Goal: Task Accomplishment & Management: Manage account settings

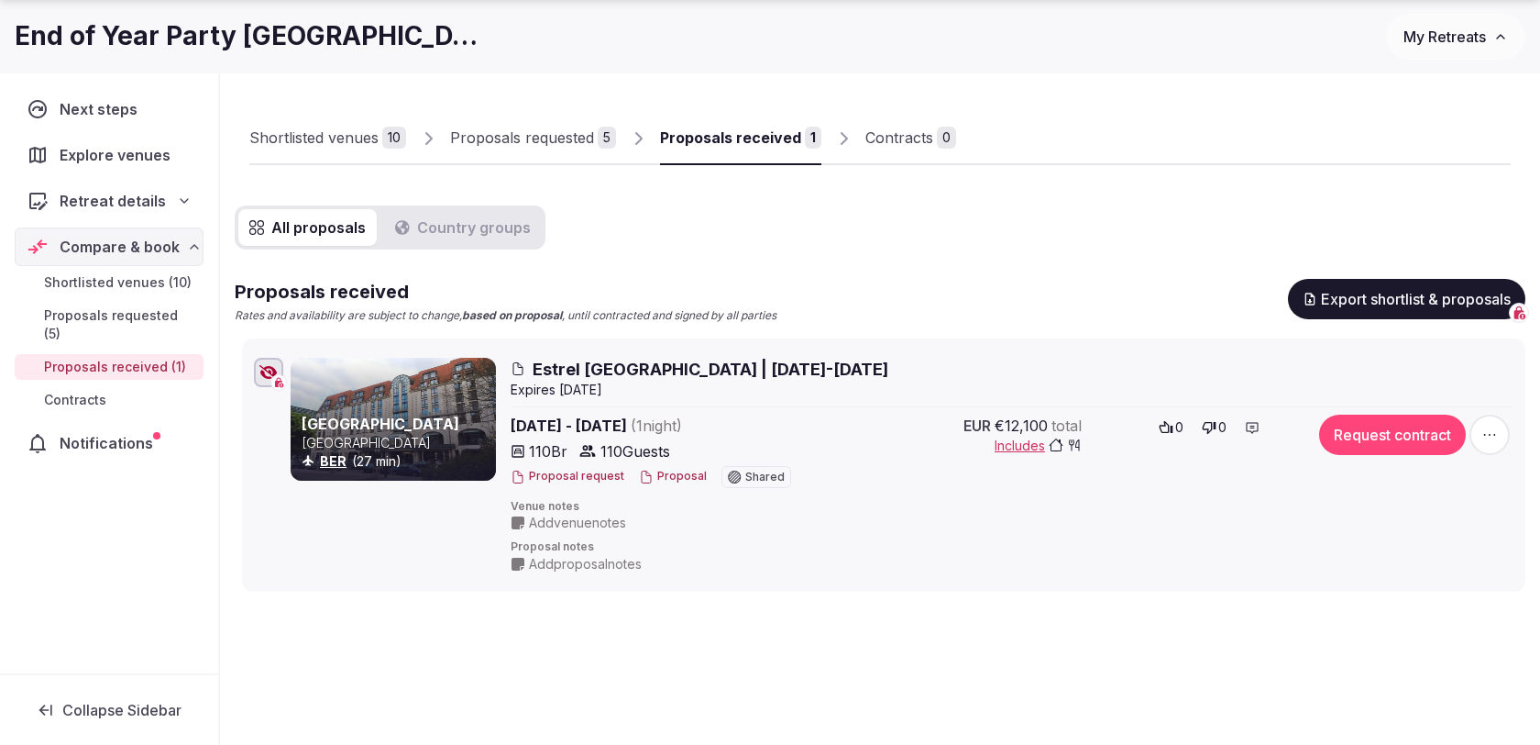
scroll to position [94, 0]
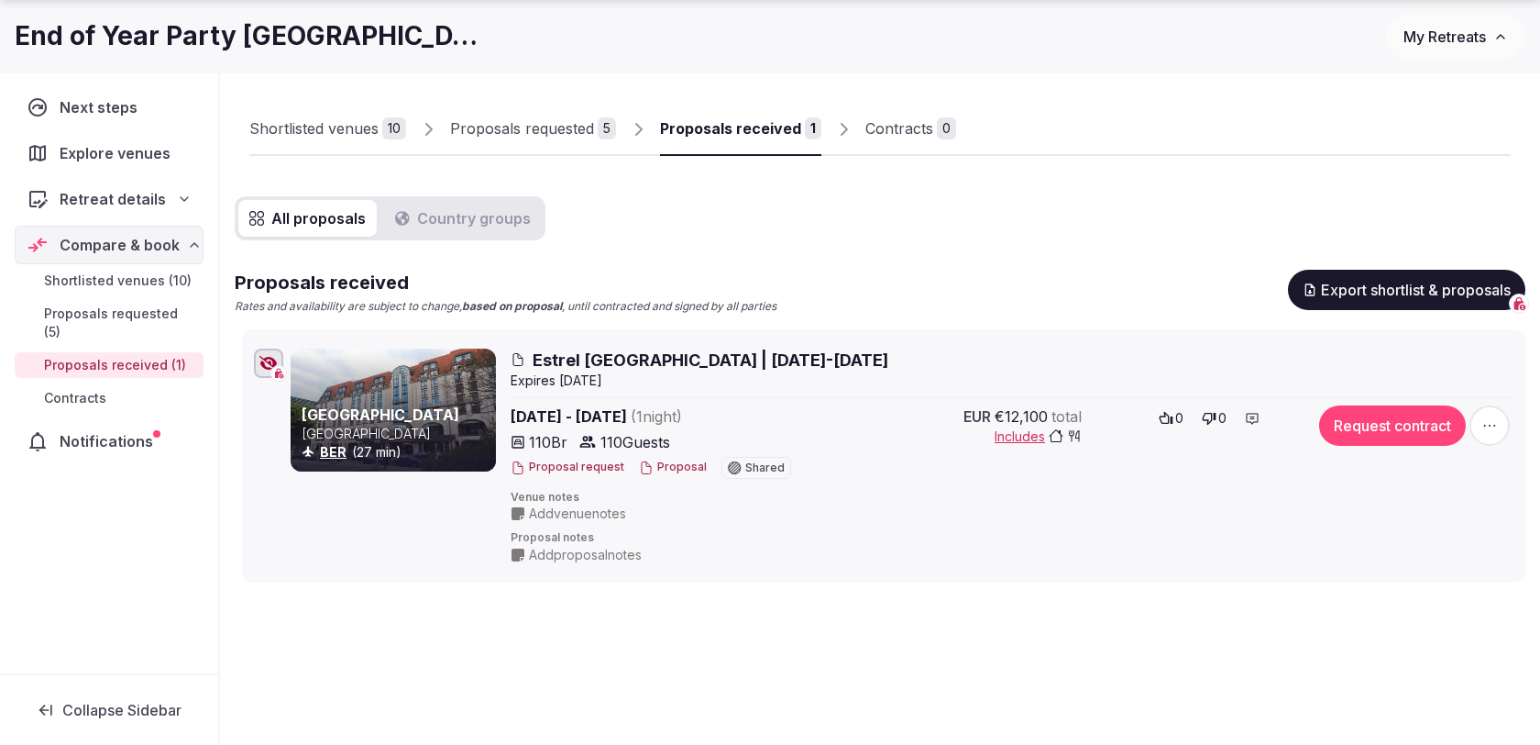
click at [529, 137] on div "Proposals requested" at bounding box center [522, 128] width 144 height 22
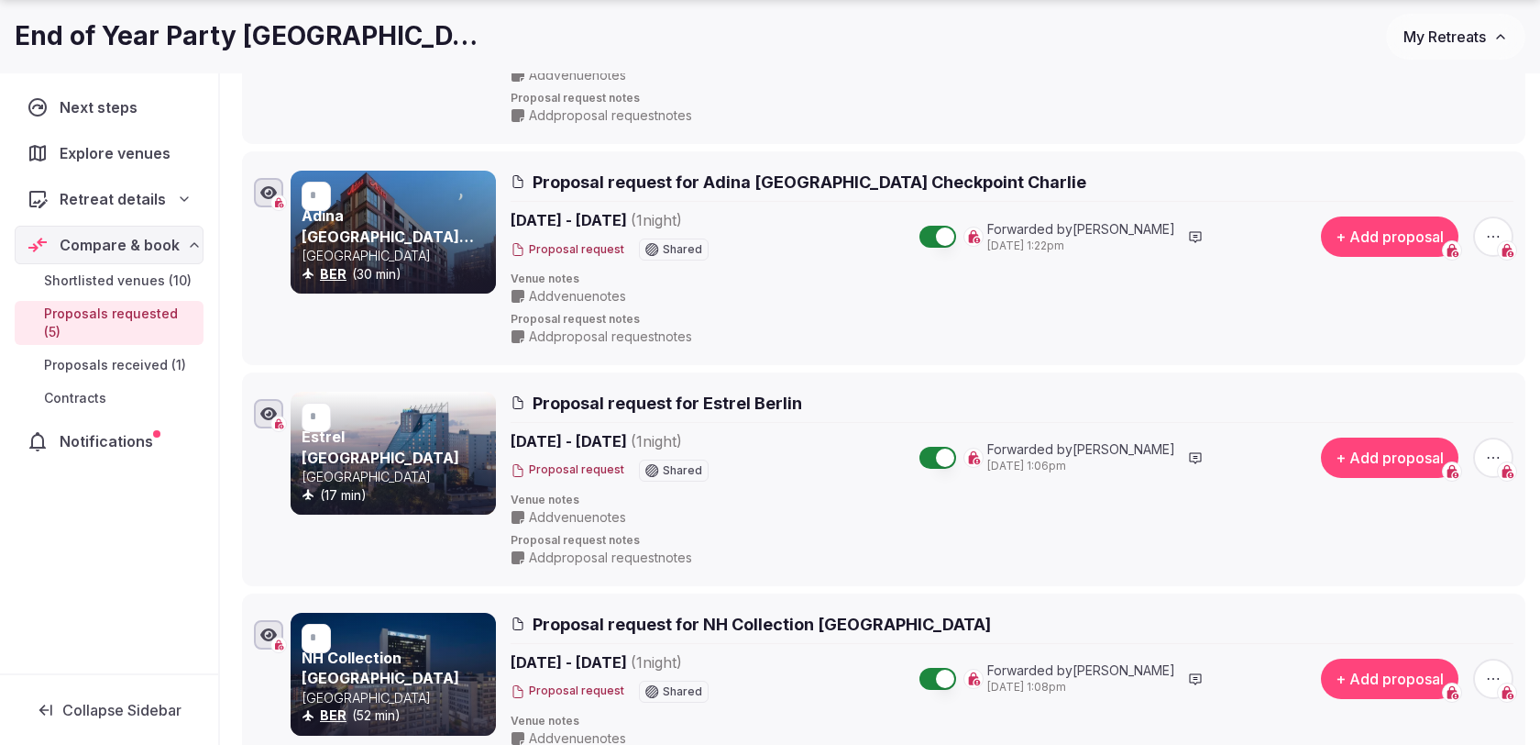
scroll to position [828, 0]
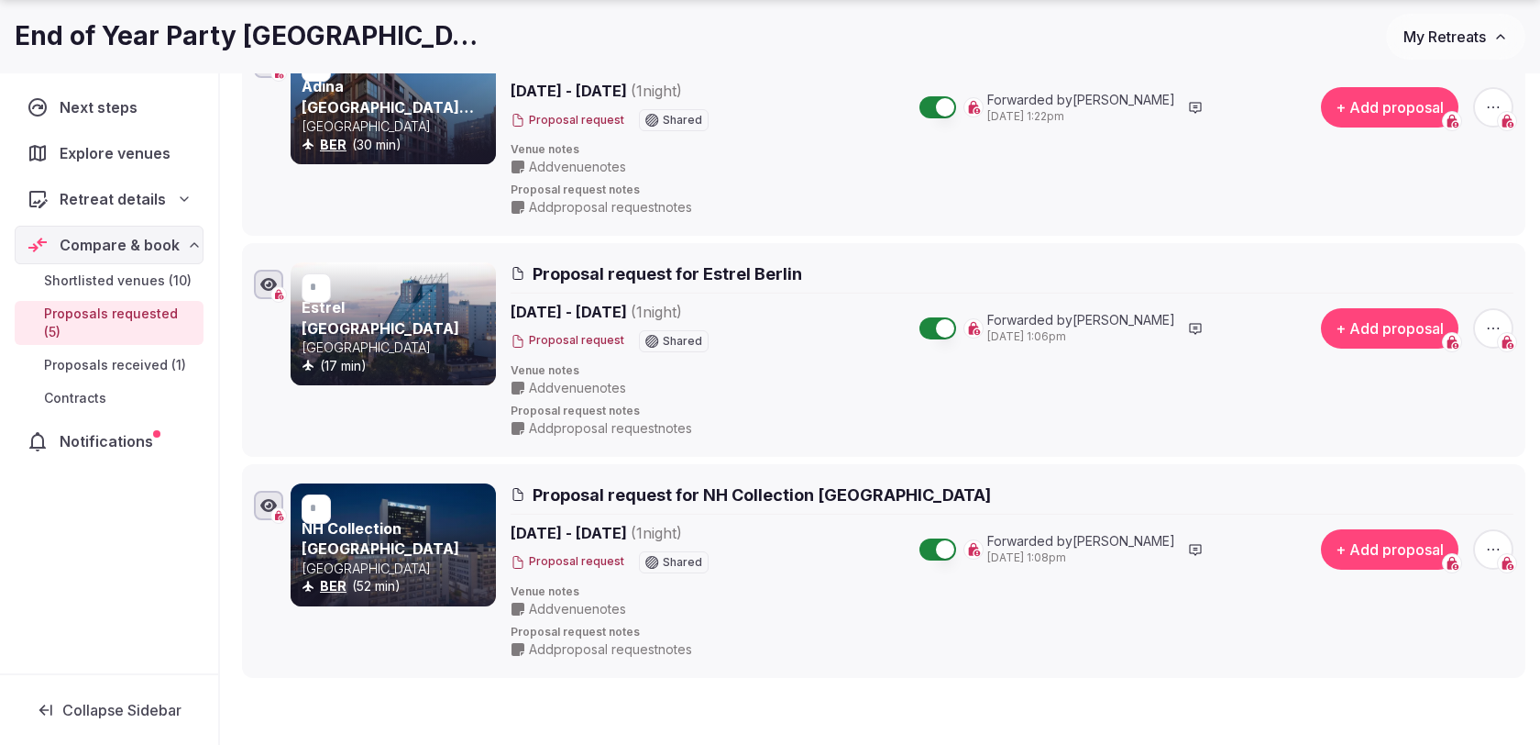
click at [1385, 326] on button "+ Add proposal" at bounding box center [1390, 328] width 138 height 40
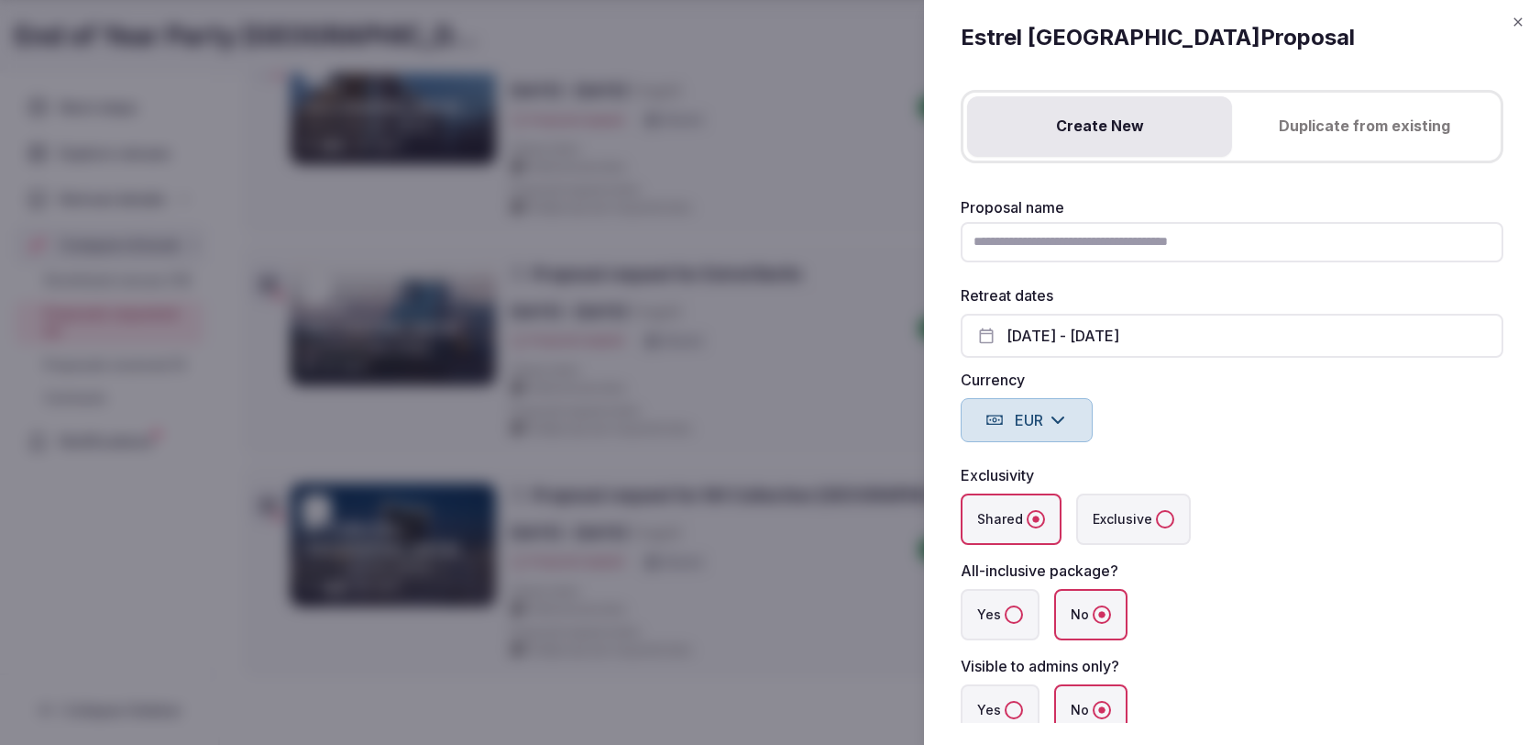
click at [1311, 134] on button "Duplicate from existing" at bounding box center [1364, 126] width 265 height 61
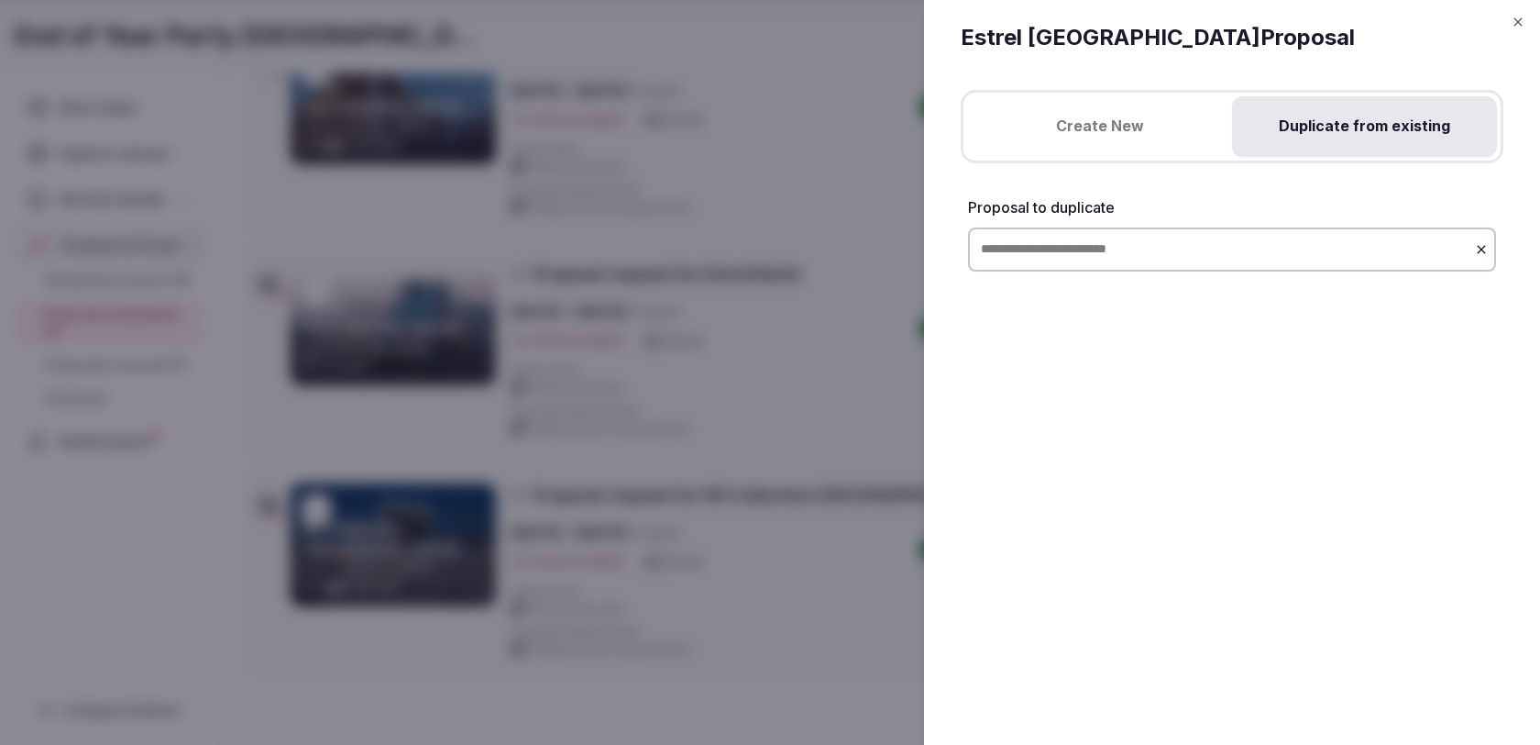
click at [1207, 231] on input "text" at bounding box center [1232, 249] width 528 height 44
type input "**********"
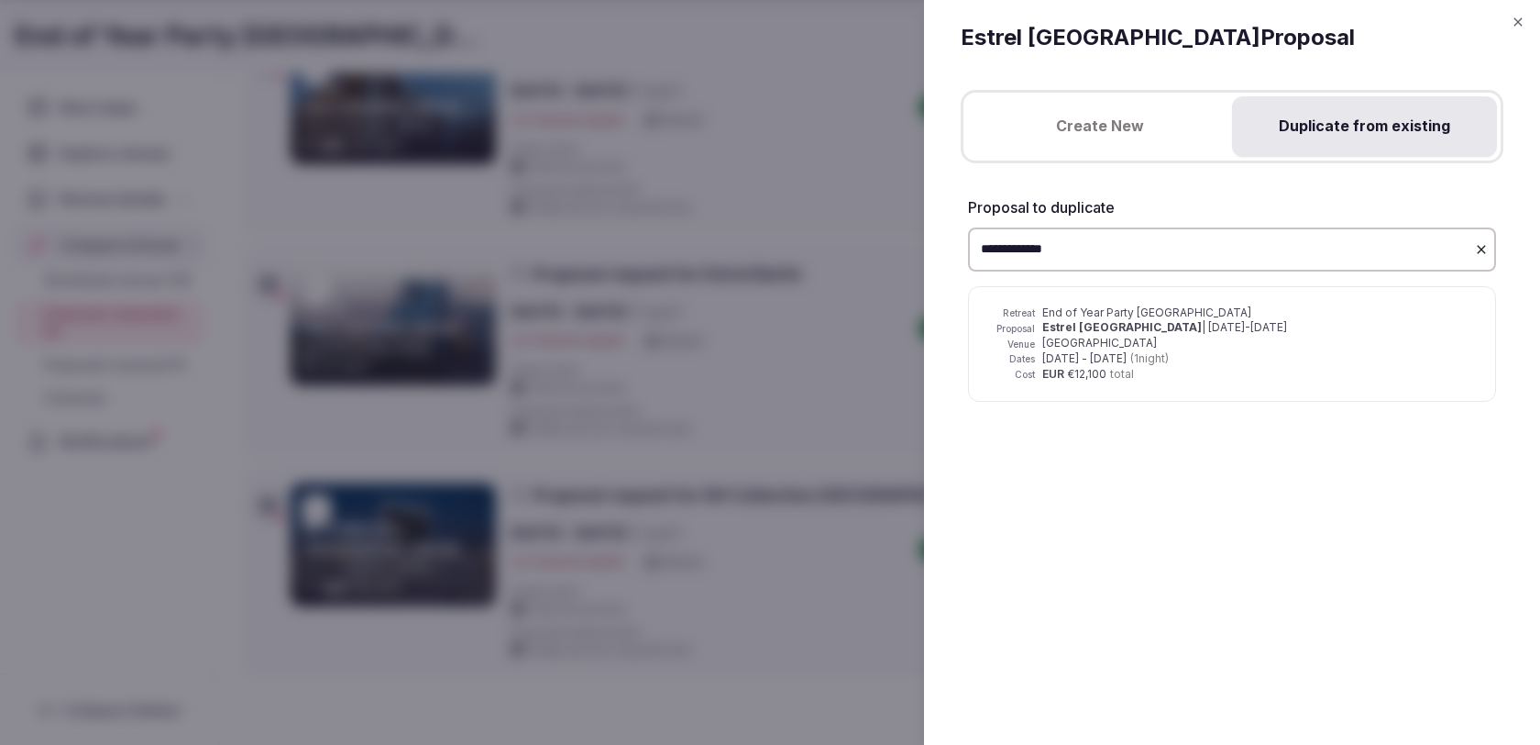
click at [1076, 354] on span "Nov 28th - 29th, 2025 ( 1 night )" at bounding box center [1106, 358] width 127 height 14
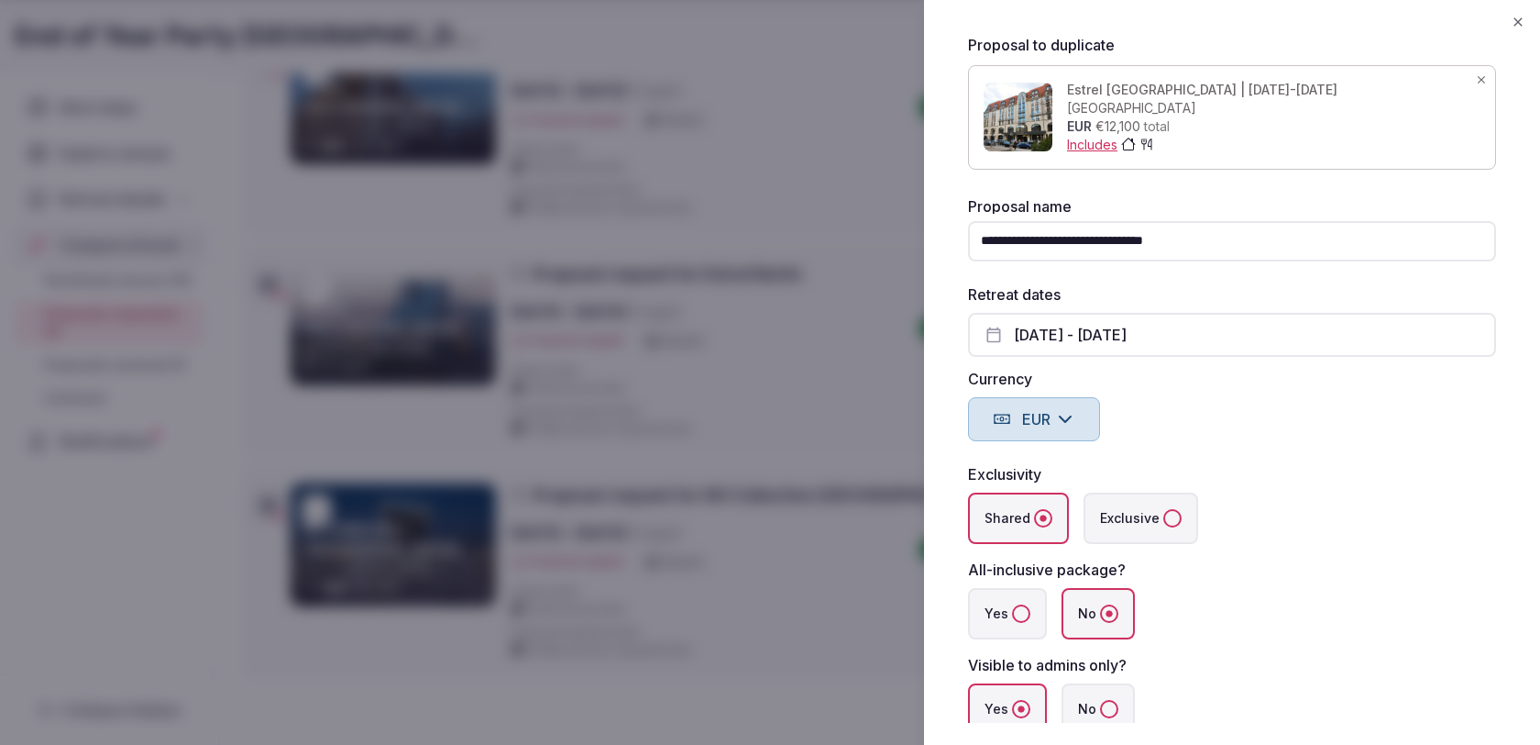
scroll to position [193, 0]
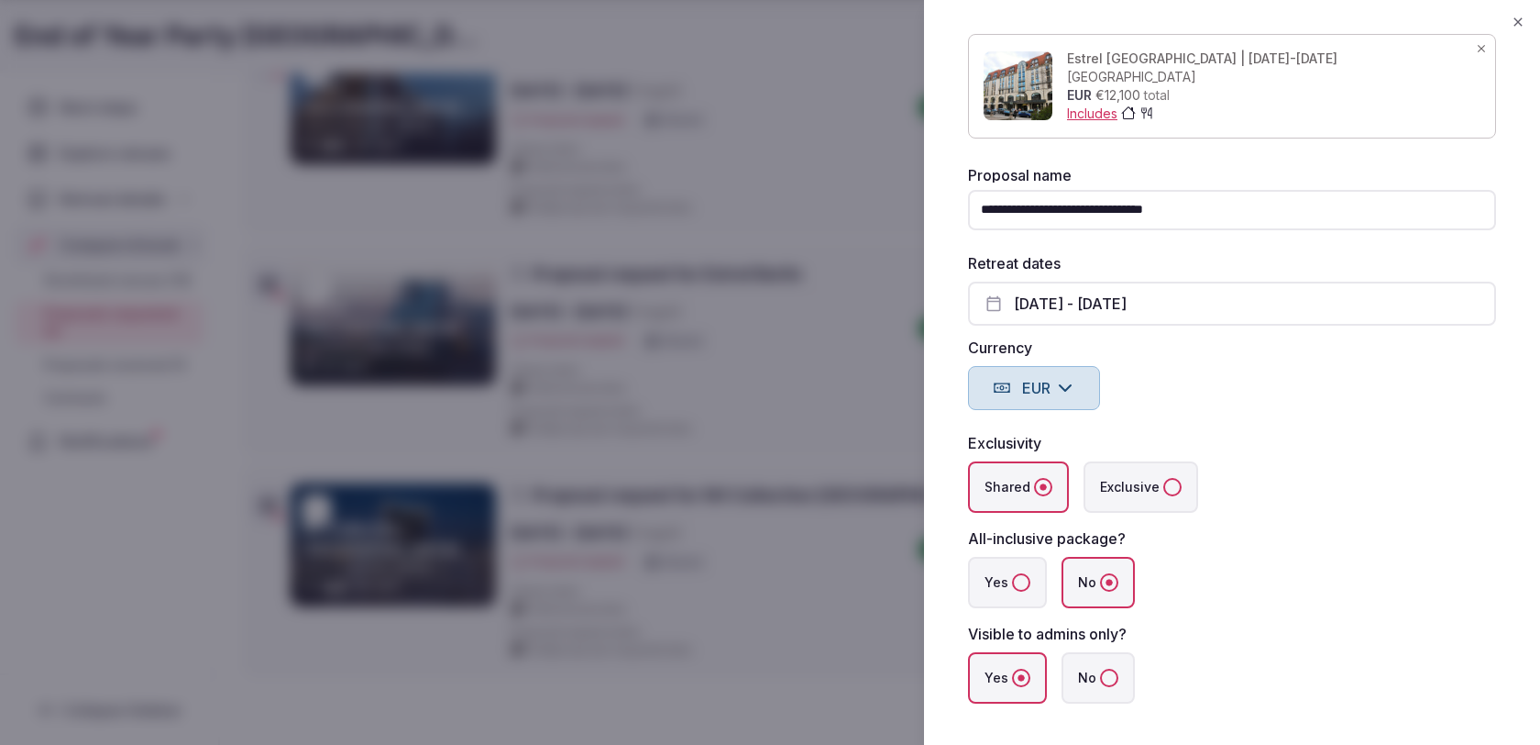
click at [1214, 206] on input "**********" at bounding box center [1232, 210] width 528 height 40
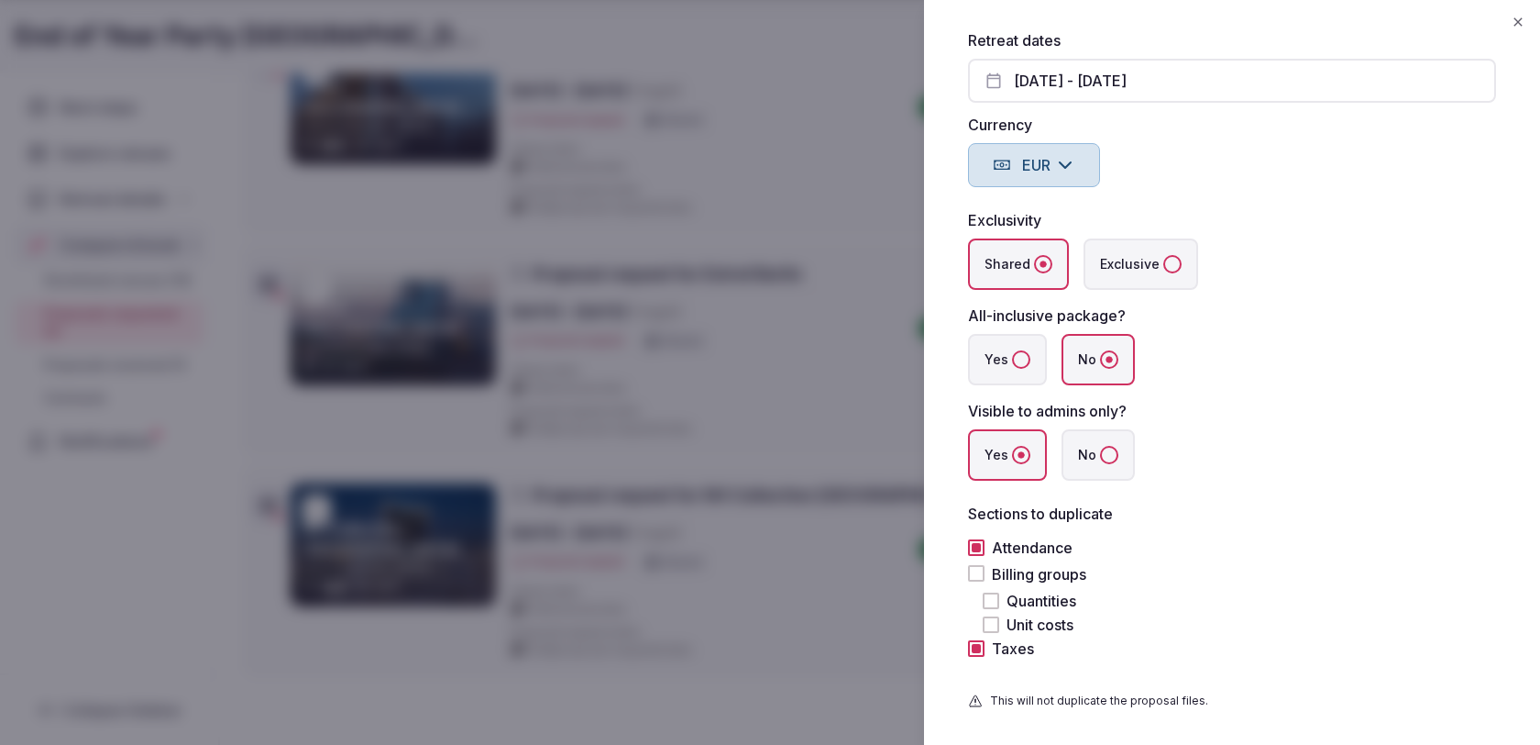
scroll to position [515, 0]
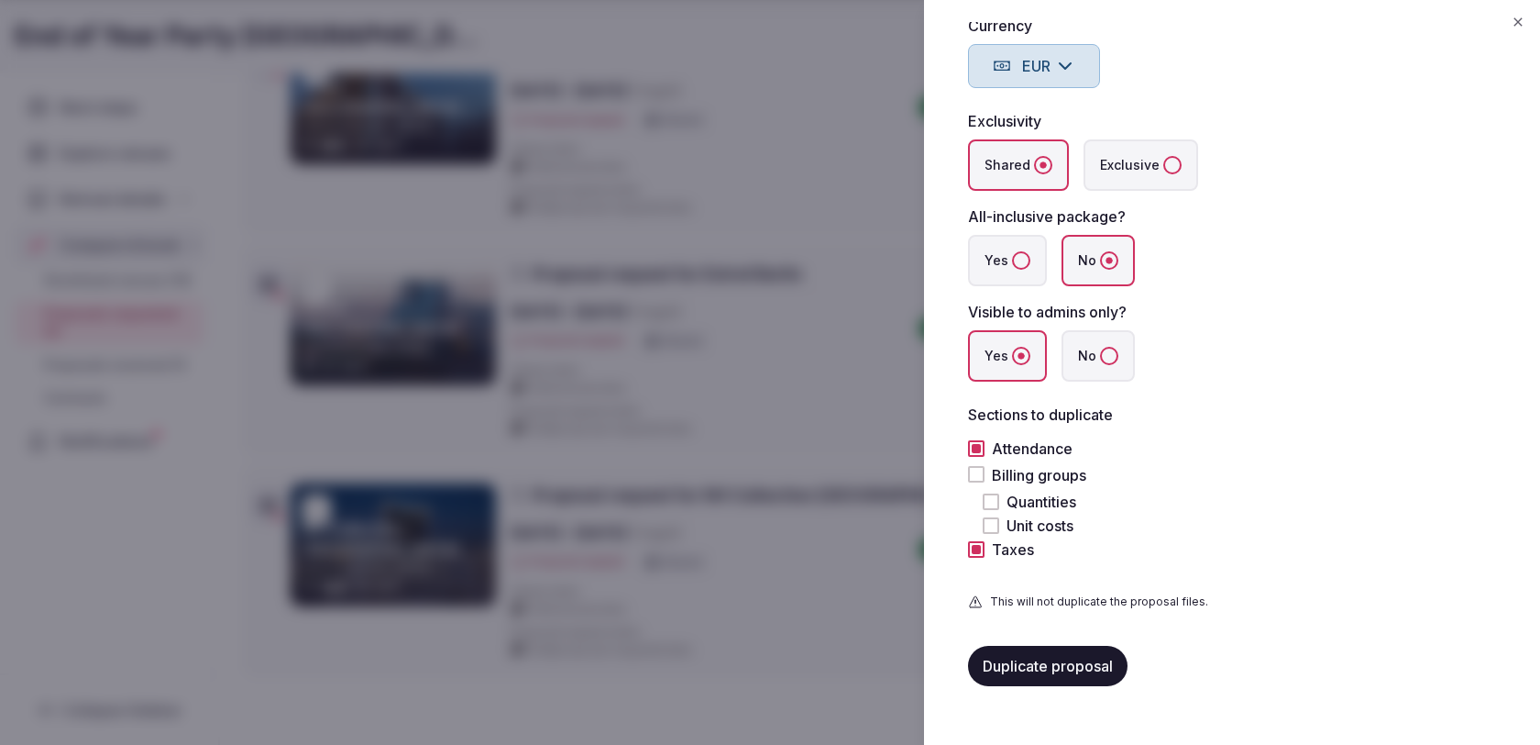
type input "**********"
click at [980, 472] on button "Billing groups" at bounding box center [976, 474] width 17 height 17
click at [1056, 665] on button "Duplicate proposal" at bounding box center [1048, 665] width 160 height 40
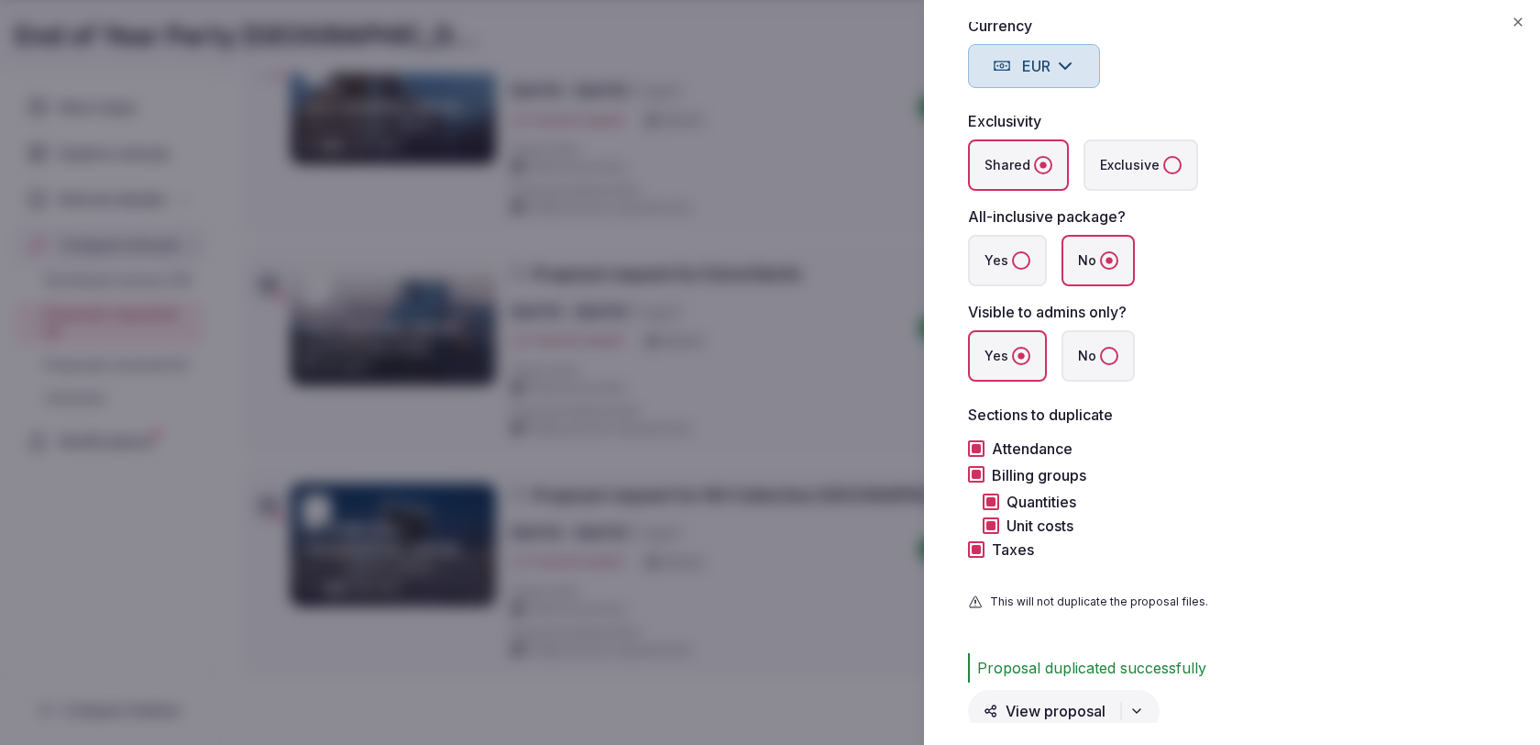
click at [853, 685] on div at bounding box center [770, 372] width 1540 height 745
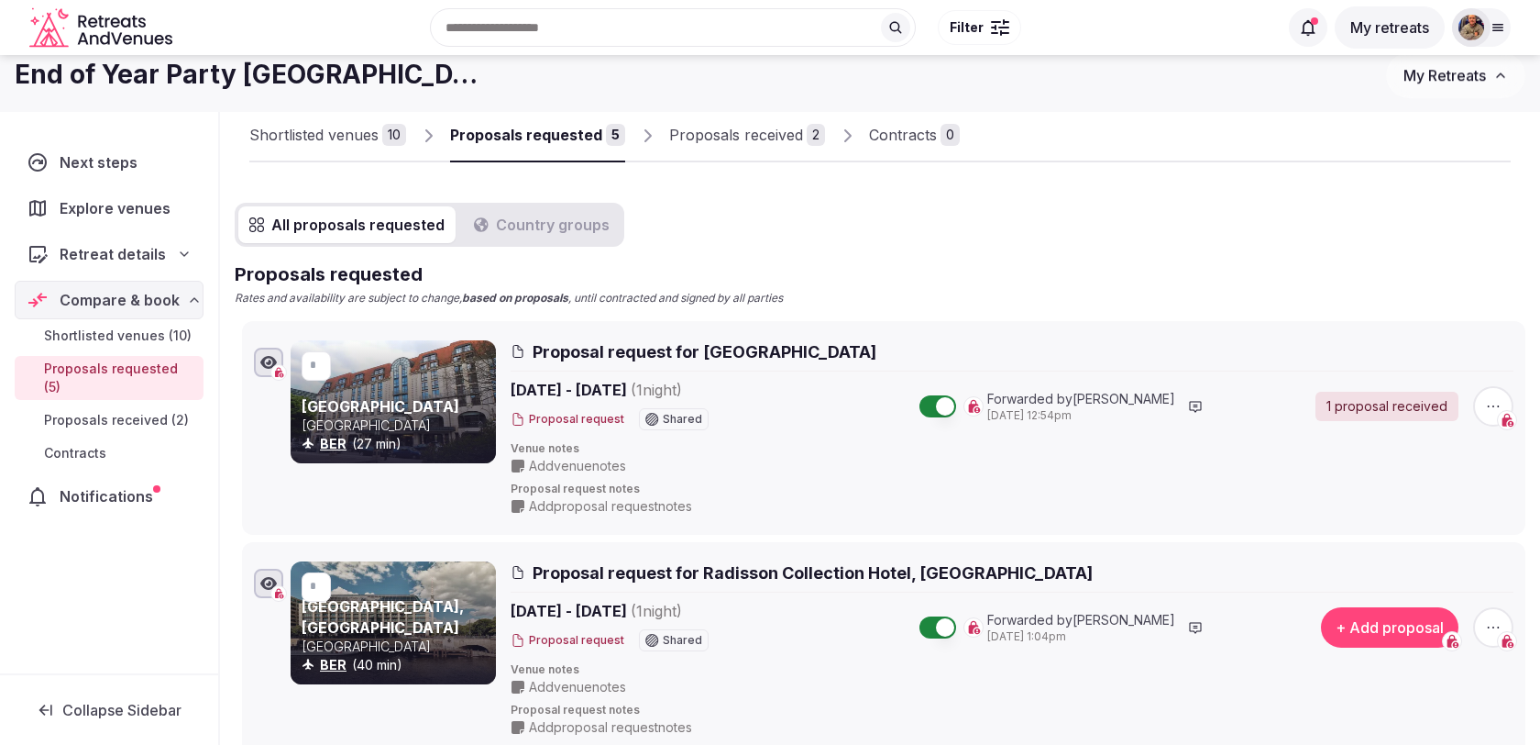
scroll to position [0, 0]
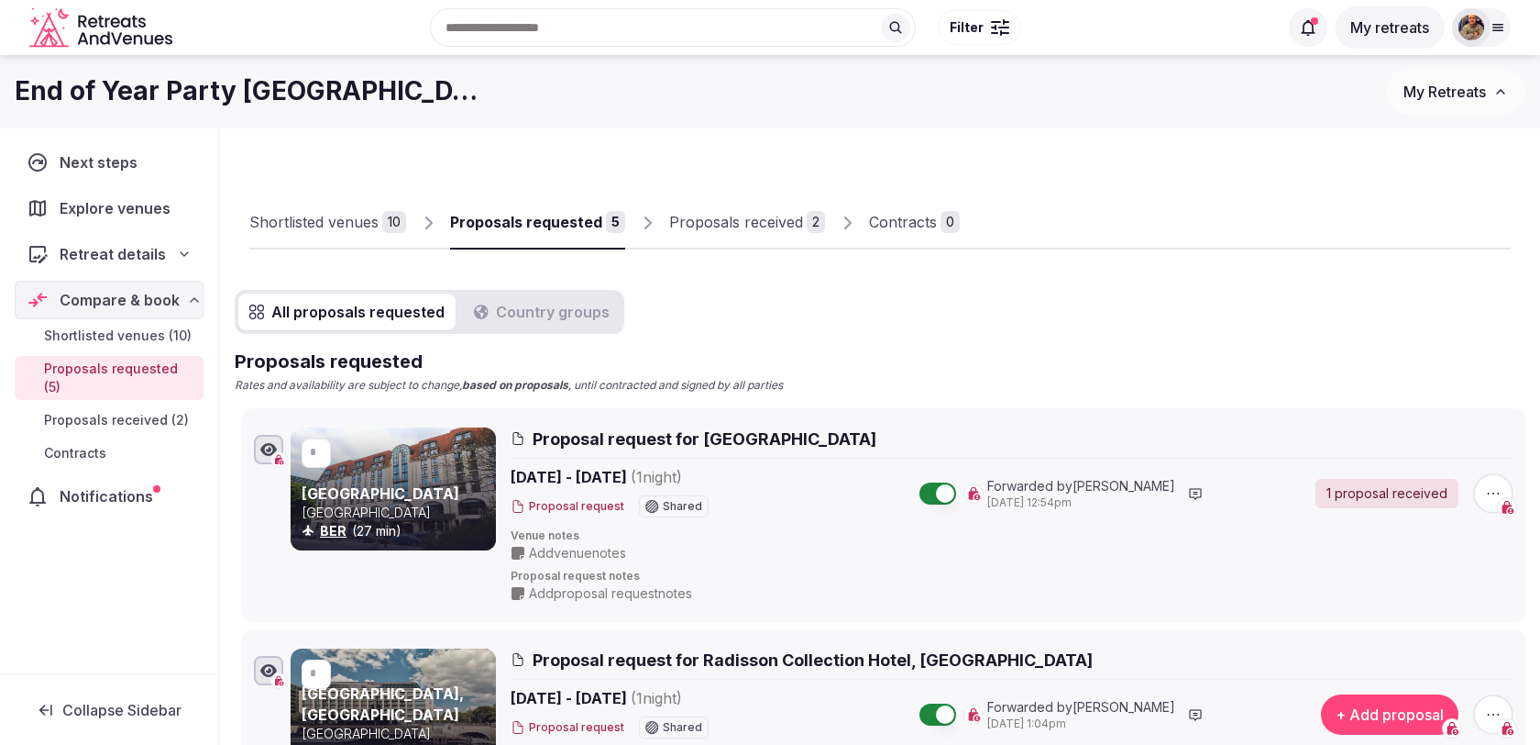
click at [669, 212] on div "Proposals received" at bounding box center [736, 222] width 134 height 22
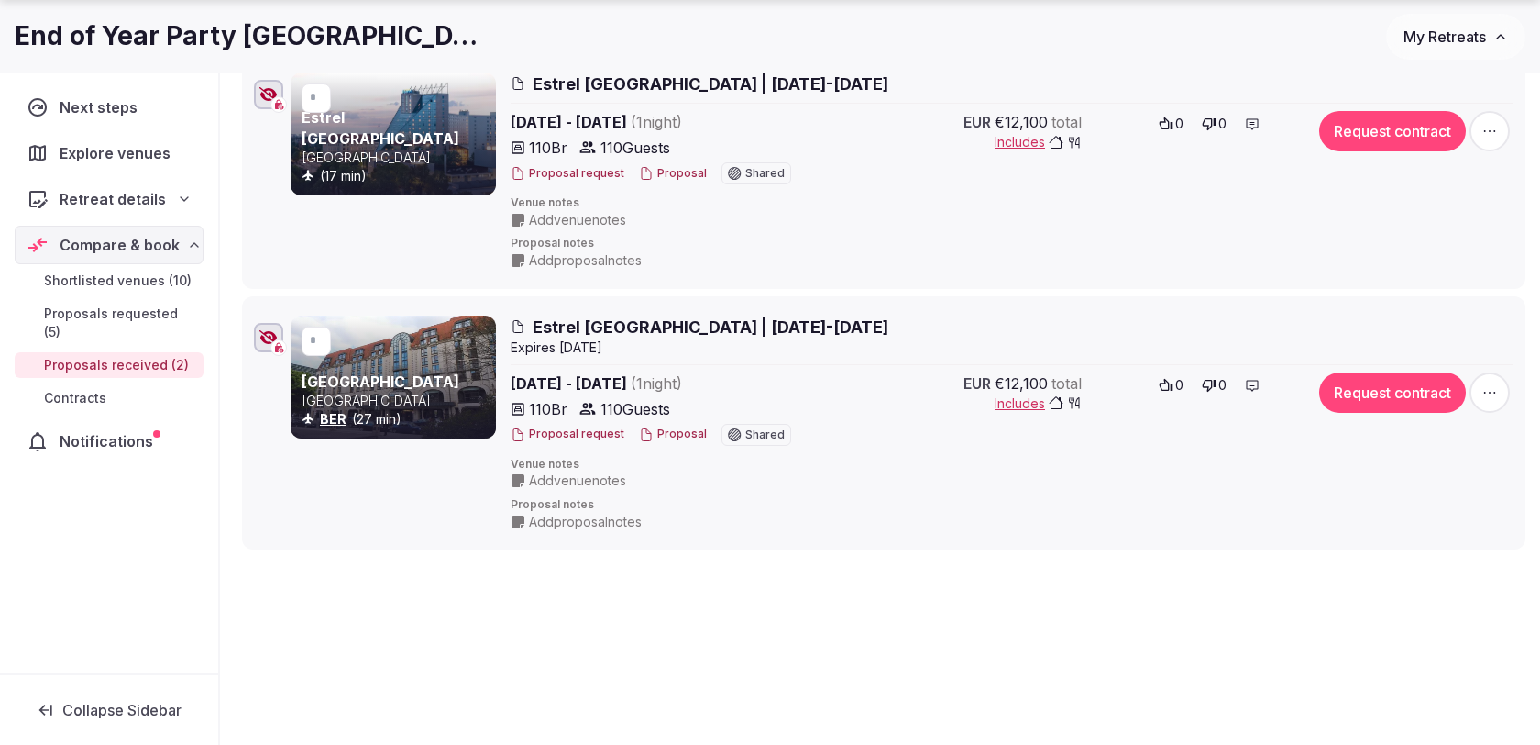
scroll to position [379, 0]
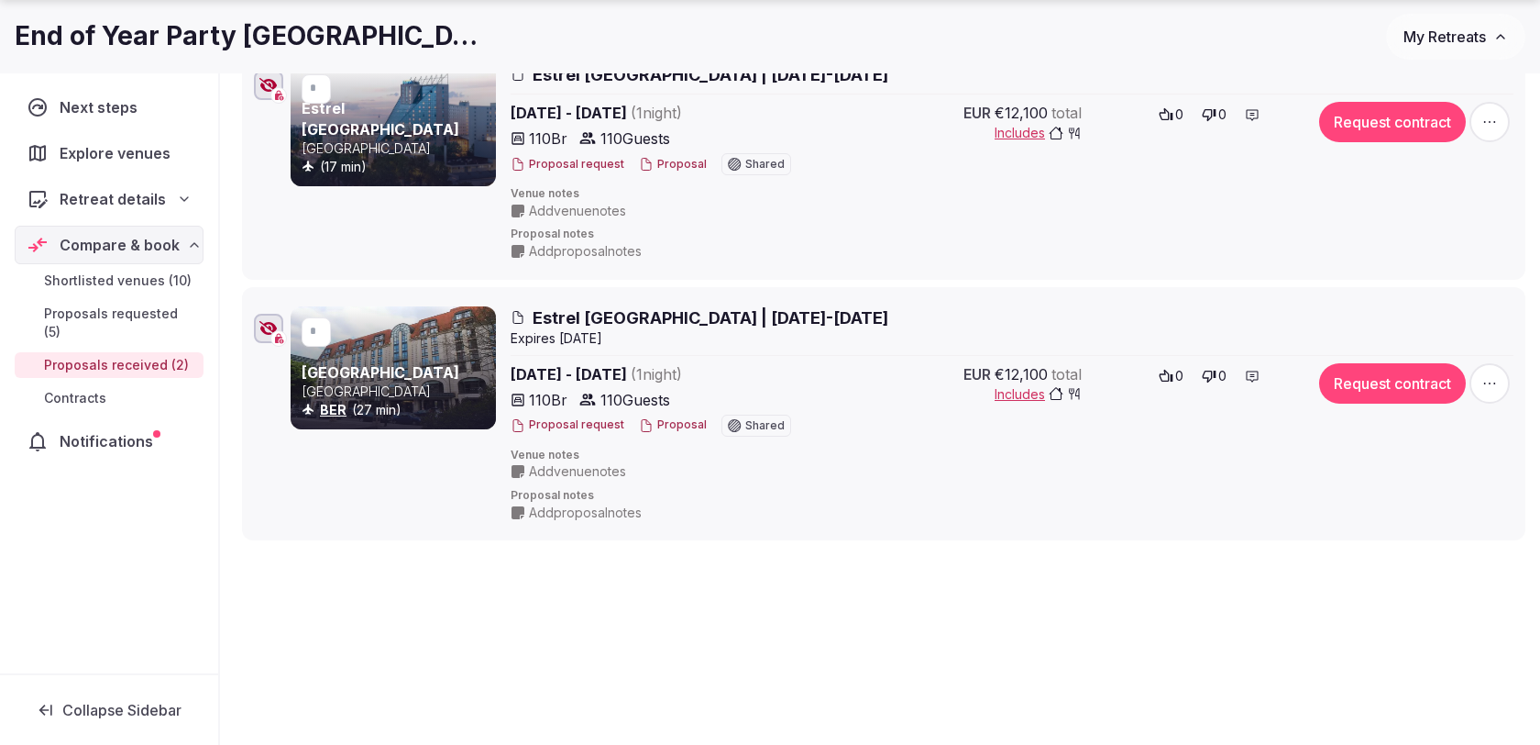
click at [1488, 378] on icon "button" at bounding box center [1490, 383] width 18 height 18
click at [1447, 318] on button "Remove Proposal" at bounding box center [1448, 318] width 156 height 29
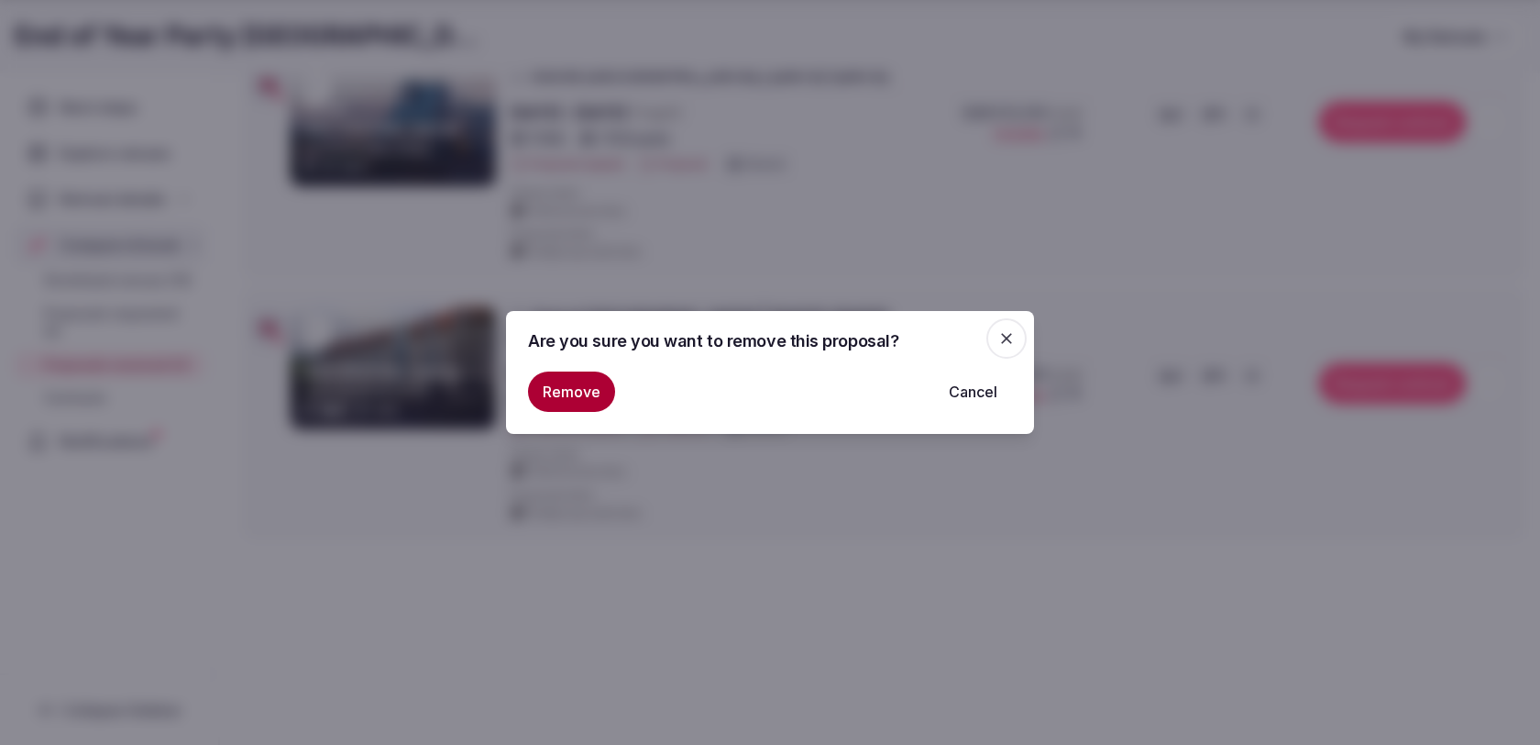
click at [596, 404] on button "Remove" at bounding box center [571, 391] width 87 height 40
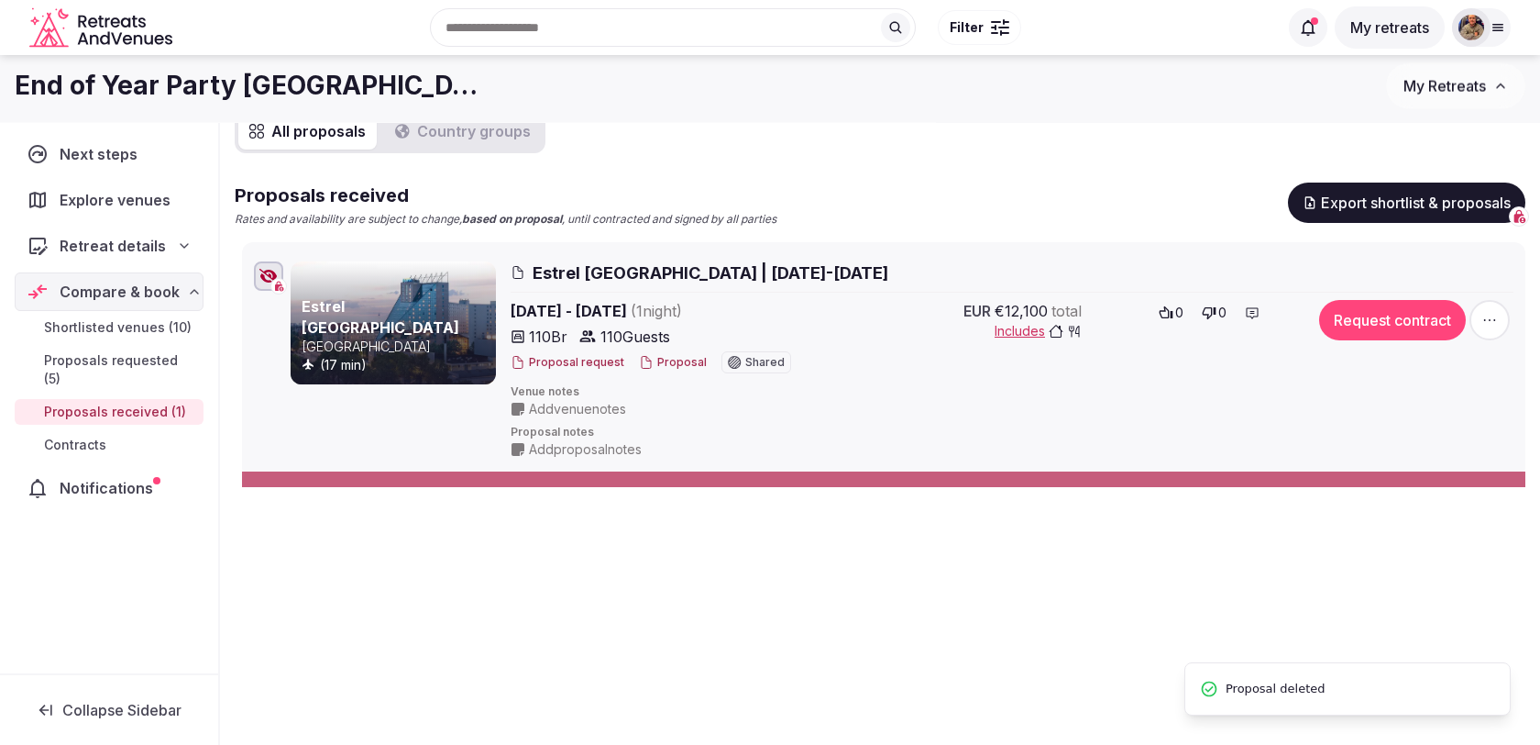
scroll to position [176, 0]
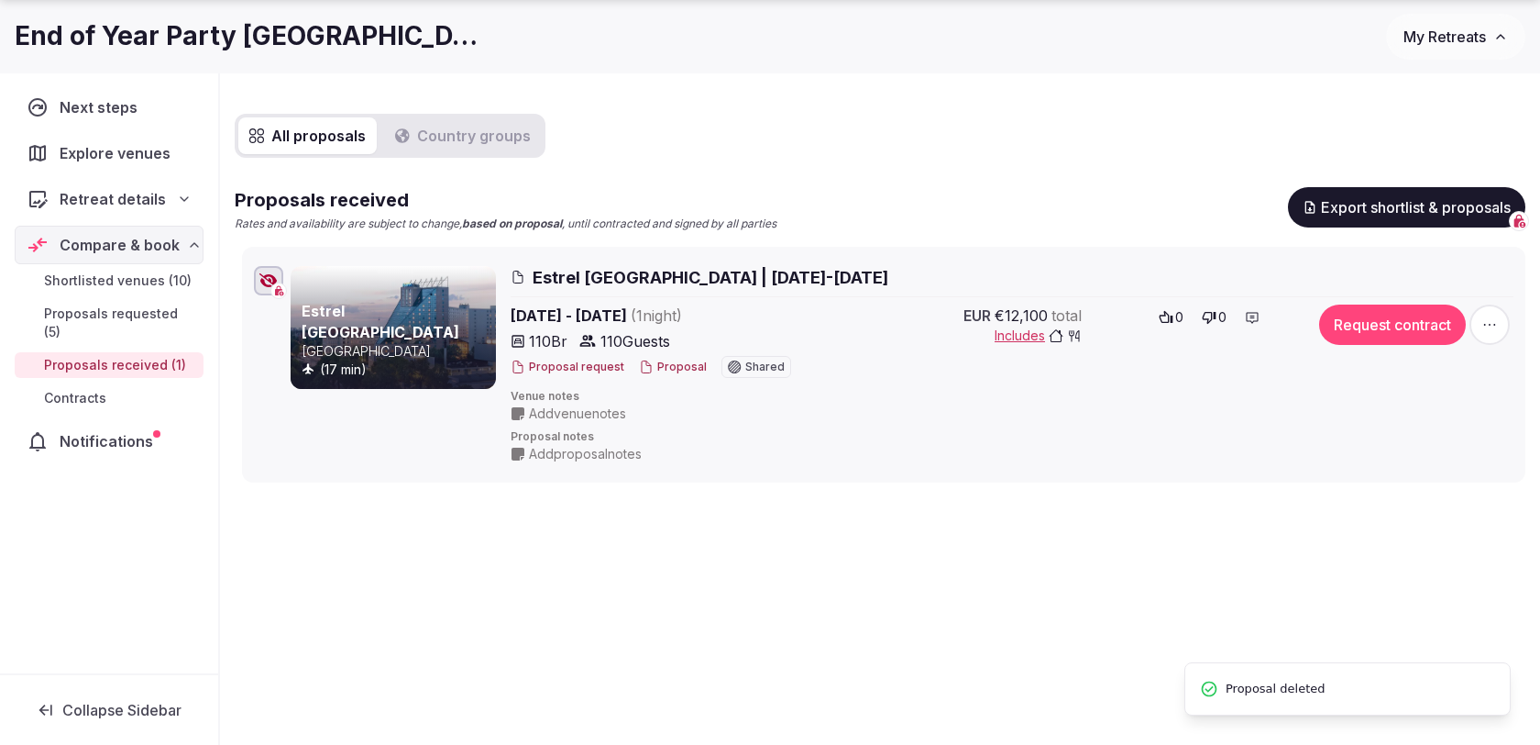
click at [1491, 335] on span "button" at bounding box center [1490, 324] width 40 height 40
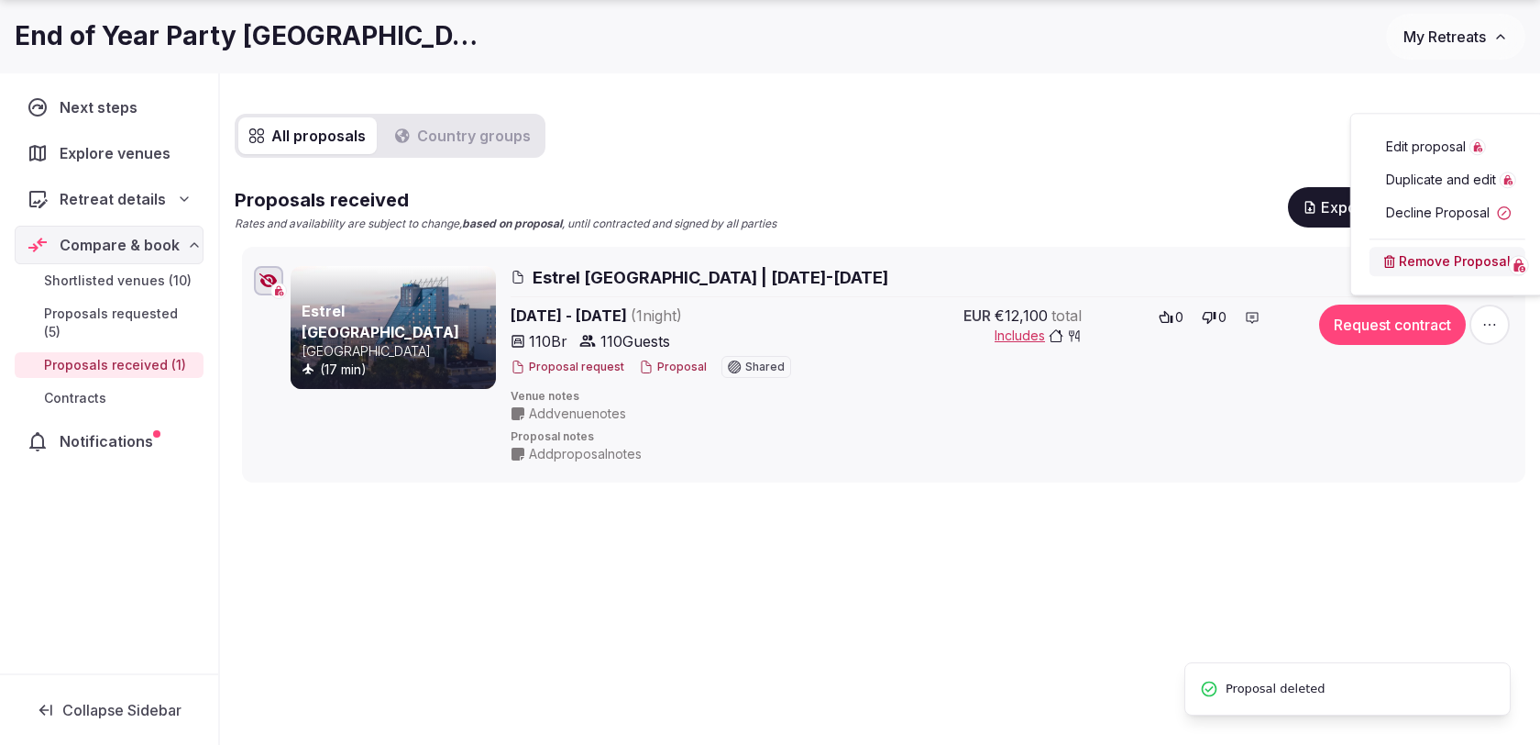
click at [1396, 151] on span "Edit proposal" at bounding box center [1426, 147] width 80 height 18
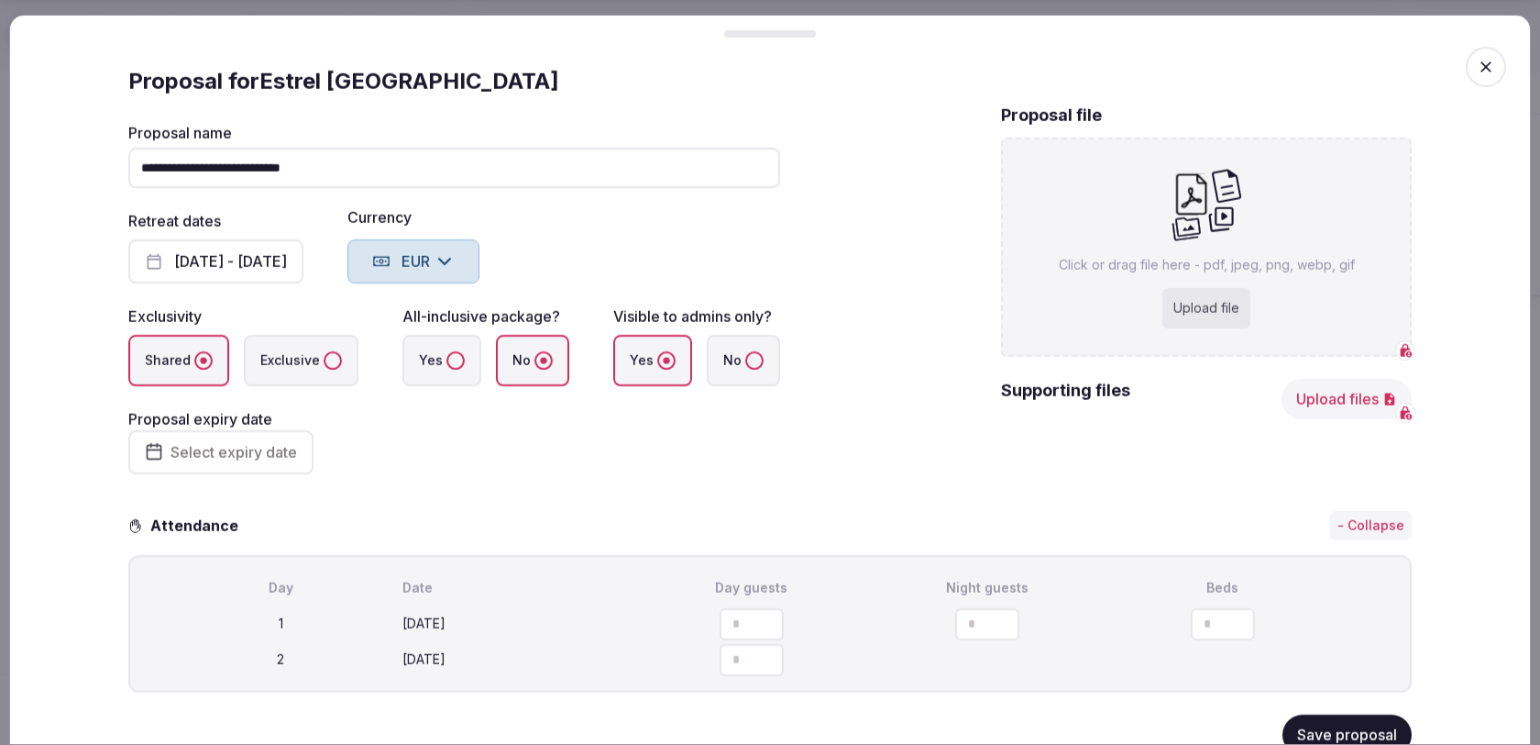
click at [253, 439] on button "Select expiry date" at bounding box center [220, 452] width 185 height 44
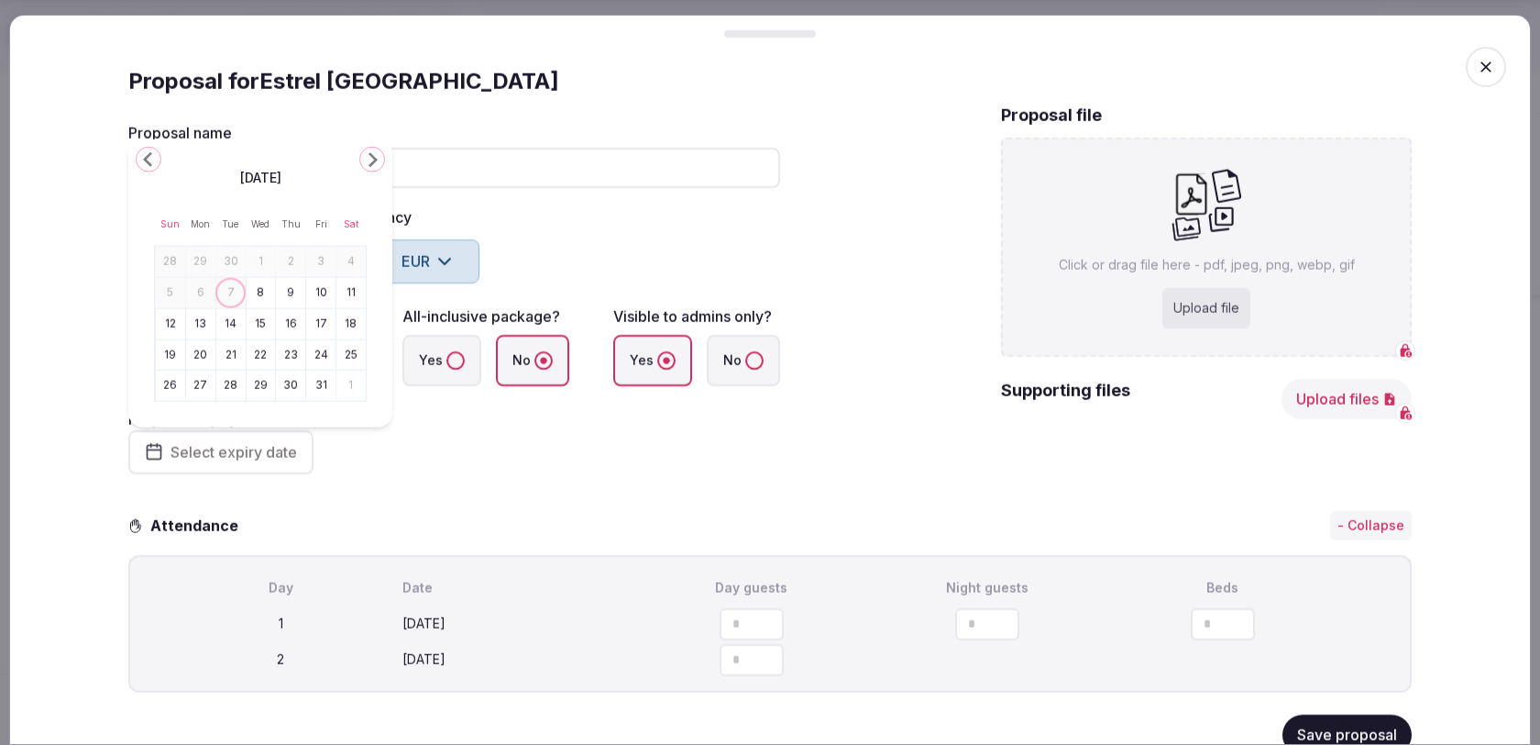
click at [228, 316] on button "14" at bounding box center [231, 323] width 26 height 27
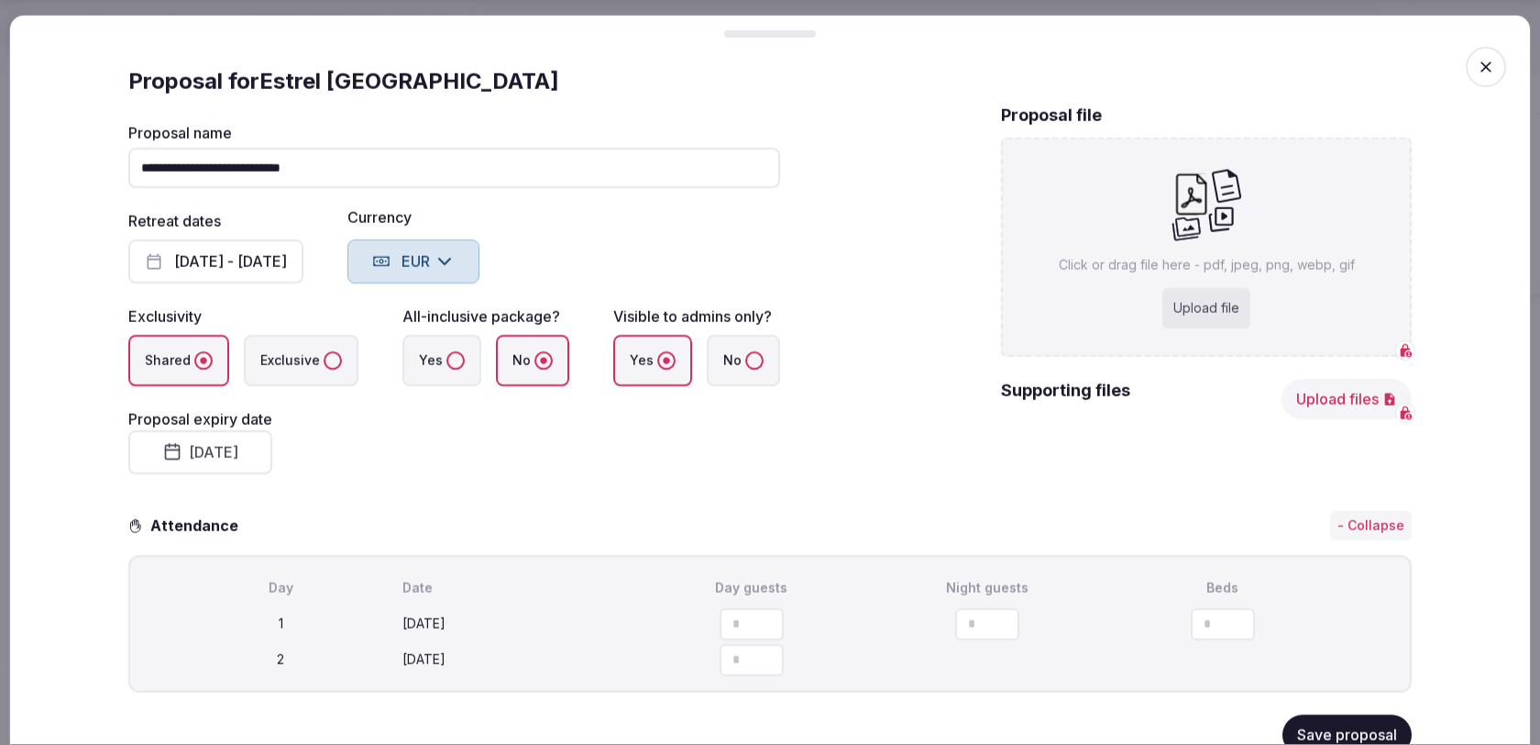
click at [747, 473] on div "**********" at bounding box center [454, 300] width 652 height 392
click at [1211, 307] on div "Upload file" at bounding box center [1207, 308] width 88 height 40
type input "**********"
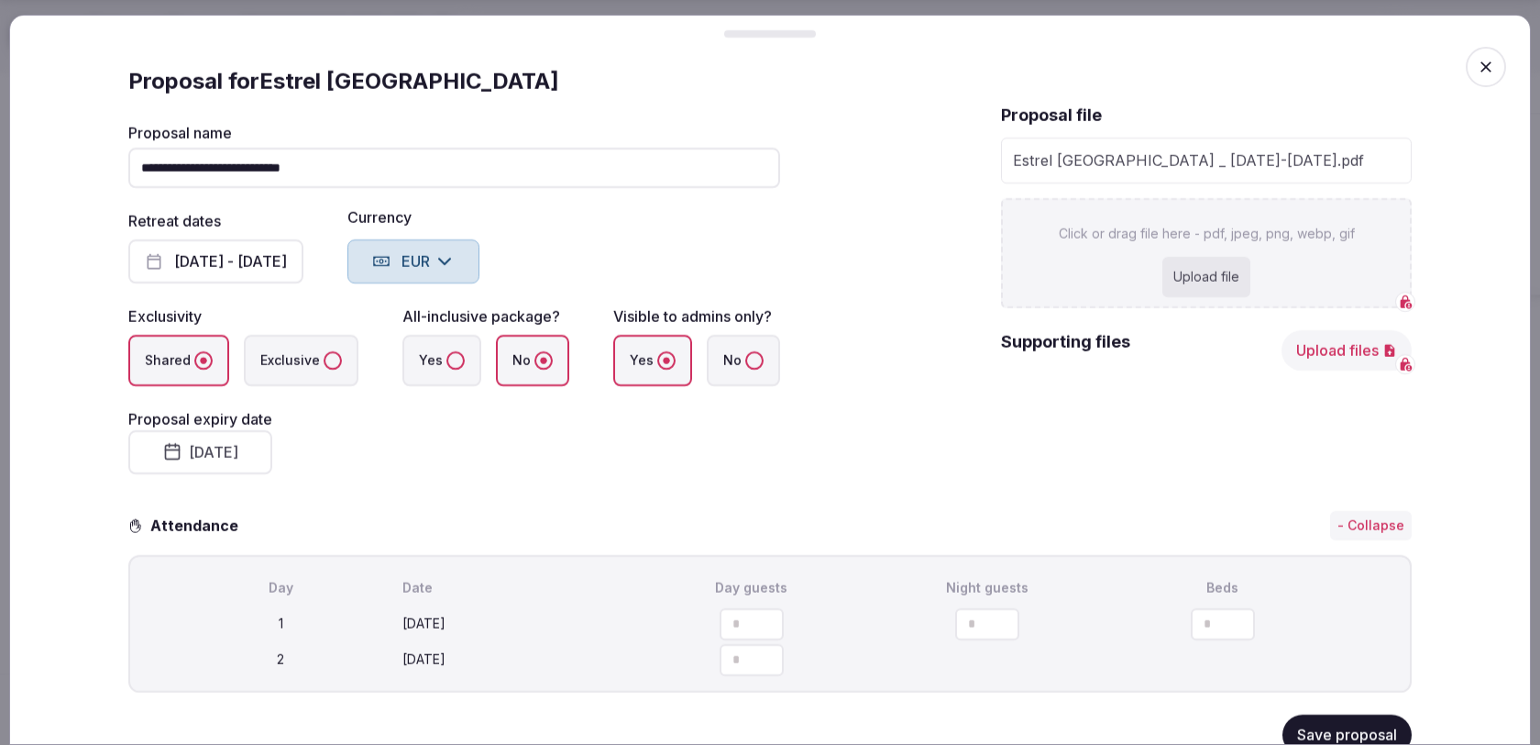
click at [1341, 725] on button "Save proposal" at bounding box center [1347, 734] width 129 height 40
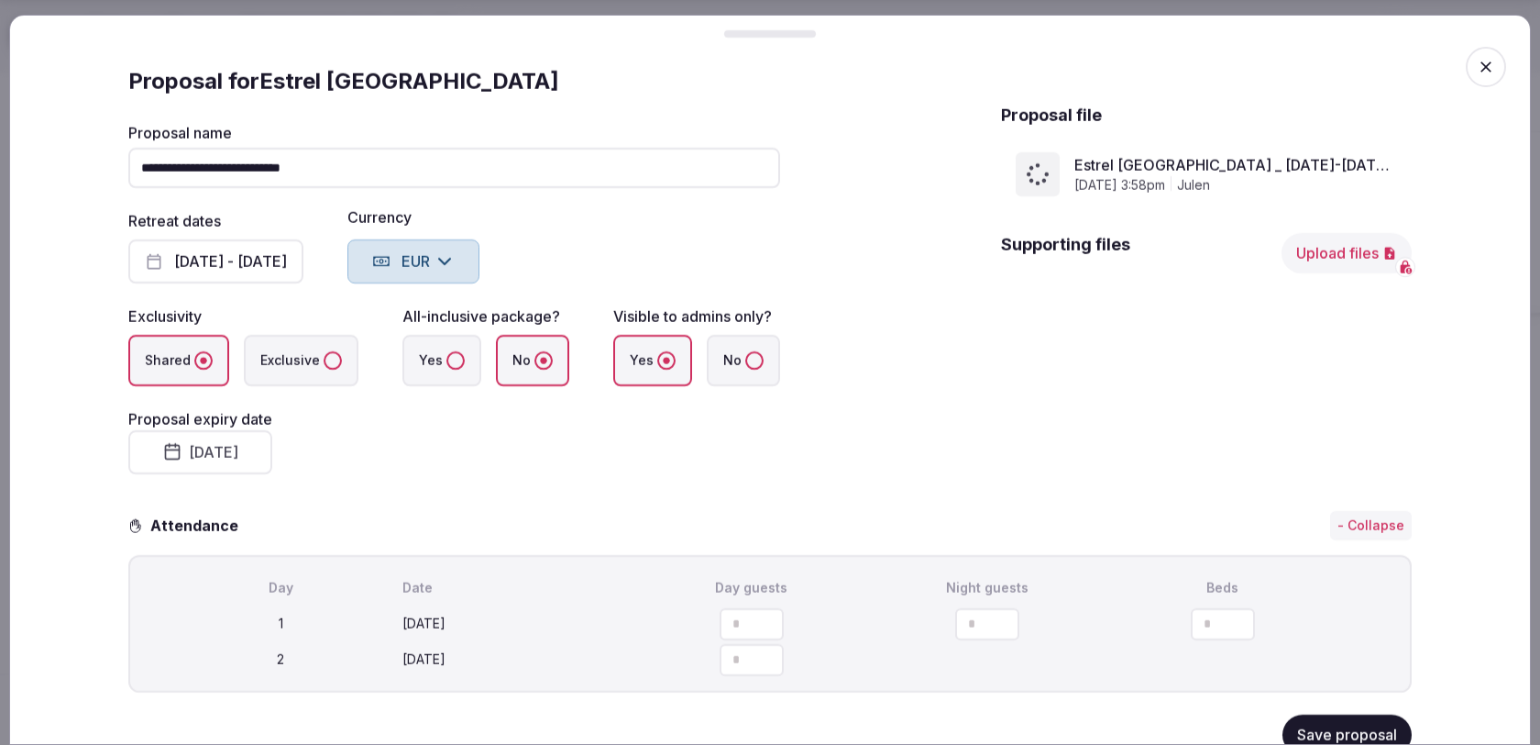
click at [1347, 727] on button "Save proposal" at bounding box center [1347, 734] width 129 height 40
click at [1341, 717] on button "Save proposal" at bounding box center [1347, 734] width 129 height 40
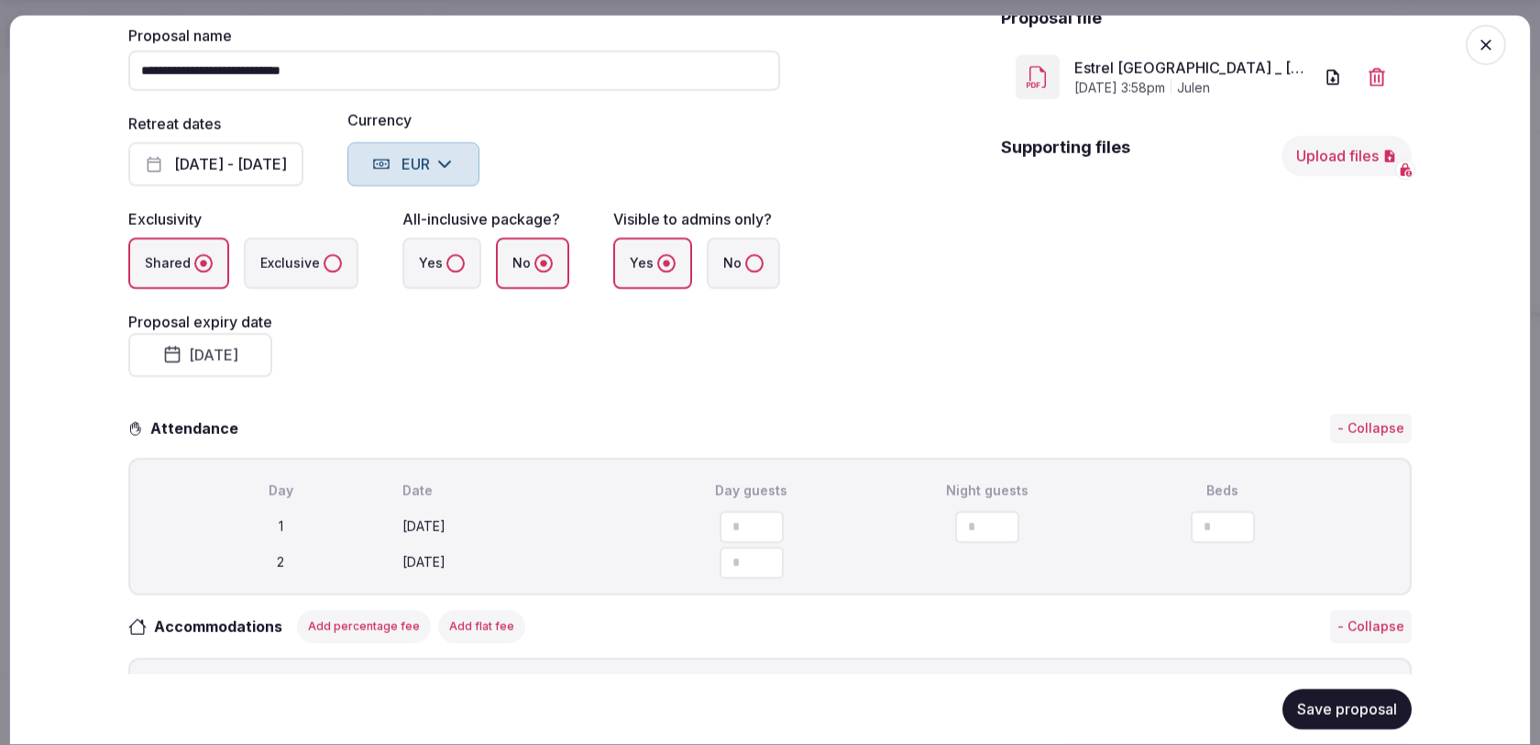
scroll to position [116, 0]
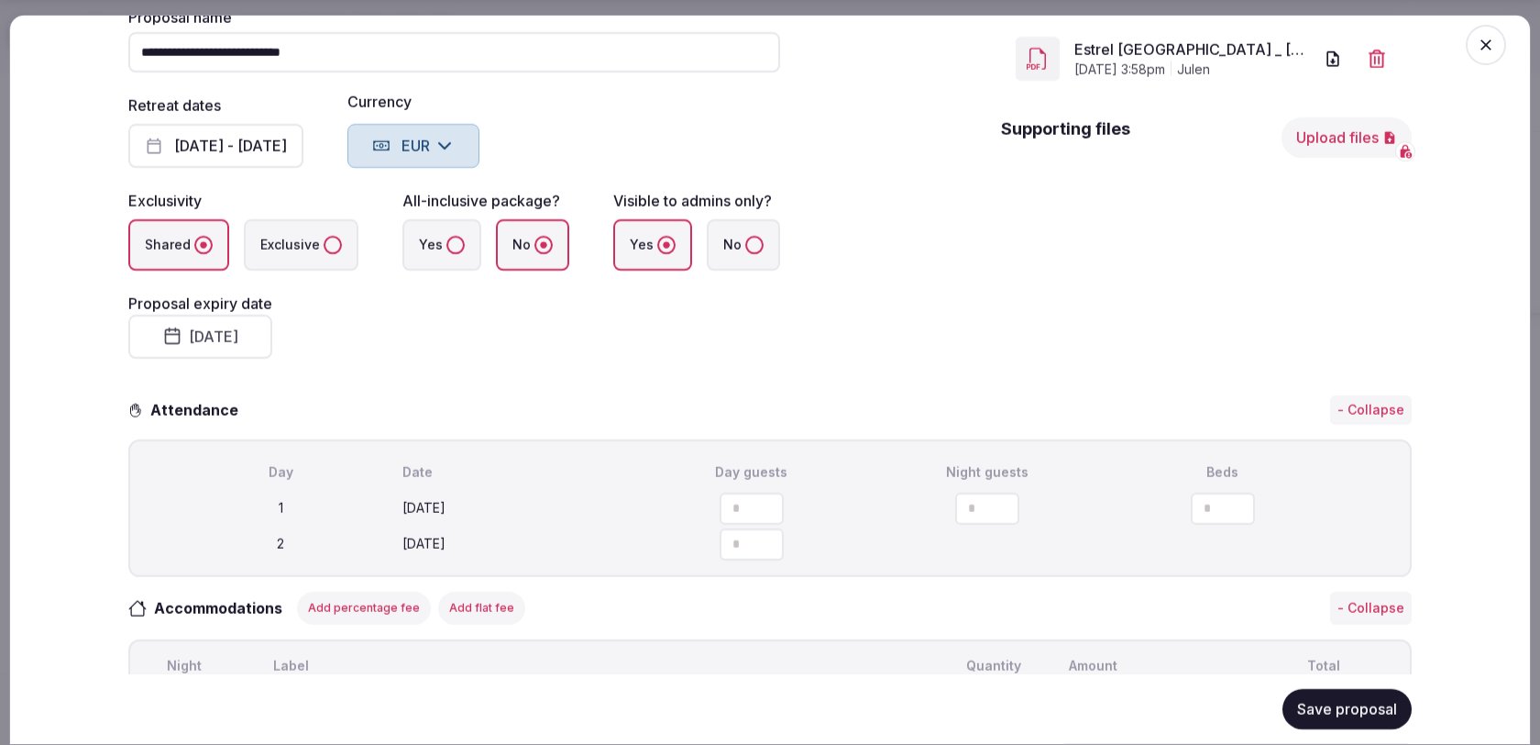
click at [1338, 719] on button "Save proposal" at bounding box center [1347, 709] width 129 height 40
click at [1483, 57] on span "button" at bounding box center [1486, 45] width 40 height 40
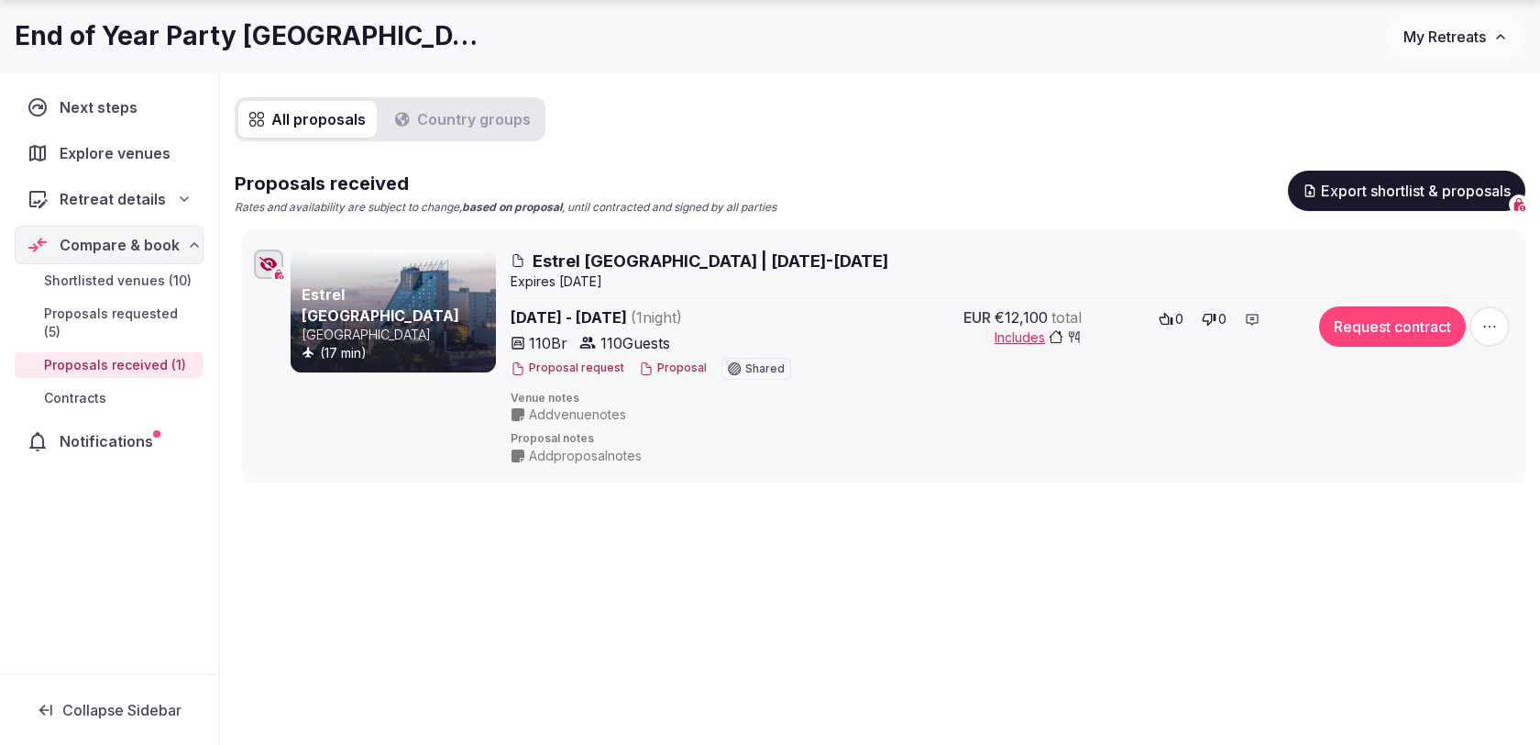
scroll to position [193, 0]
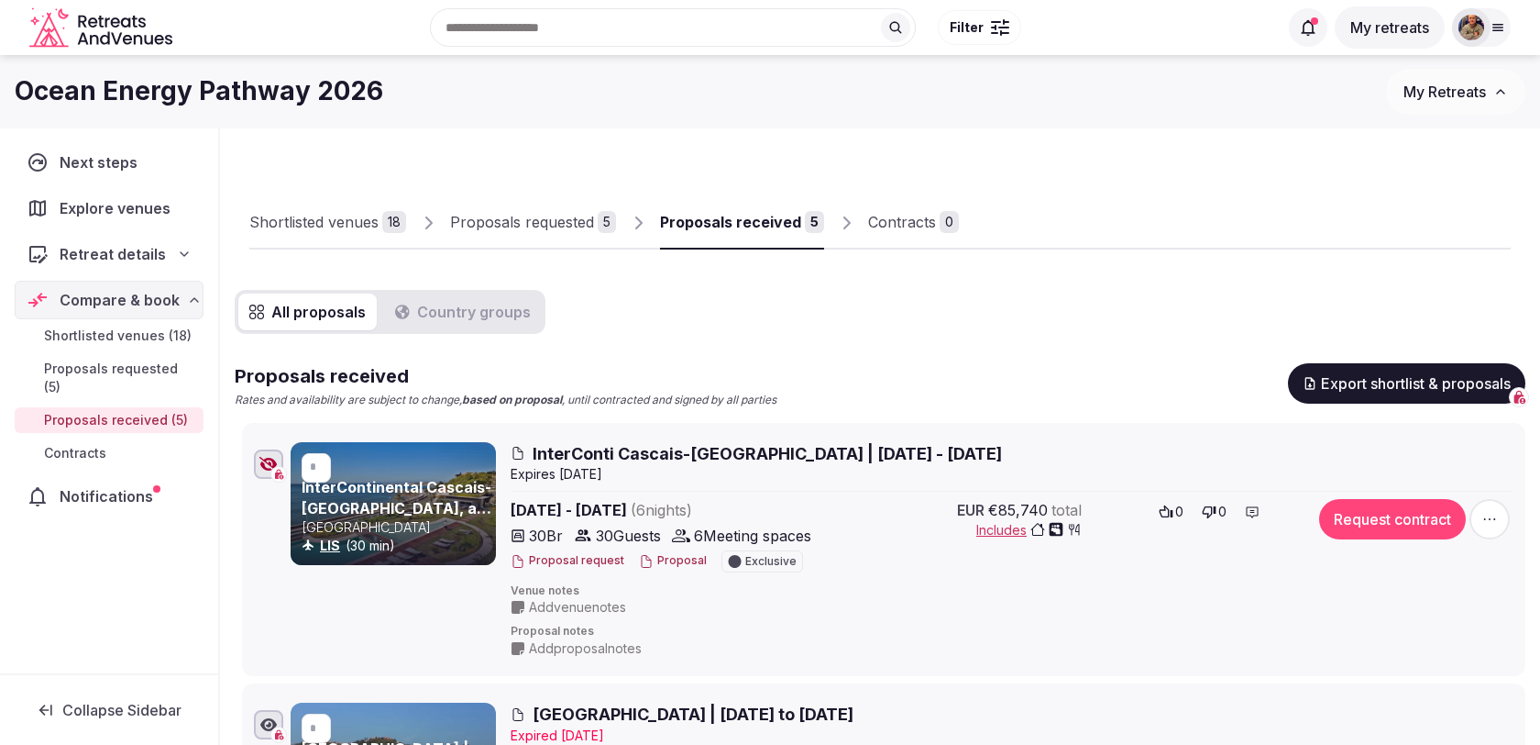
click at [557, 223] on div "Proposals requested" at bounding box center [522, 222] width 144 height 22
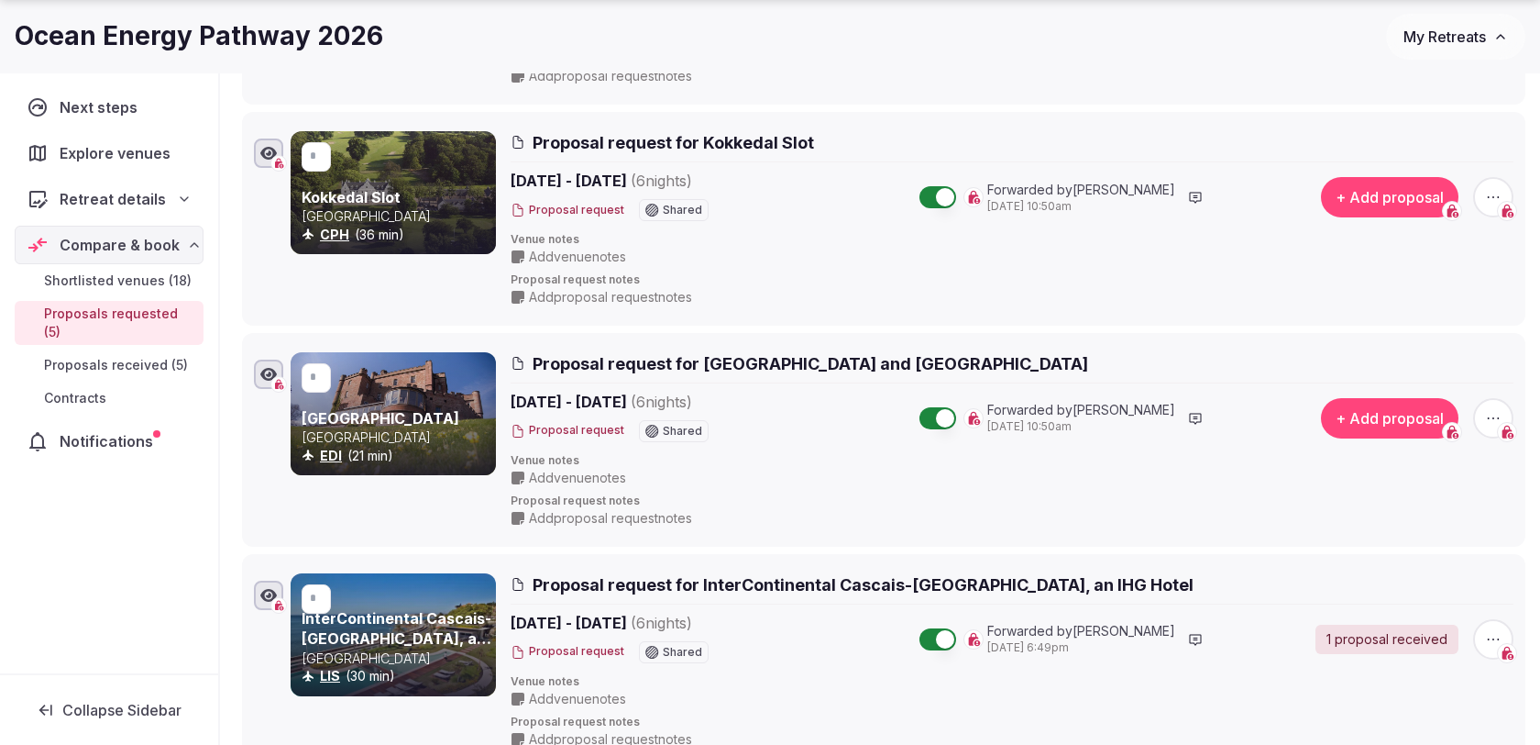
scroll to position [754, 0]
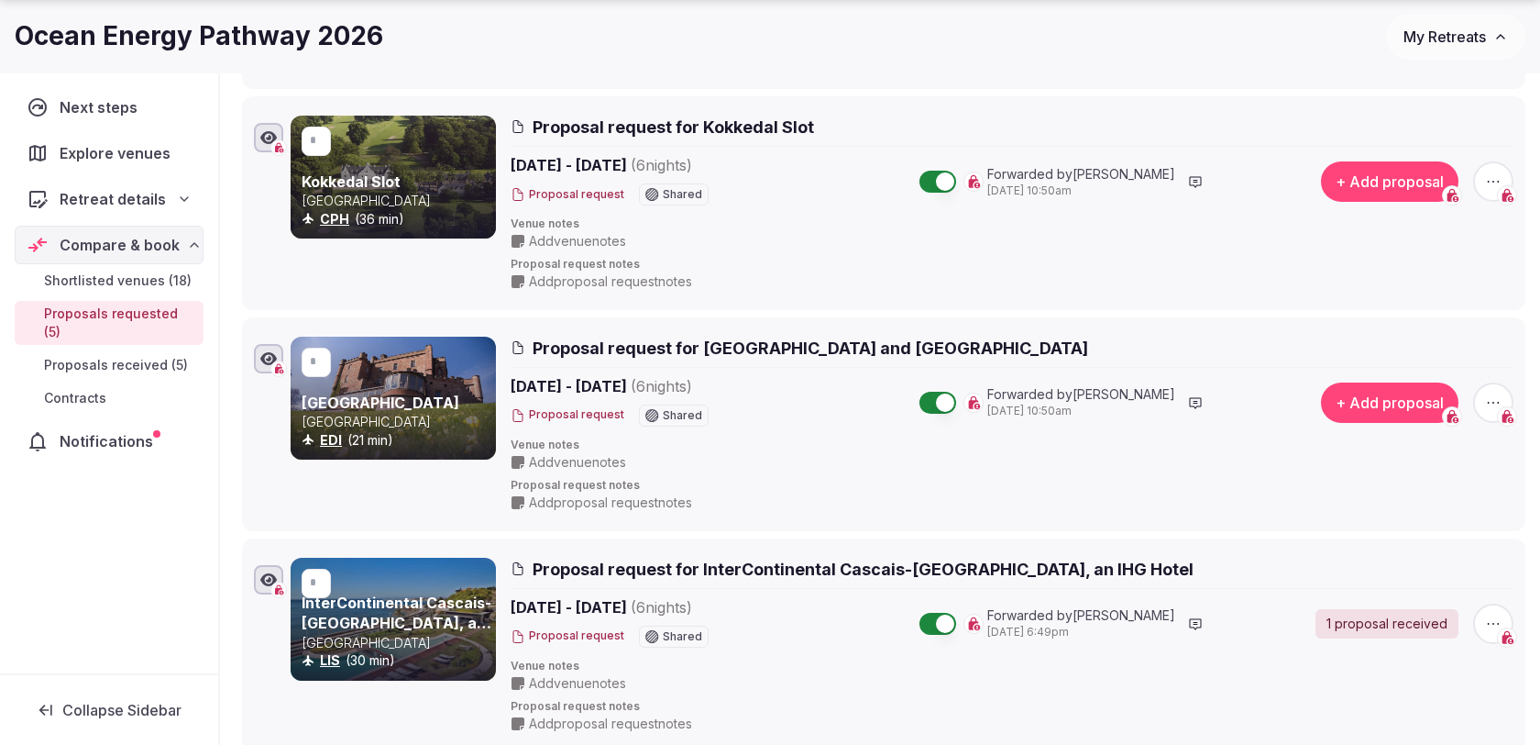
click at [1494, 402] on icon "button" at bounding box center [1494, 403] width 12 height 2
click at [1419, 291] on button "Withdraw proposal request" at bounding box center [1425, 286] width 209 height 29
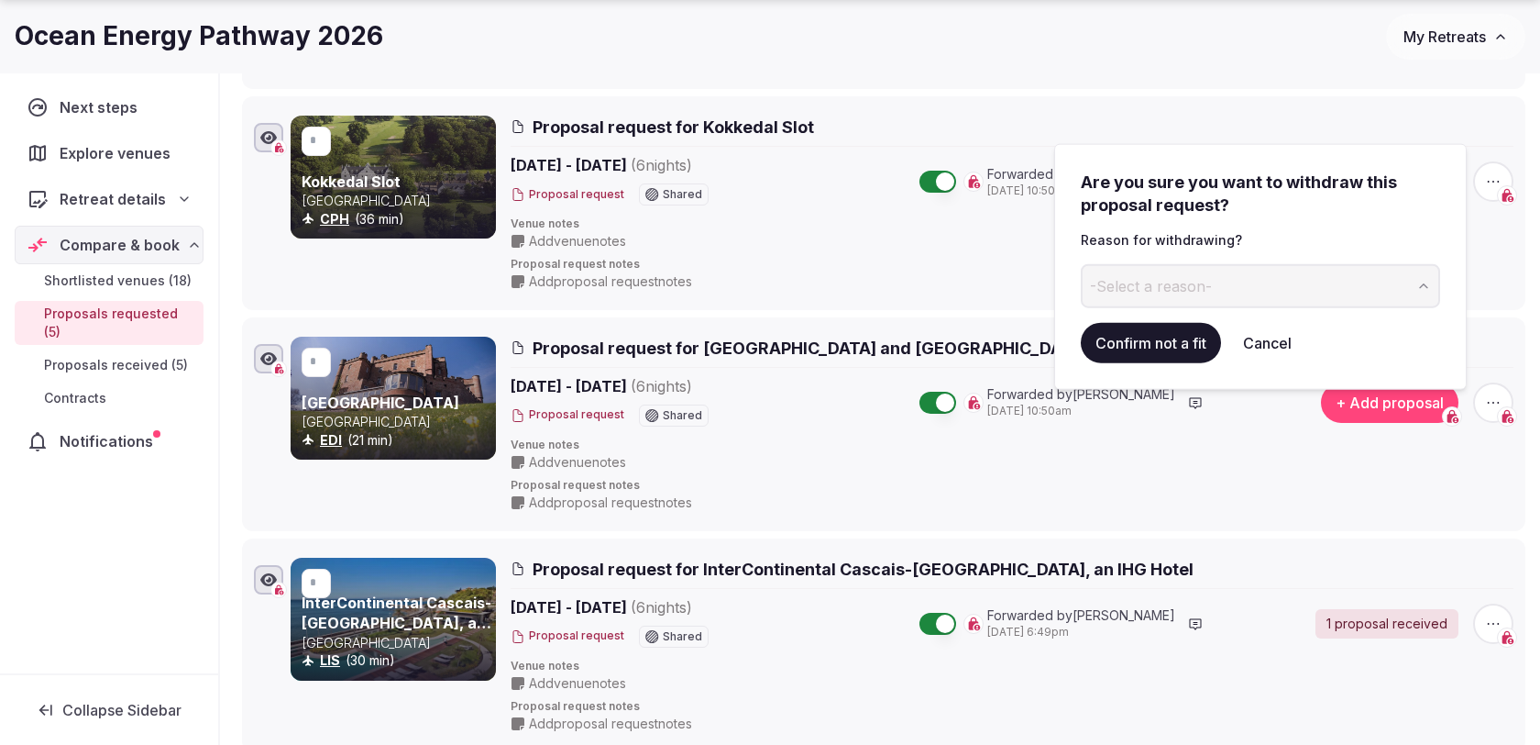
click at [1267, 278] on button "-Select a reason-" at bounding box center [1260, 286] width 359 height 44
click at [1128, 349] on button "Confirm not a fit" at bounding box center [1151, 343] width 140 height 40
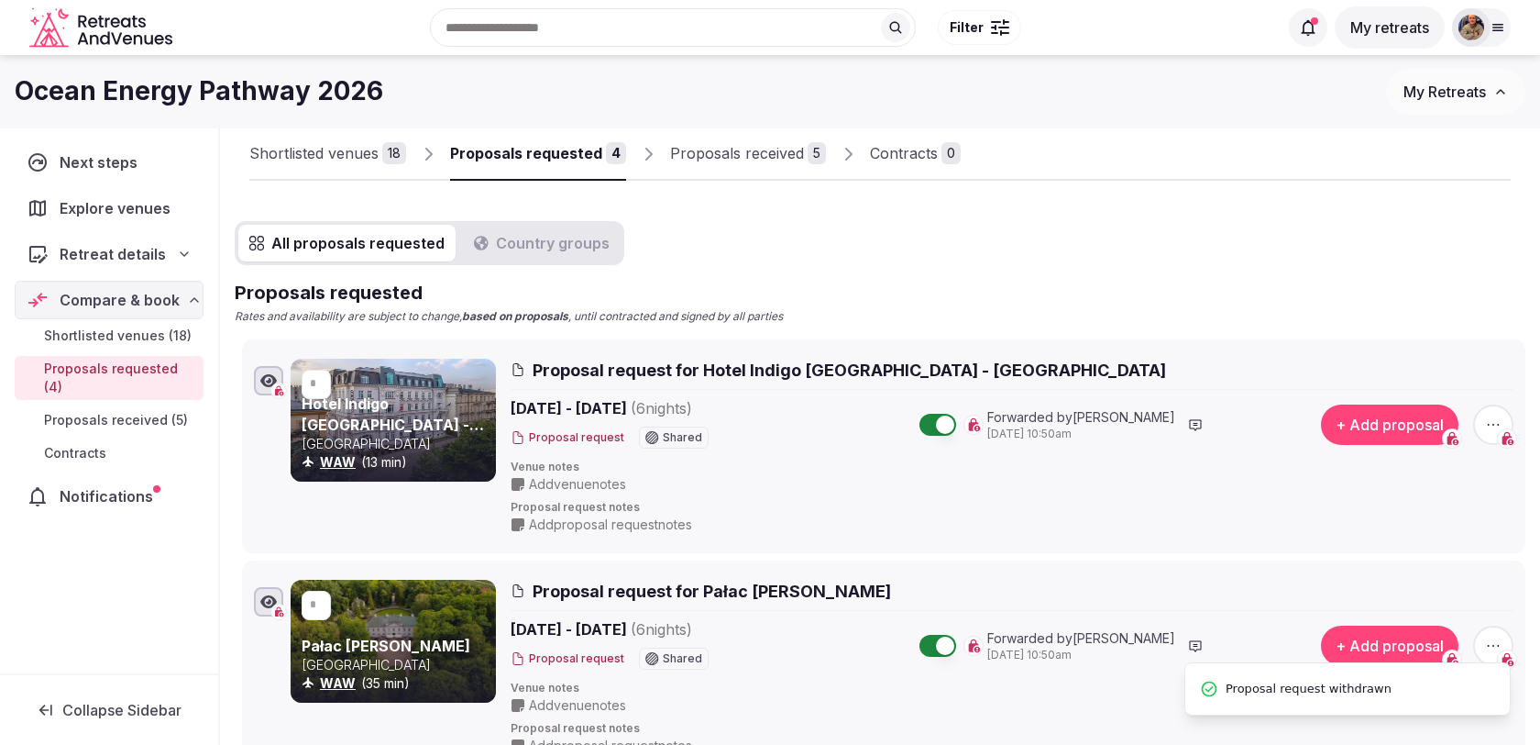
scroll to position [0, 0]
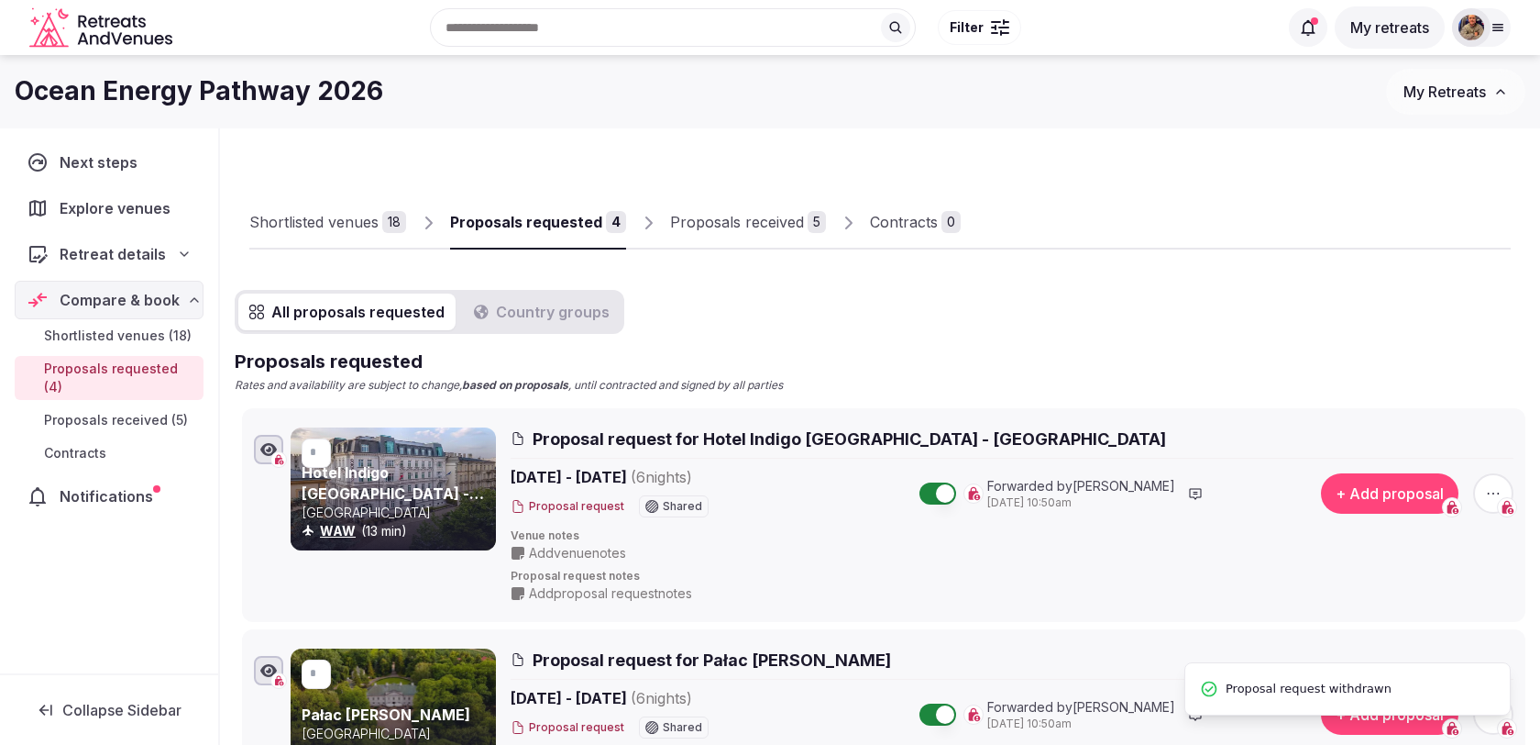
click at [363, 223] on div "Shortlisted venues" at bounding box center [313, 222] width 129 height 22
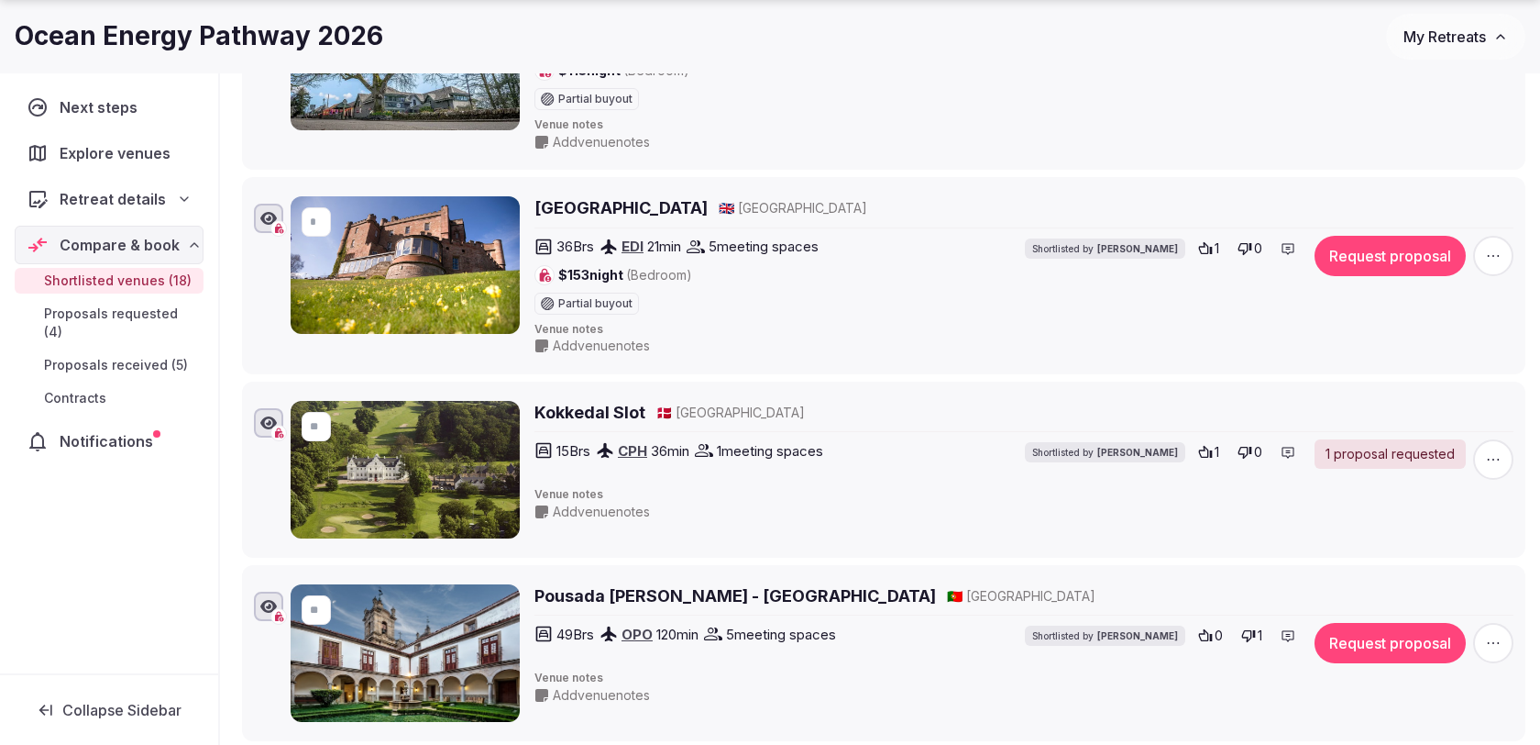
scroll to position [1939, 0]
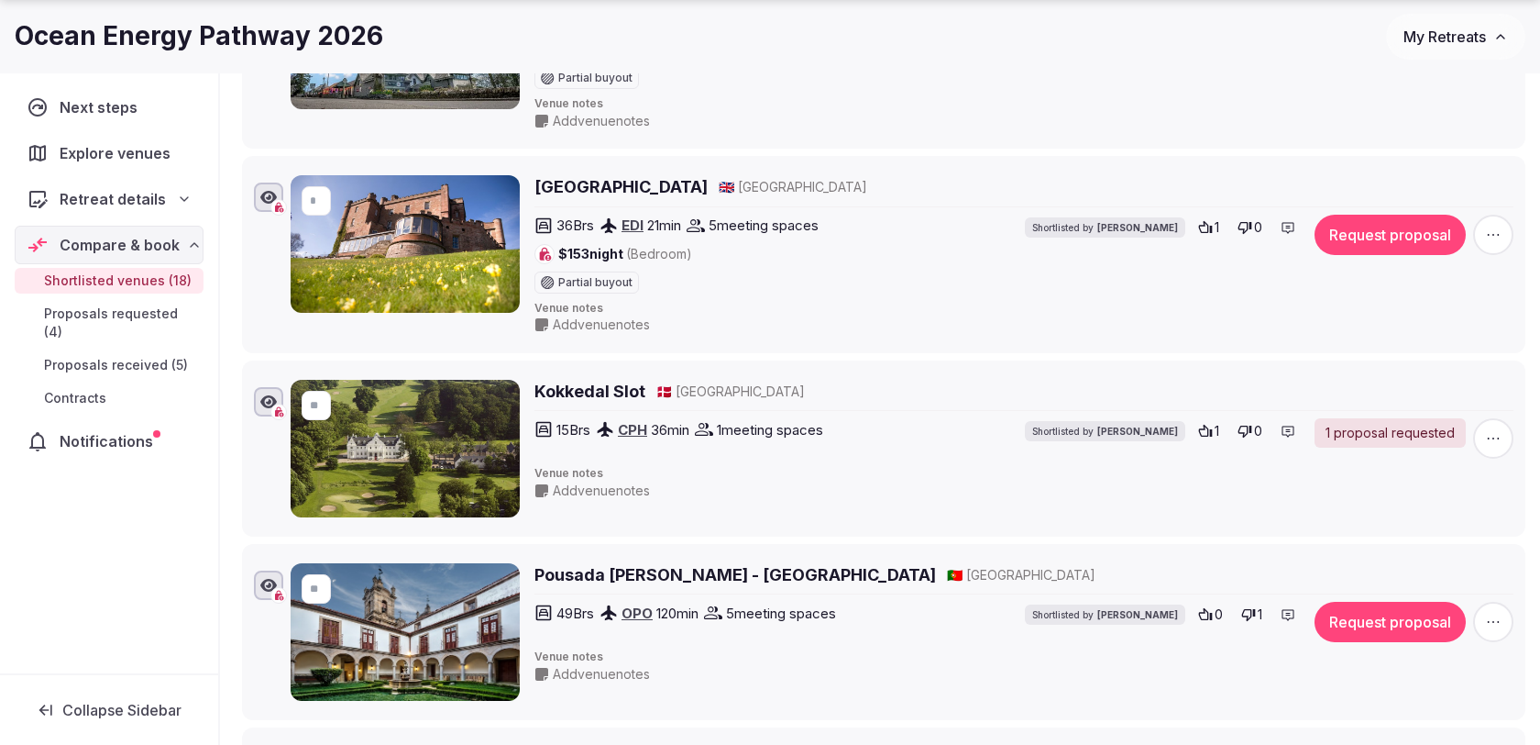
click at [1501, 226] on icon "button" at bounding box center [1493, 235] width 18 height 18
click at [1435, 110] on button "Mark as not a fit" at bounding box center [1446, 103] width 153 height 29
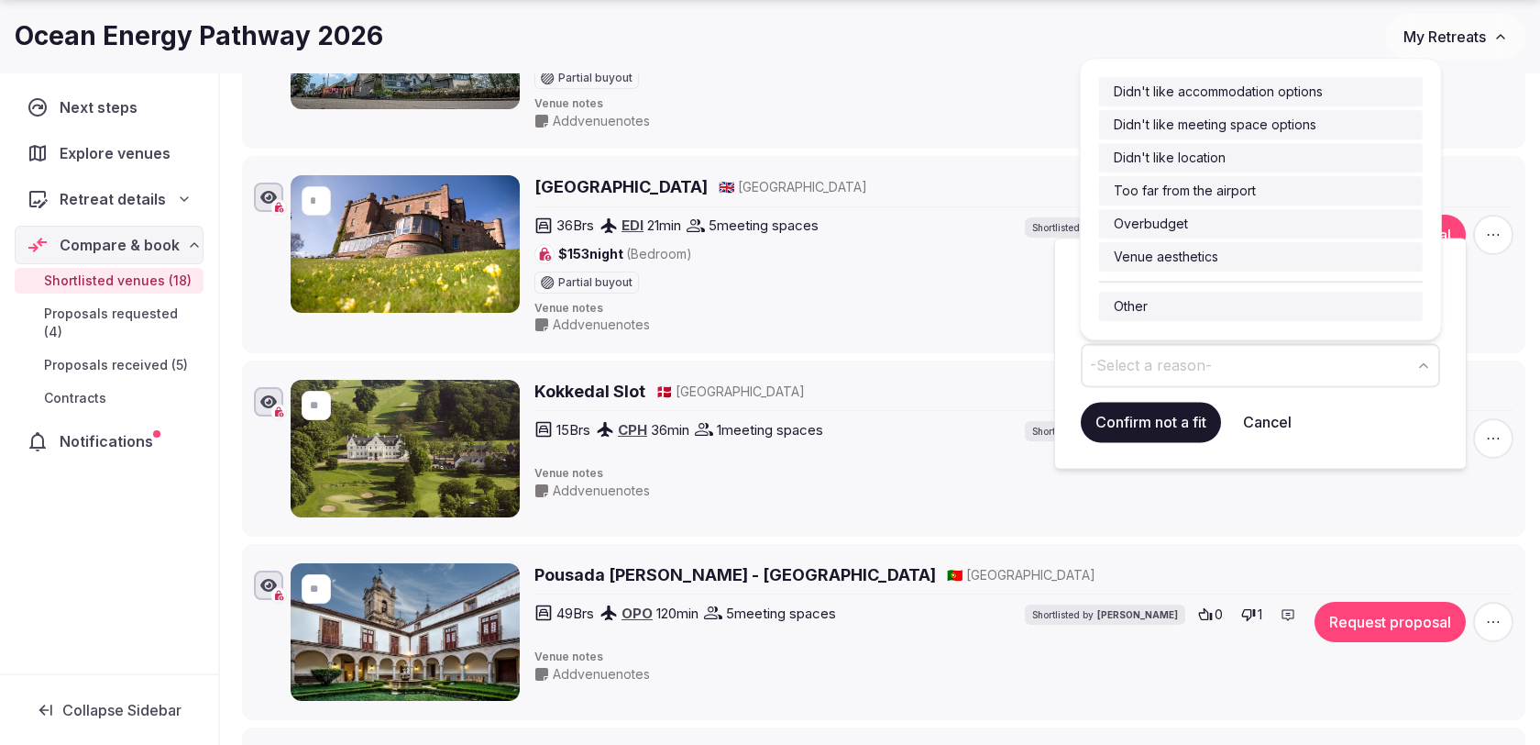
click at [1160, 361] on span "-Select a reason-" at bounding box center [1151, 365] width 122 height 20
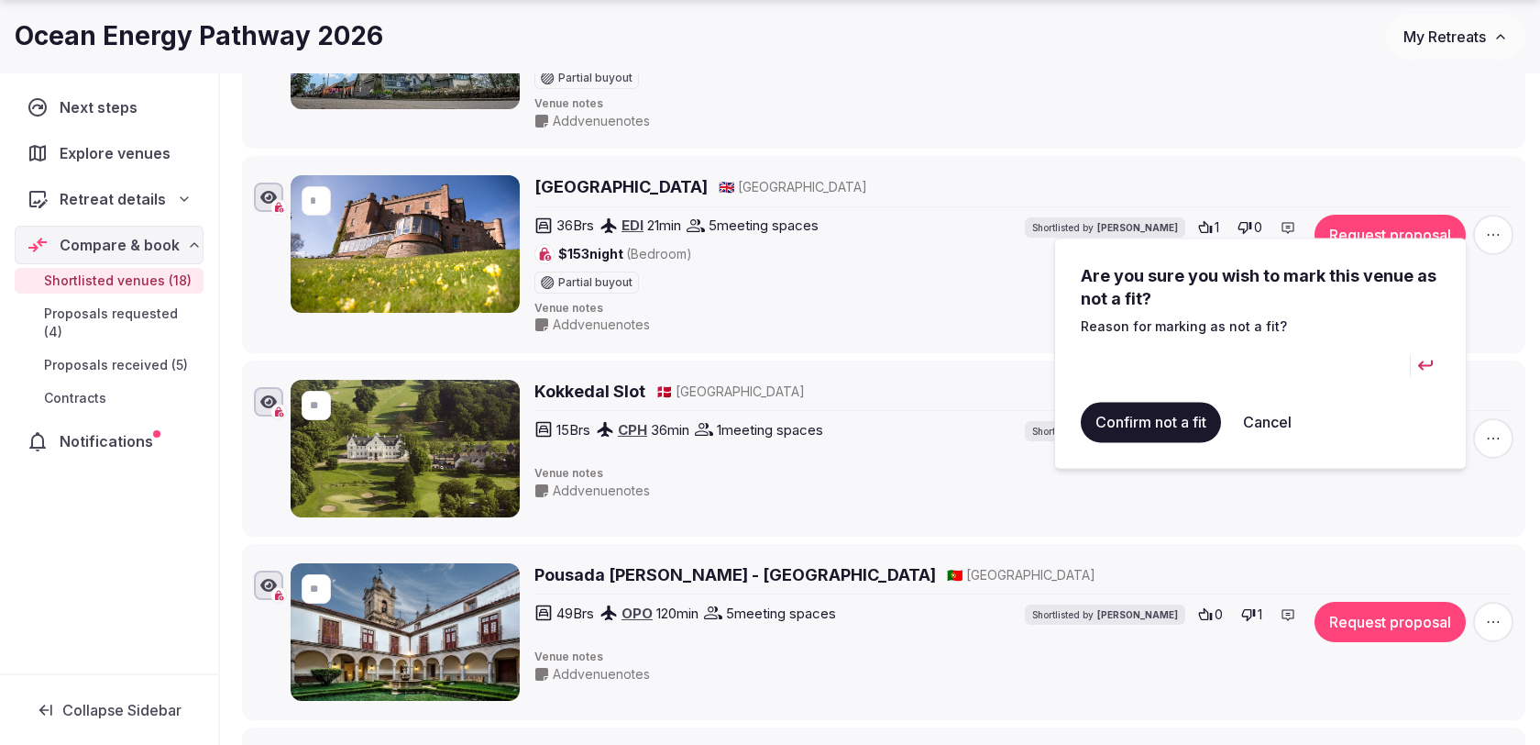
type input "*"
type input "**********"
click at [1147, 421] on button "Confirm not a fit" at bounding box center [1151, 422] width 140 height 40
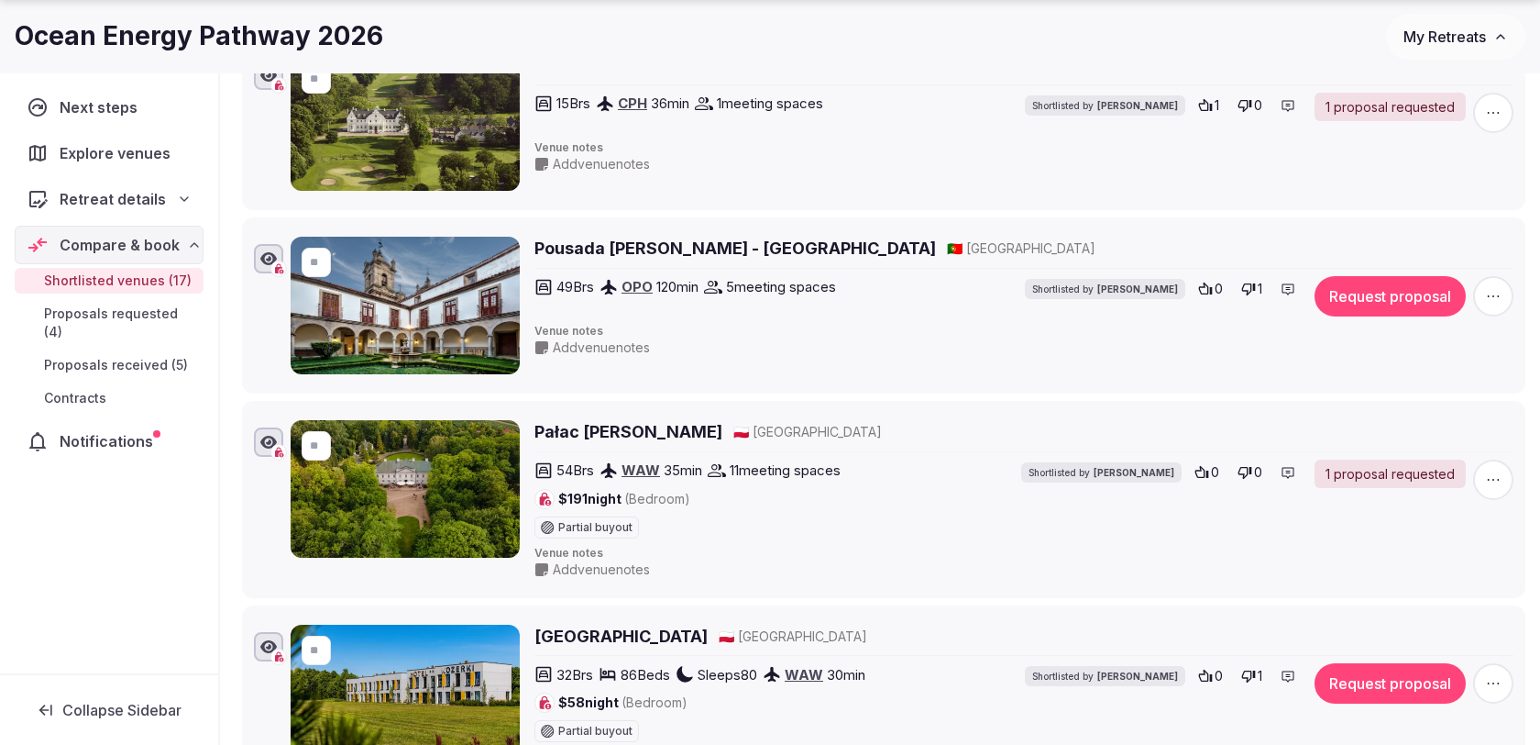
scroll to position [2089, 0]
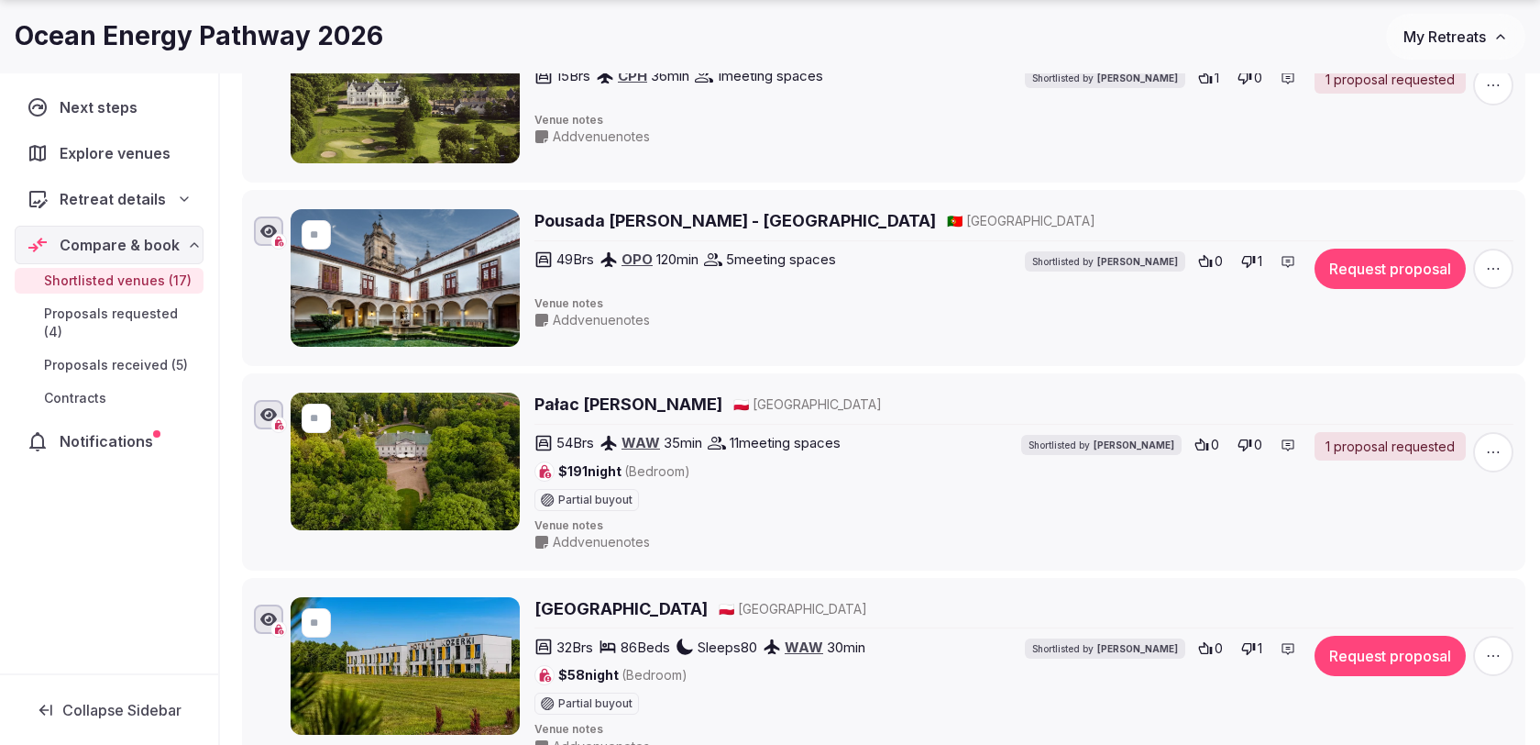
click at [1489, 259] on icon "button" at bounding box center [1493, 268] width 18 height 18
click at [1434, 142] on button "Mark as not a fit" at bounding box center [1446, 136] width 153 height 29
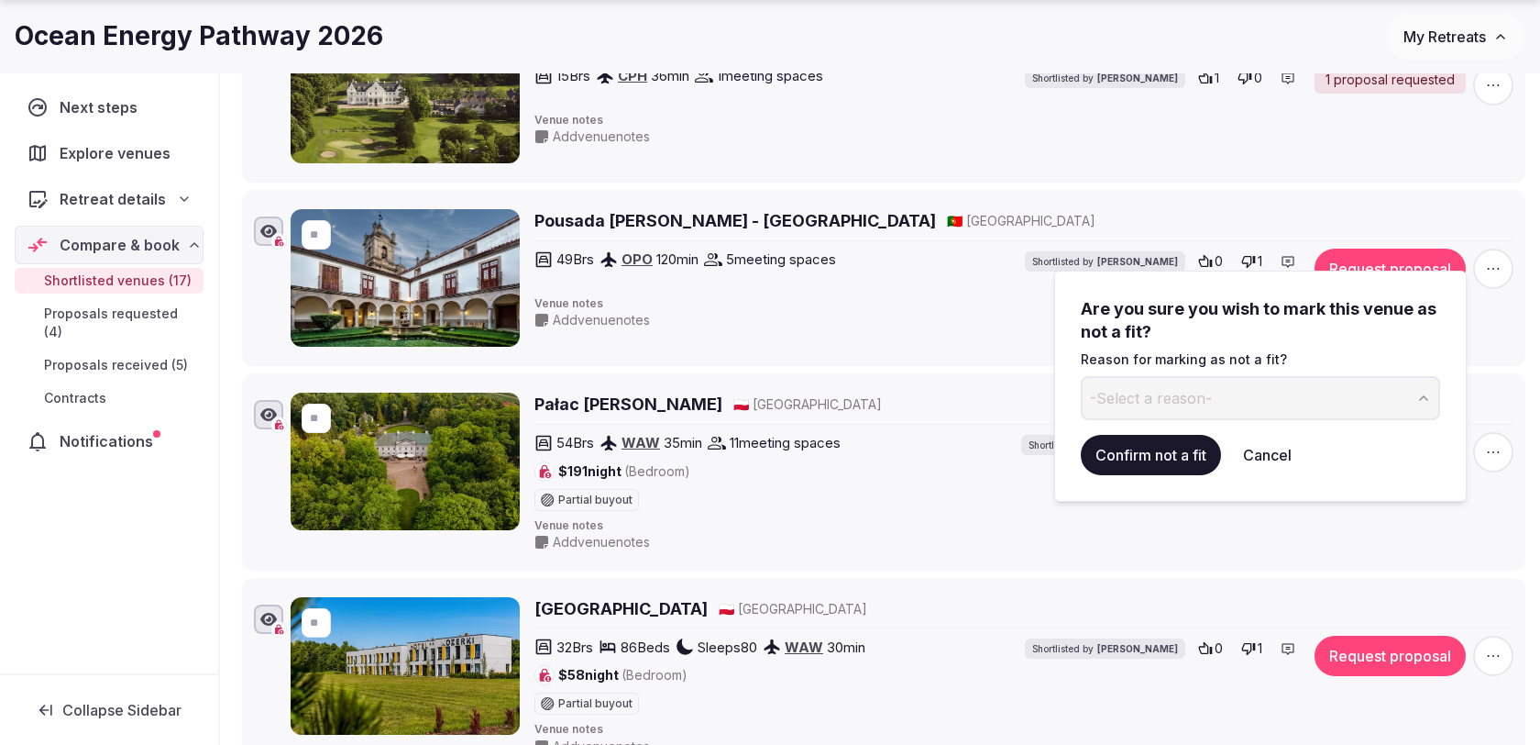
click at [1176, 403] on span "-Select a reason-" at bounding box center [1151, 398] width 122 height 20
click at [1139, 463] on button "Confirm not a fit" at bounding box center [1151, 455] width 140 height 40
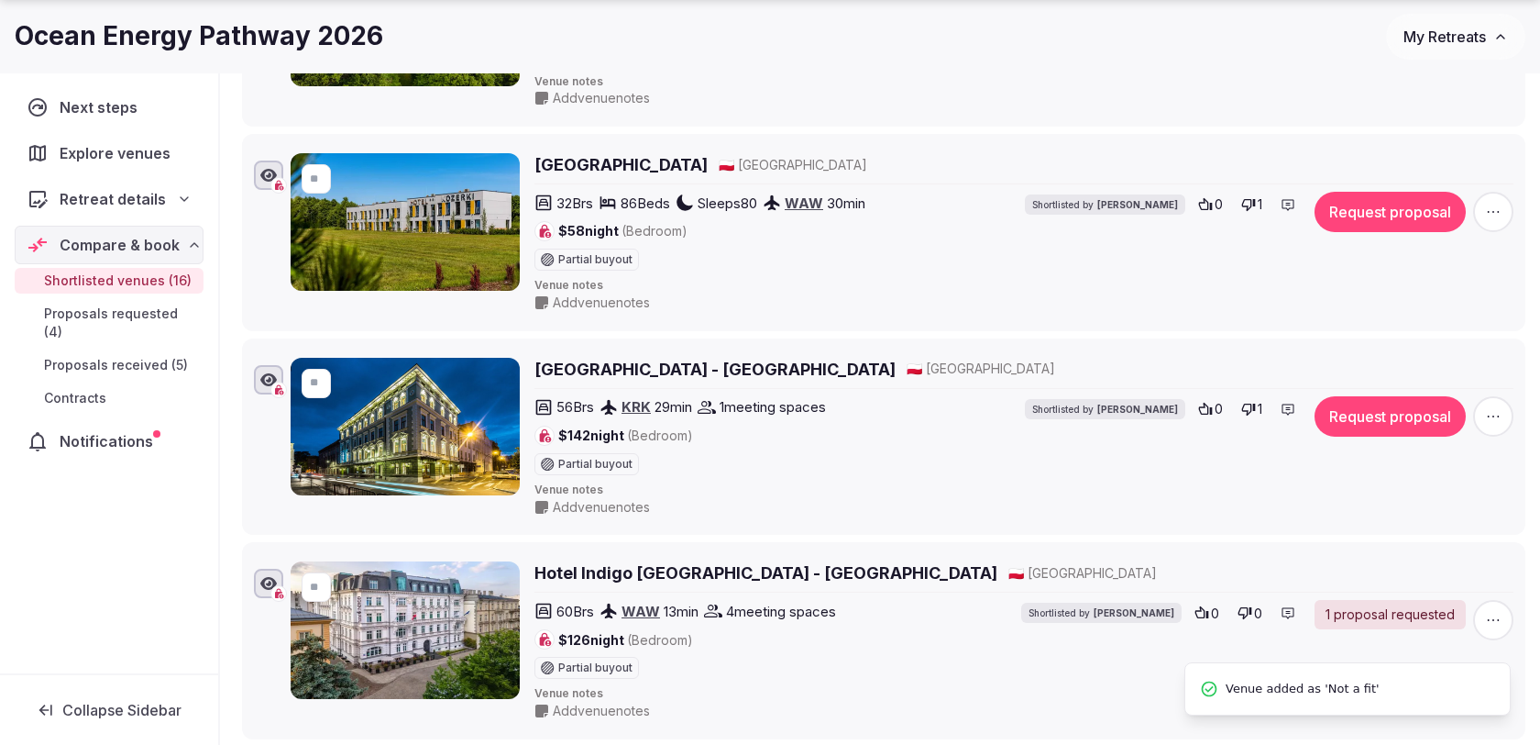
scroll to position [2356, 0]
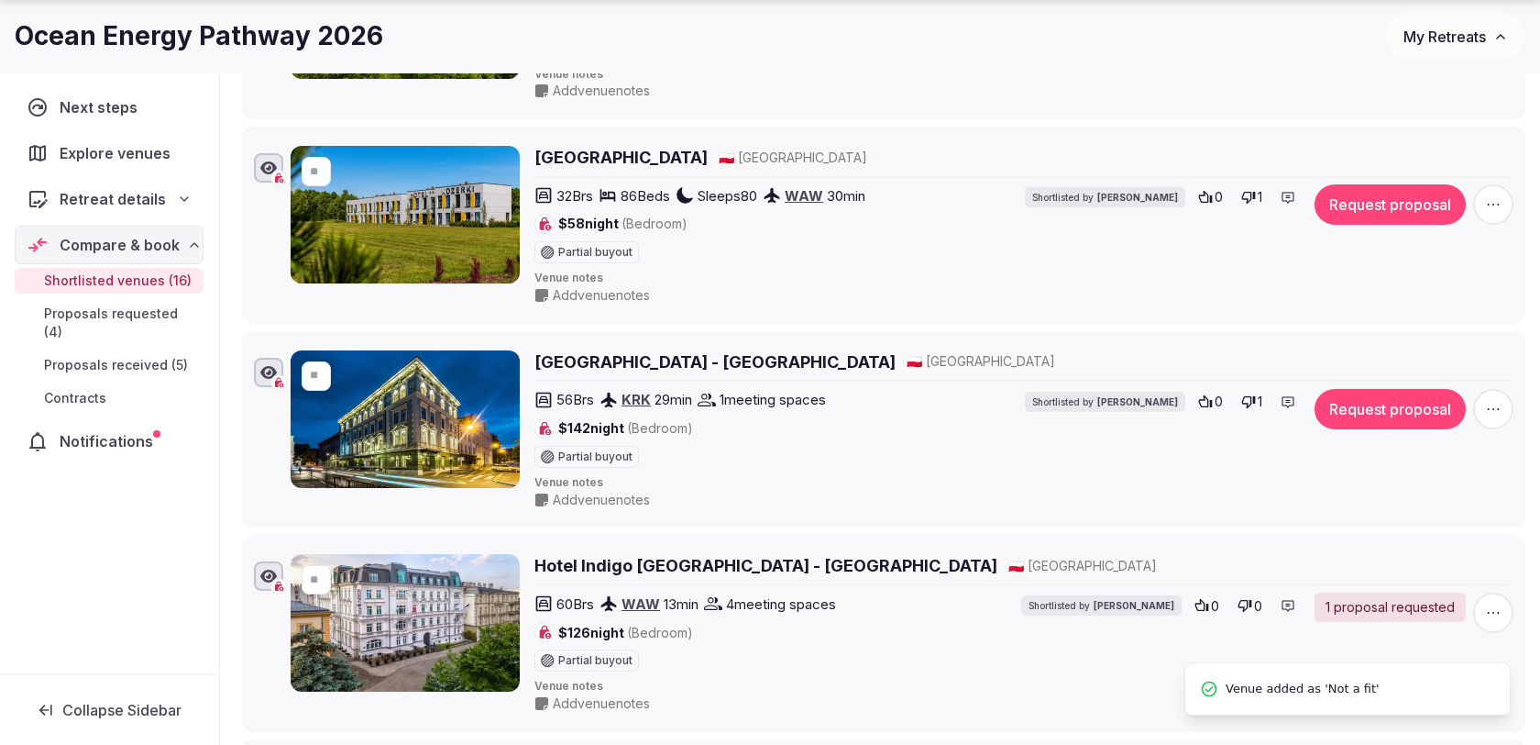
click at [1491, 195] on icon "button" at bounding box center [1493, 204] width 18 height 18
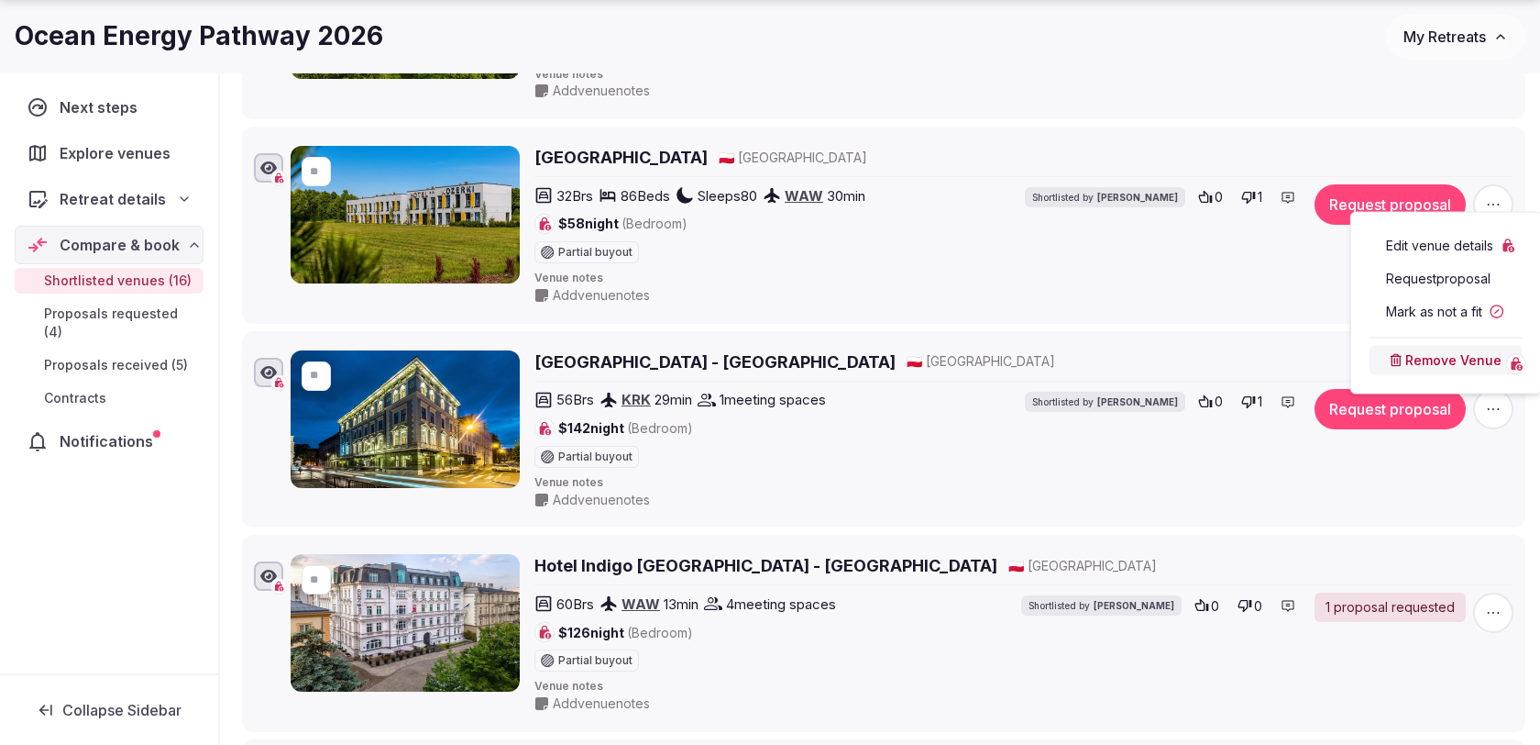
click at [1420, 310] on button "Mark as not a fit" at bounding box center [1446, 311] width 153 height 29
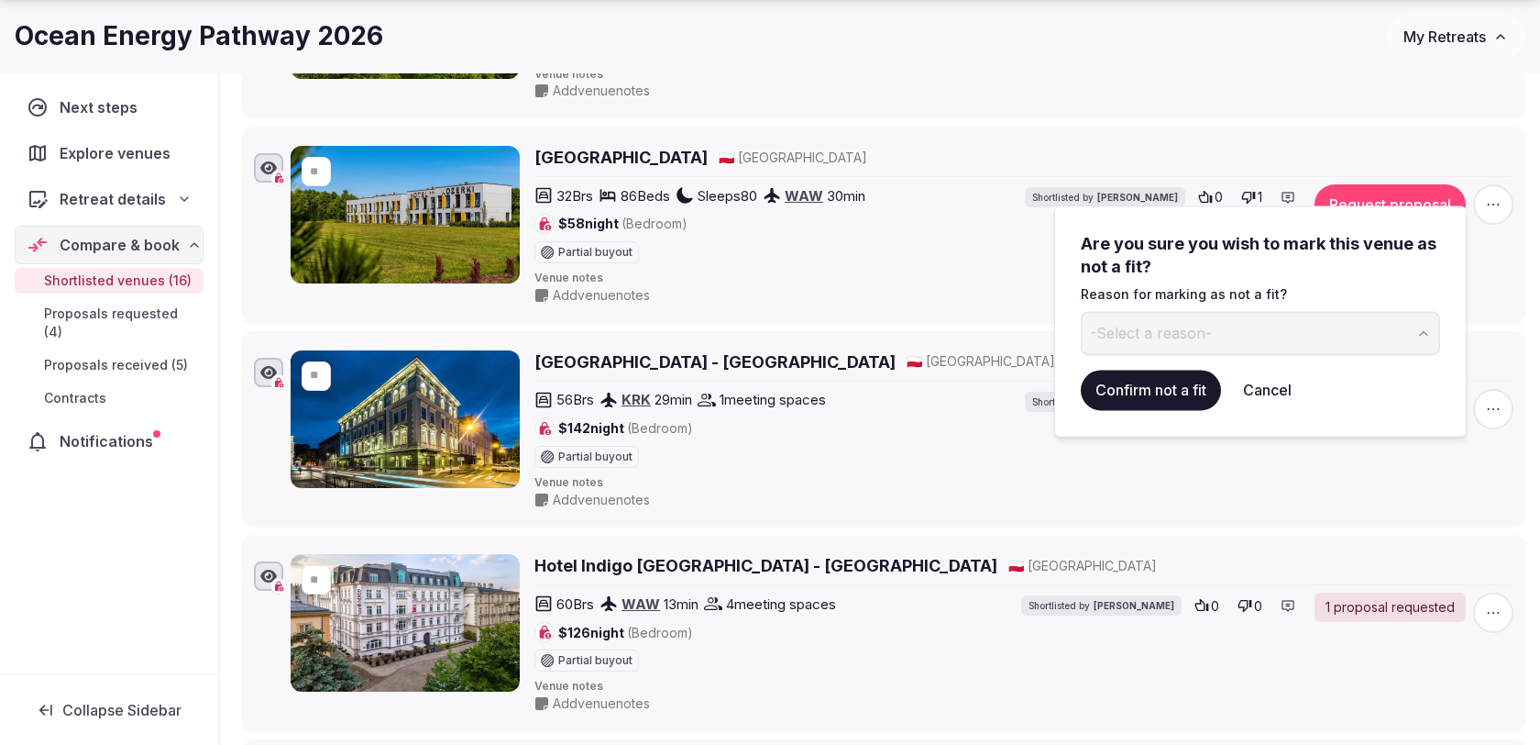
click at [1267, 333] on button "-Select a reason-" at bounding box center [1260, 333] width 359 height 44
click at [1150, 396] on button "Confirm not a fit" at bounding box center [1151, 390] width 140 height 40
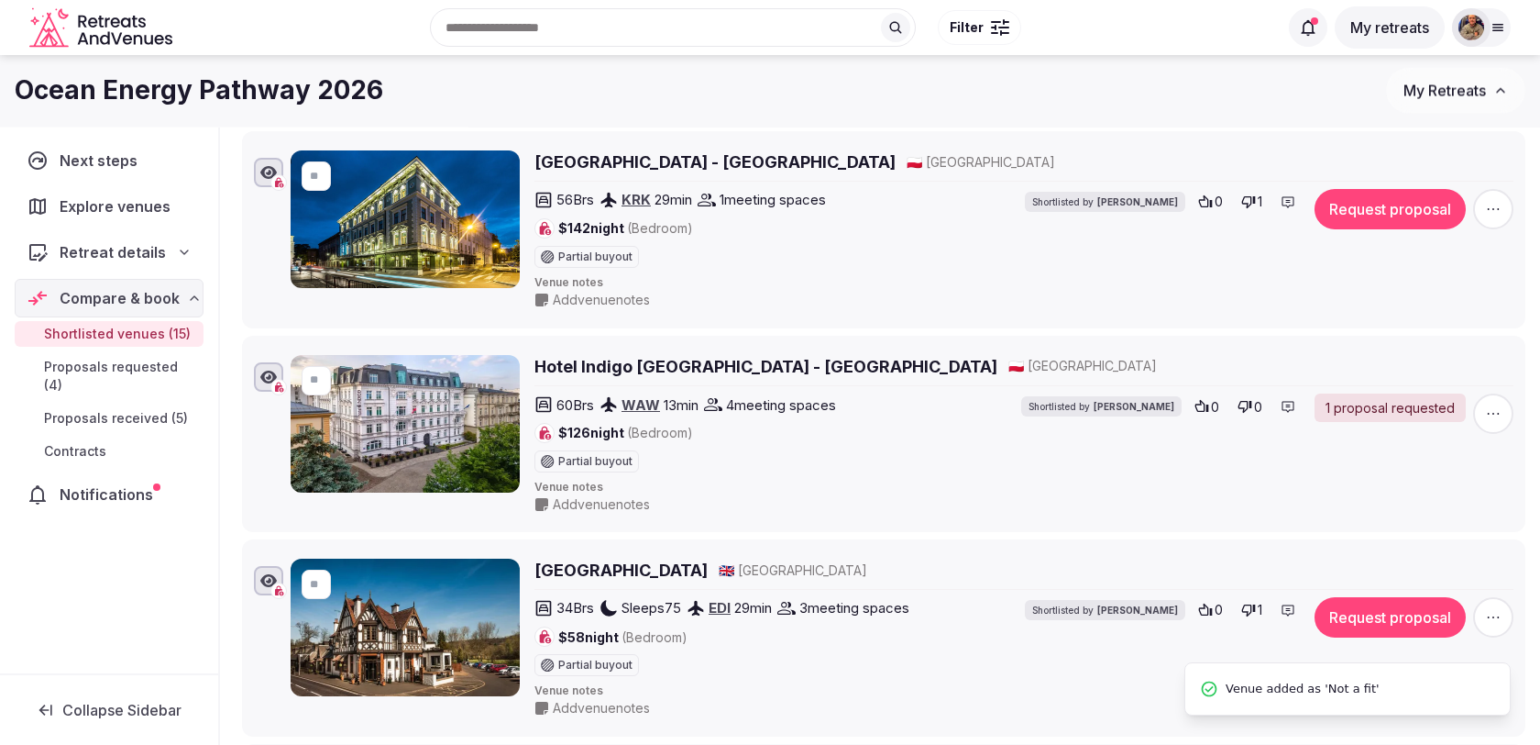
scroll to position [2345, 0]
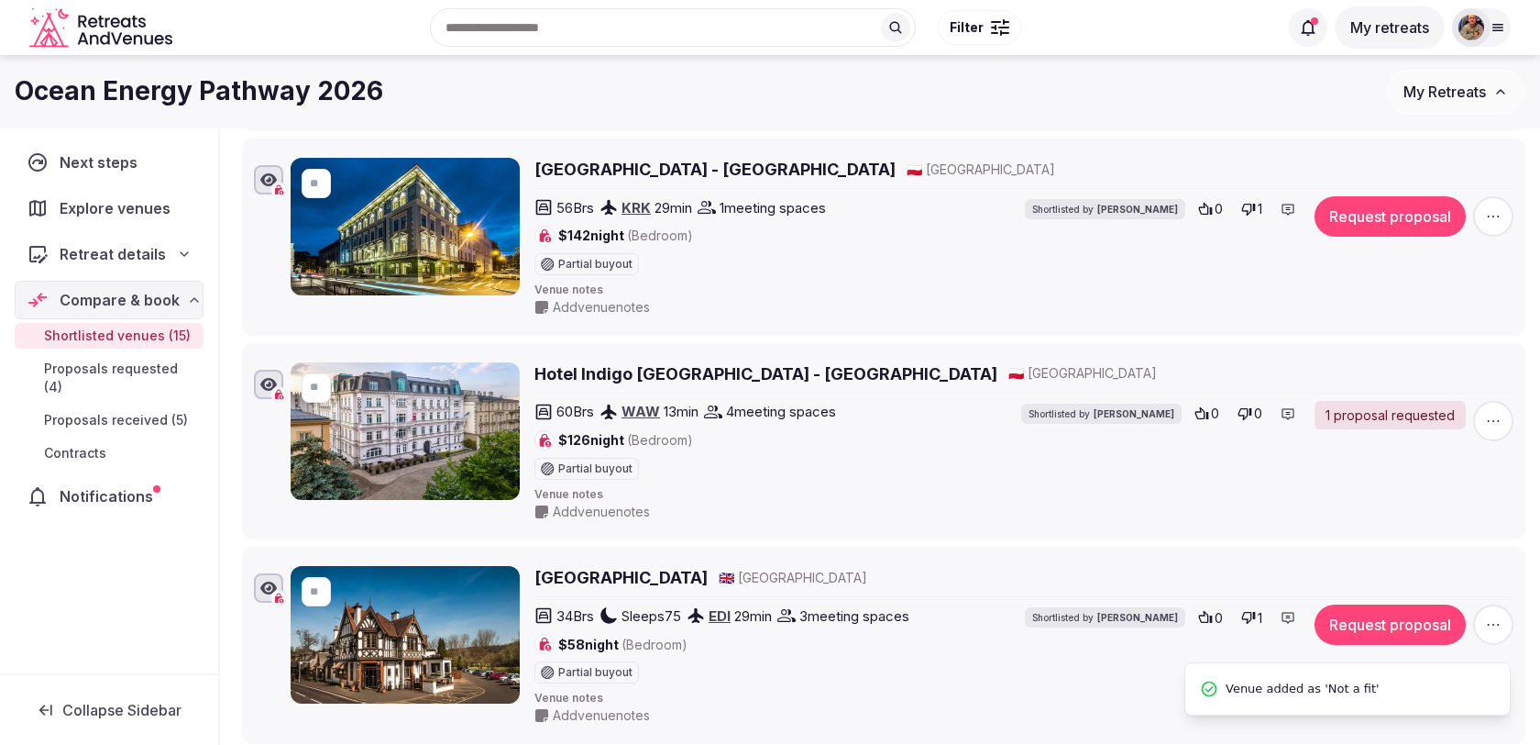
click at [1488, 207] on icon "button" at bounding box center [1493, 216] width 18 height 18
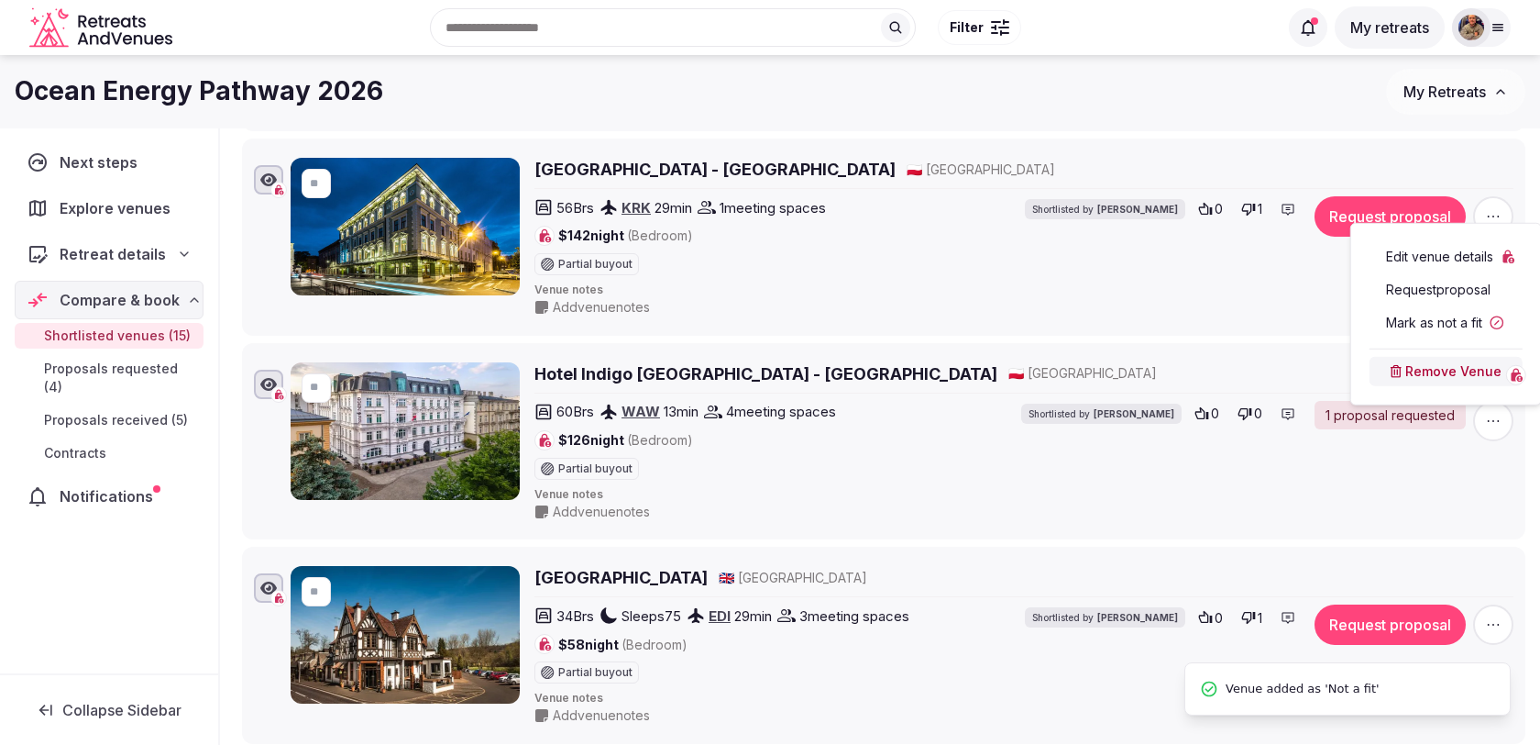
click at [1413, 326] on button "Mark as not a fit" at bounding box center [1446, 322] width 153 height 29
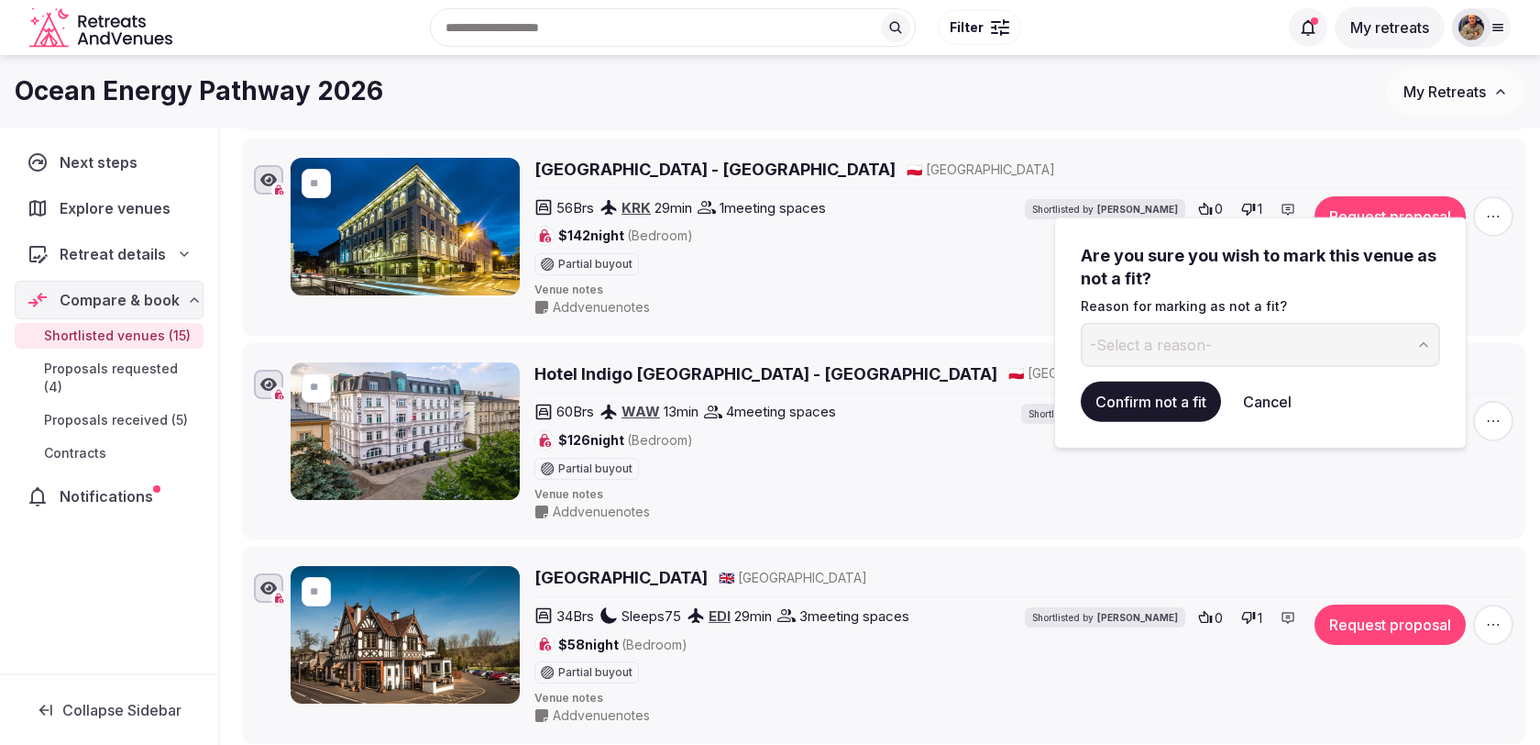
click at [1208, 364] on button "-Select a reason-" at bounding box center [1260, 345] width 359 height 44
click at [1157, 400] on button "Confirm not a fit" at bounding box center [1151, 401] width 140 height 40
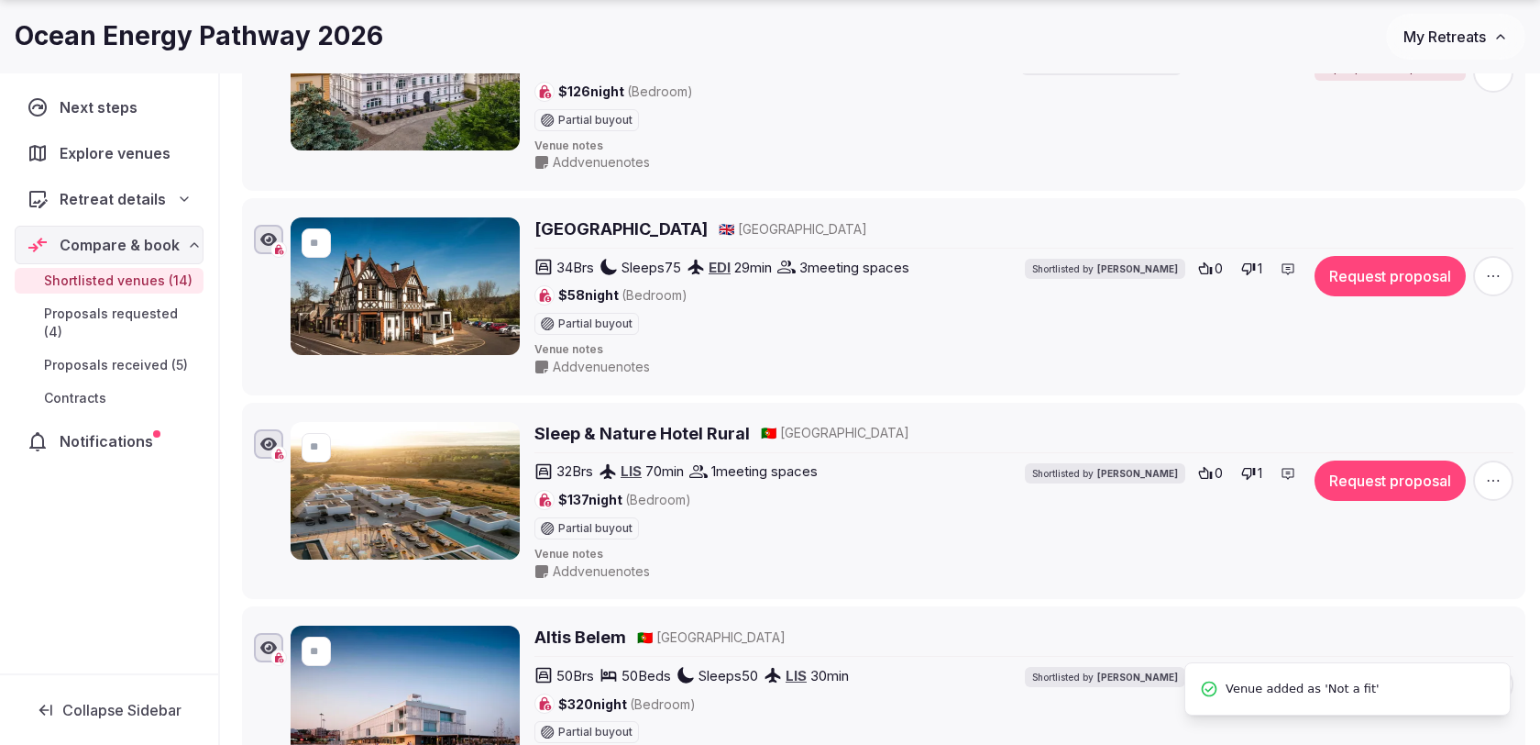
scroll to position [2278, 0]
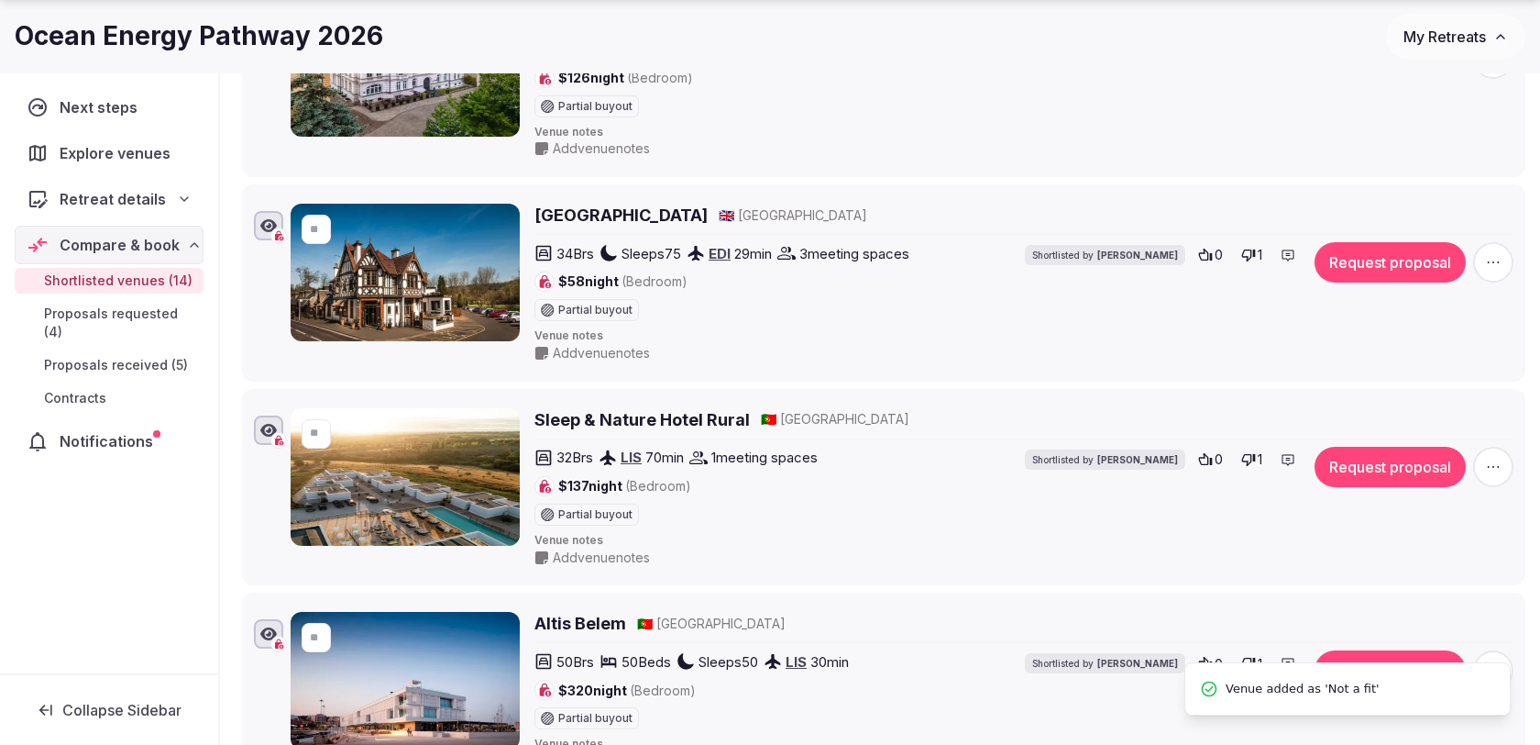
click at [1485, 253] on icon "button" at bounding box center [1493, 262] width 18 height 18
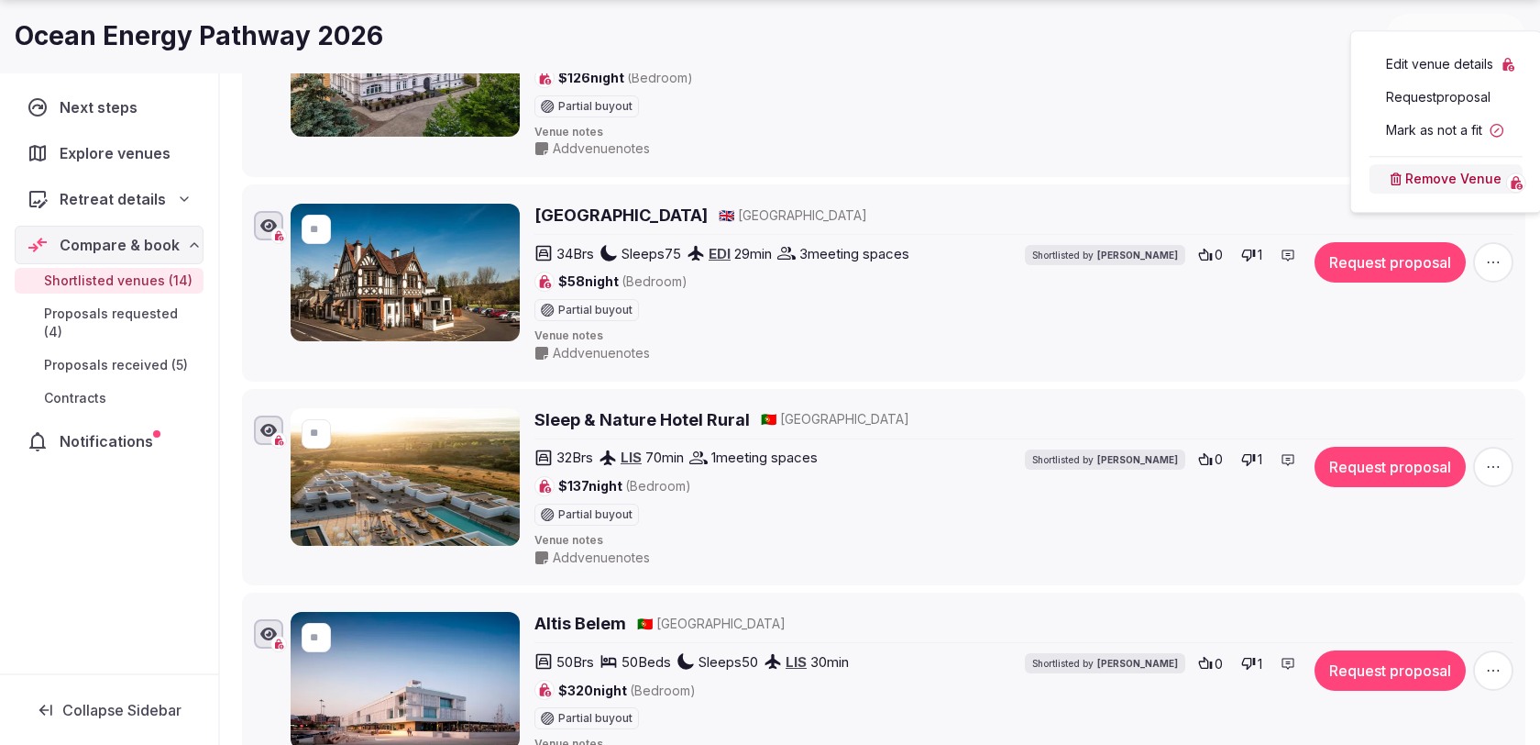
click at [1431, 132] on button "Mark as not a fit" at bounding box center [1446, 130] width 153 height 29
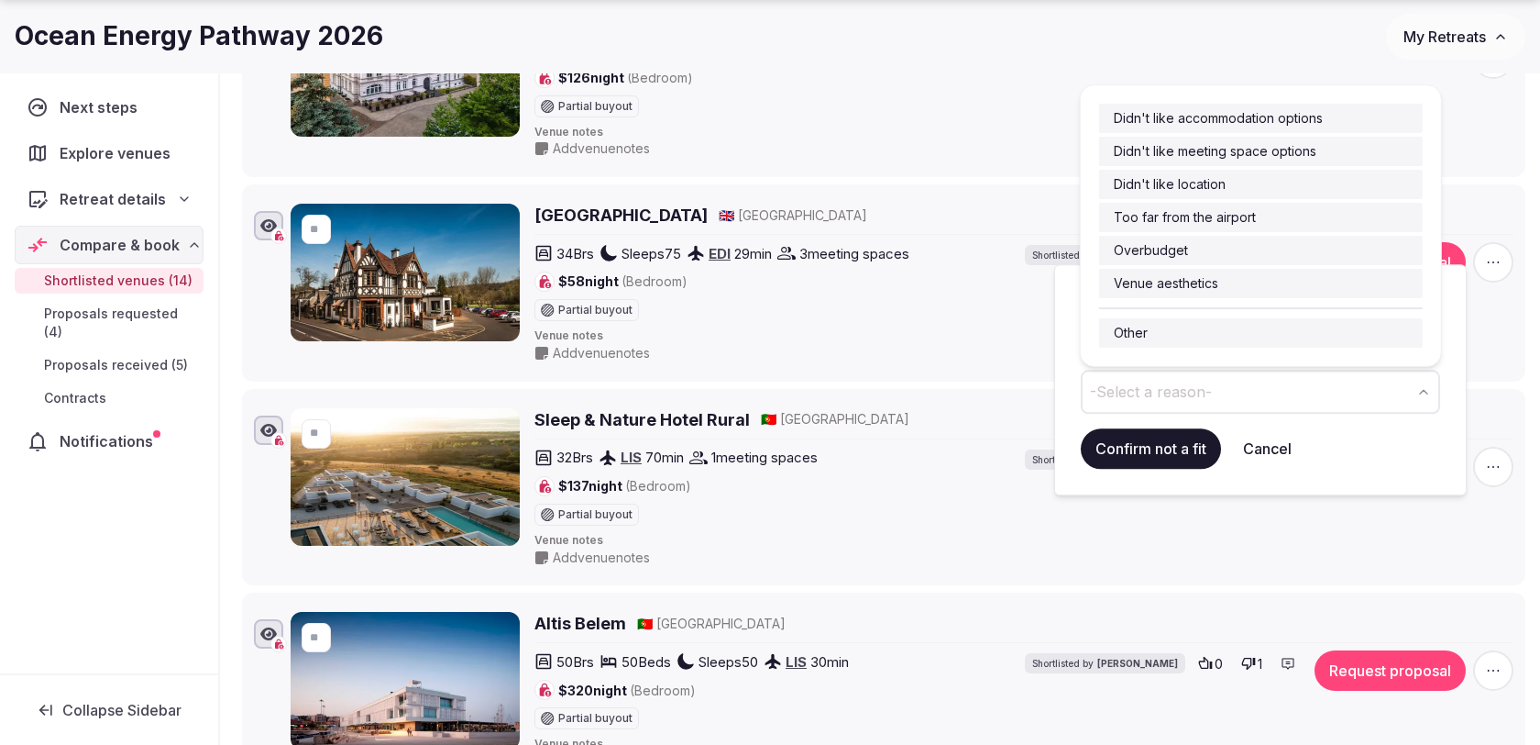
click at [1204, 381] on span "-Select a reason-" at bounding box center [1151, 391] width 122 height 20
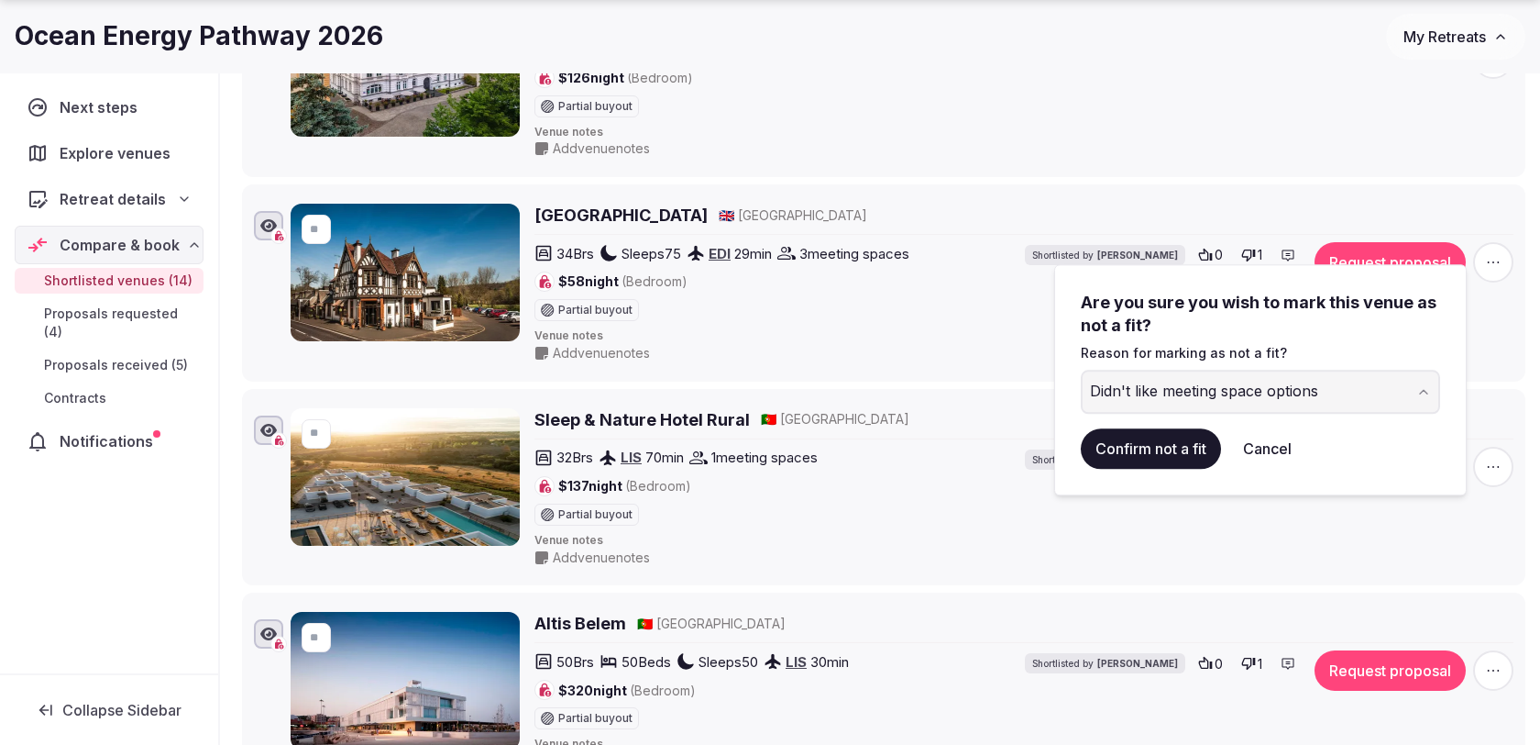
click at [1175, 381] on div "Didn't like meeting space options" at bounding box center [1204, 392] width 228 height 22
click at [1159, 453] on button "Confirm not a fit" at bounding box center [1151, 448] width 140 height 40
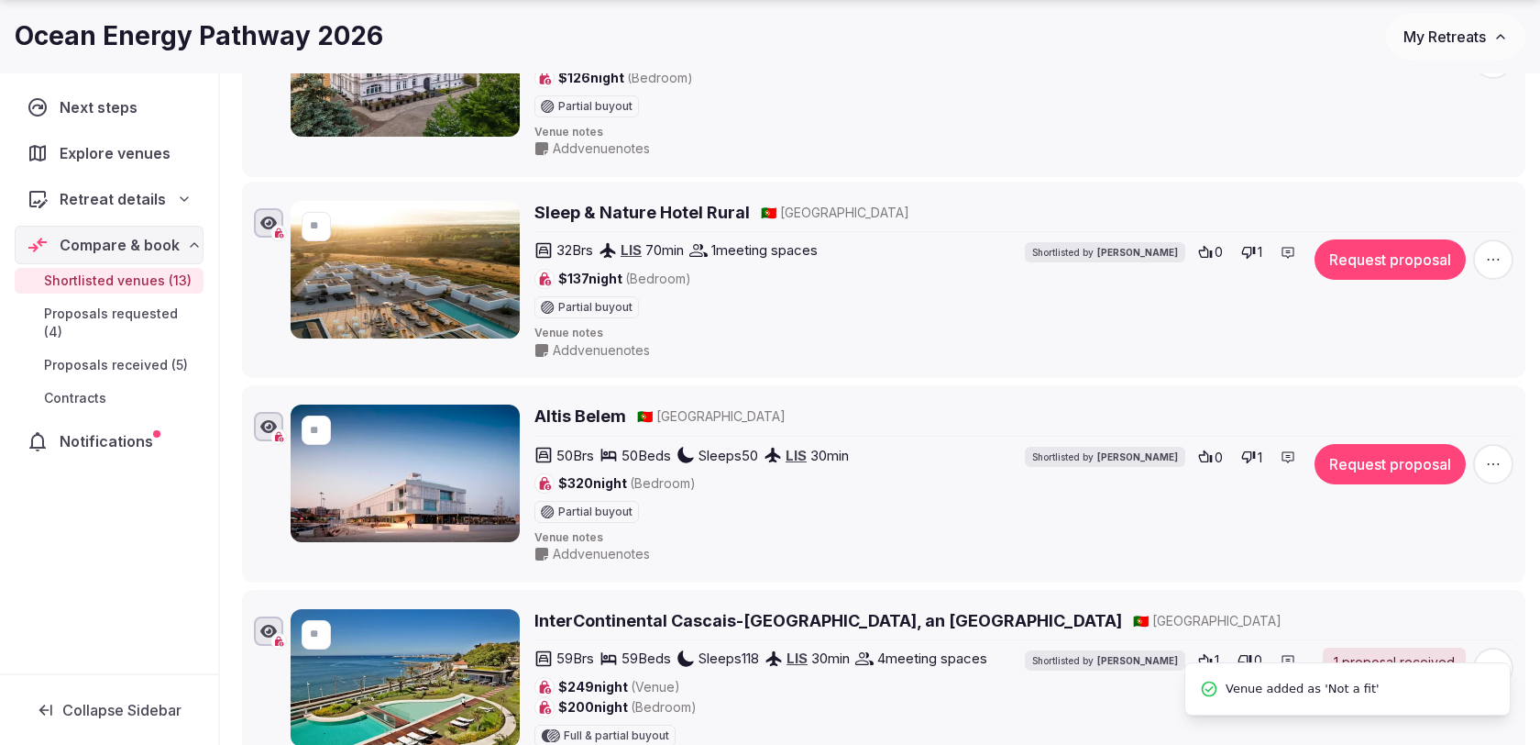
scroll to position [0, 0]
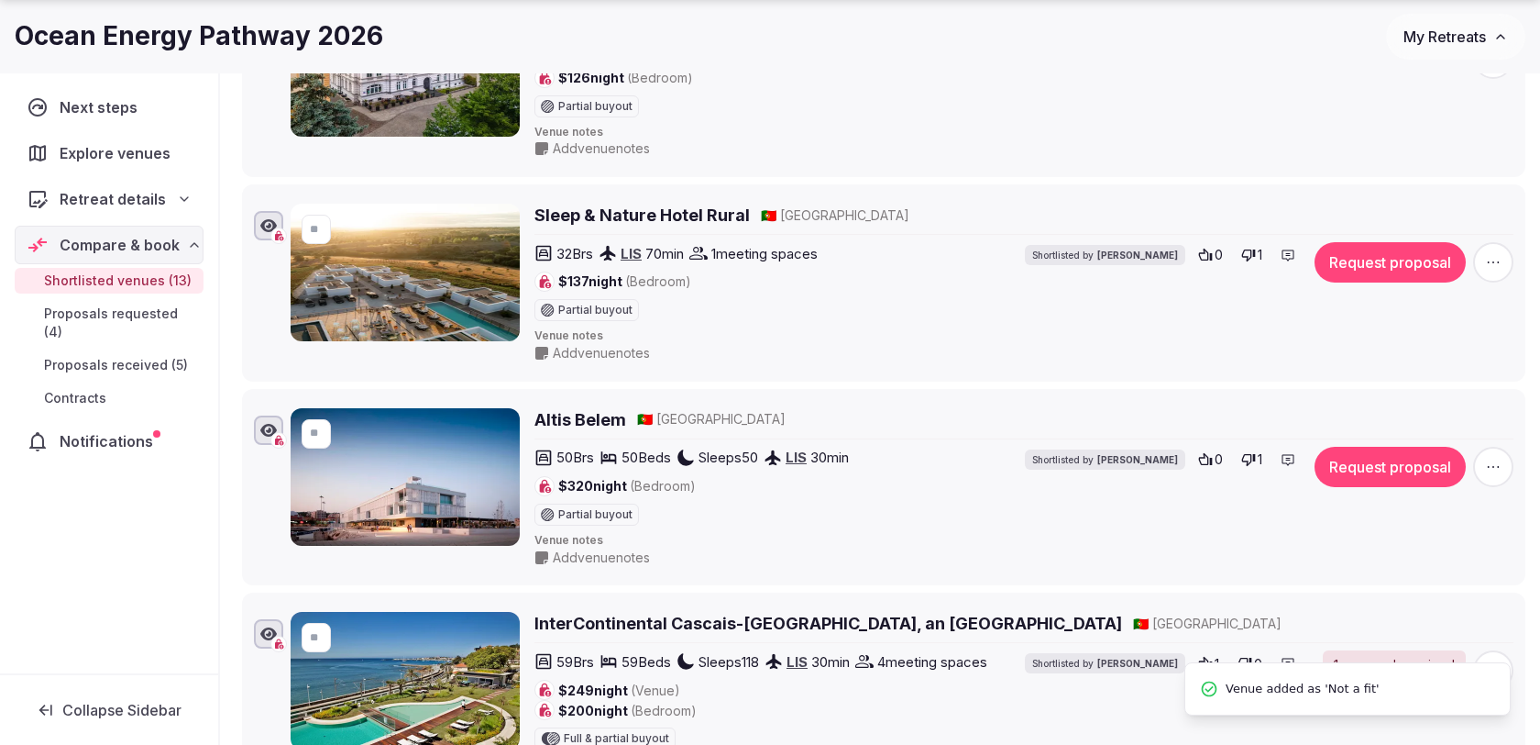
click at [1486, 253] on icon "button" at bounding box center [1493, 262] width 18 height 18
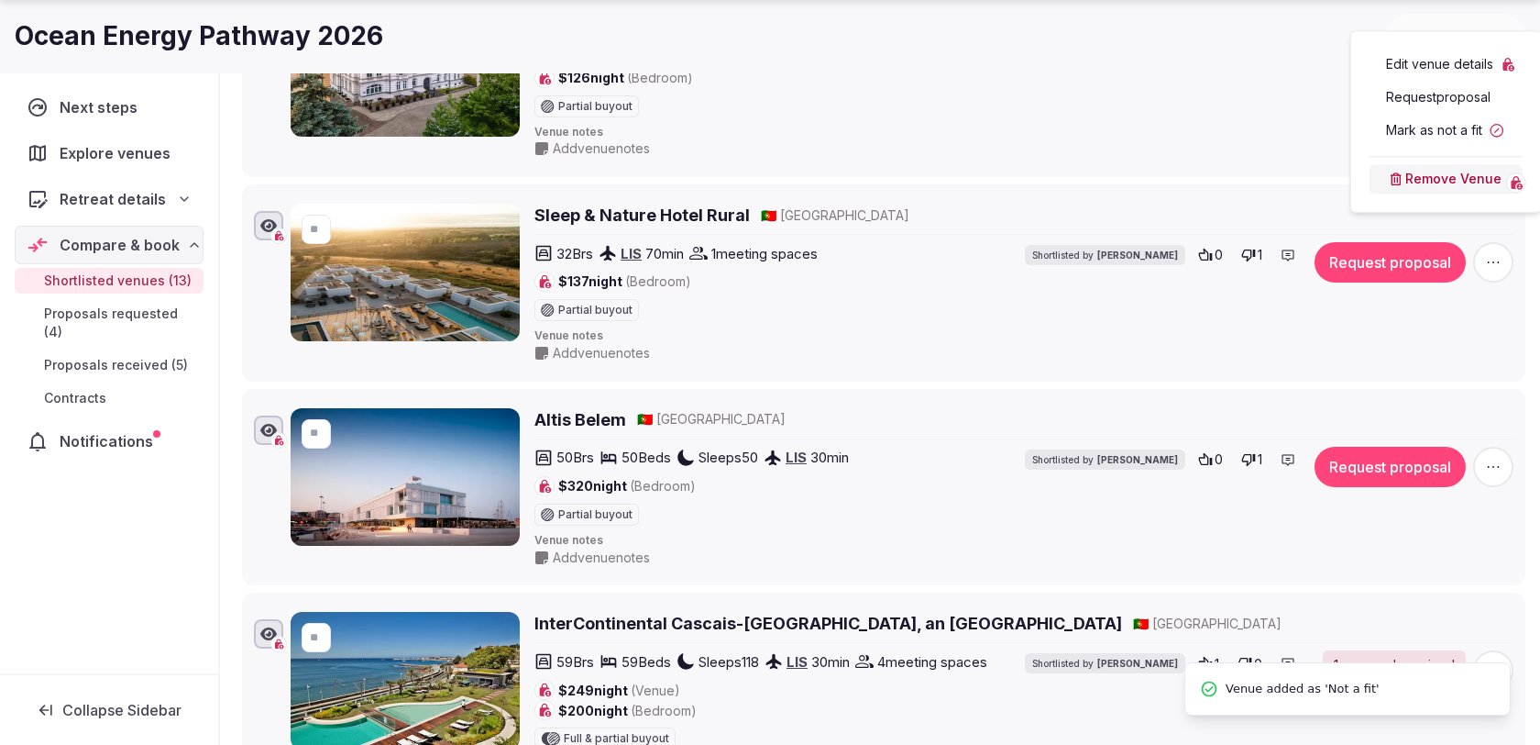
click at [1418, 131] on button "Mark as not a fit" at bounding box center [1446, 130] width 153 height 29
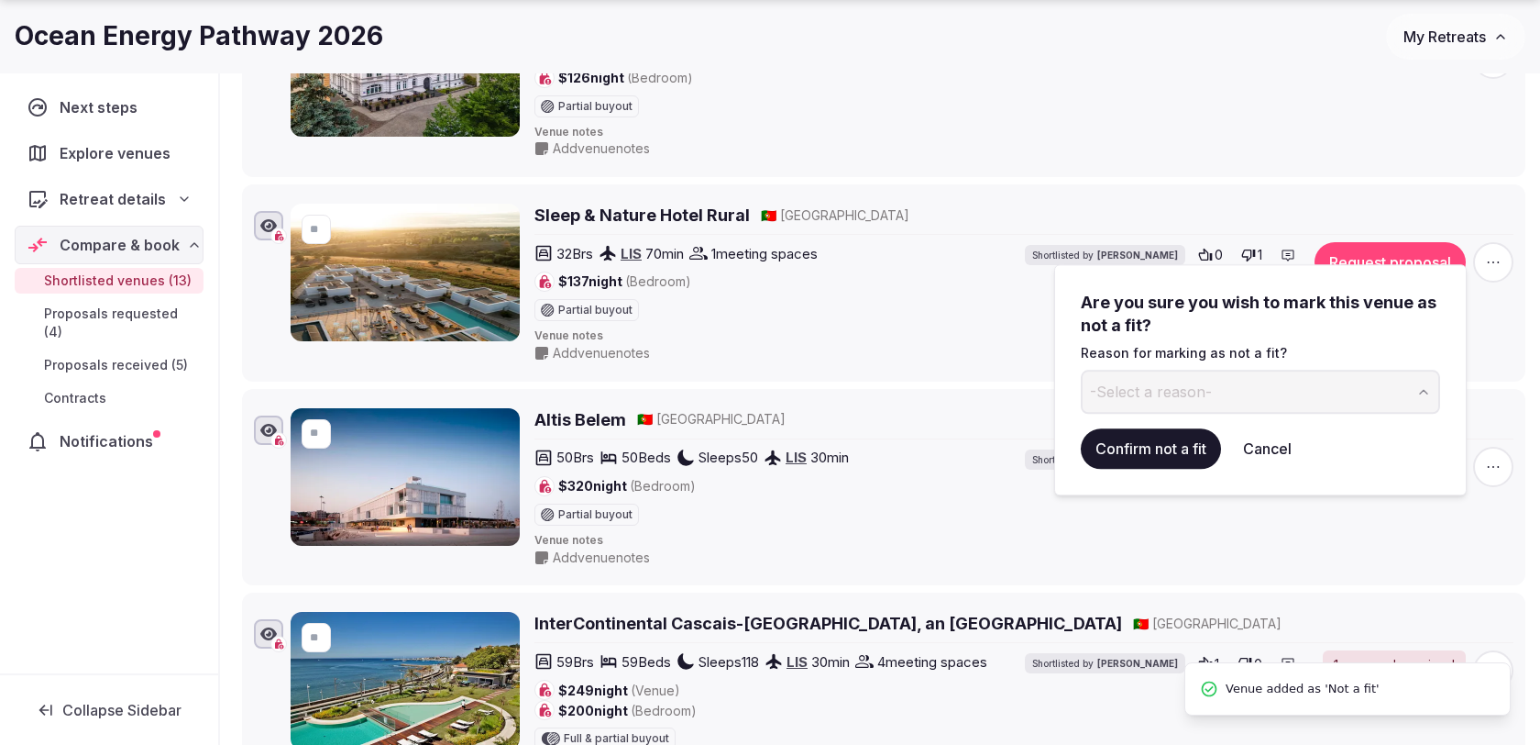
click at [1218, 388] on button "-Select a reason-" at bounding box center [1260, 392] width 359 height 44
click at [1158, 449] on button "Confirm not a fit" at bounding box center [1151, 448] width 140 height 40
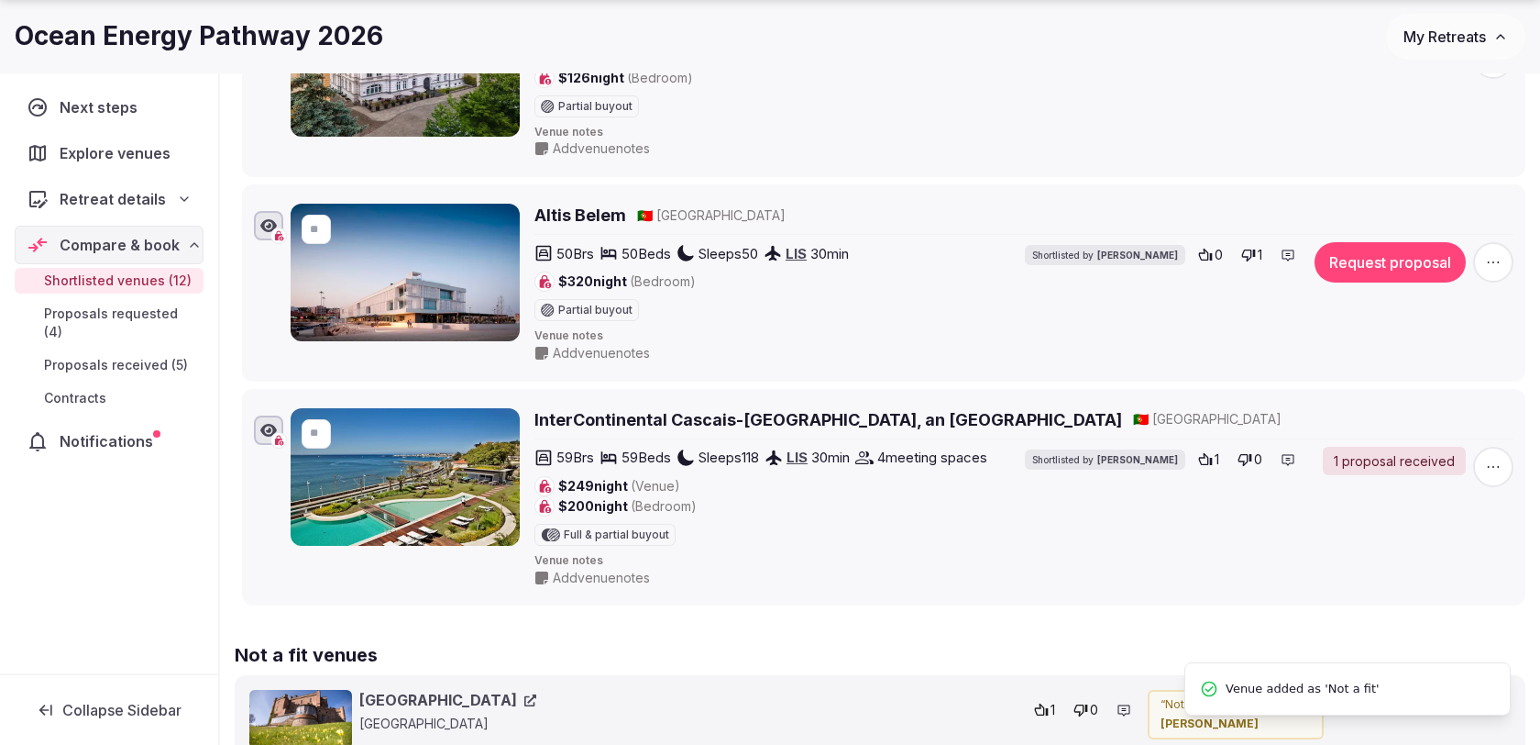
click at [1497, 253] on icon "button" at bounding box center [1493, 262] width 18 height 18
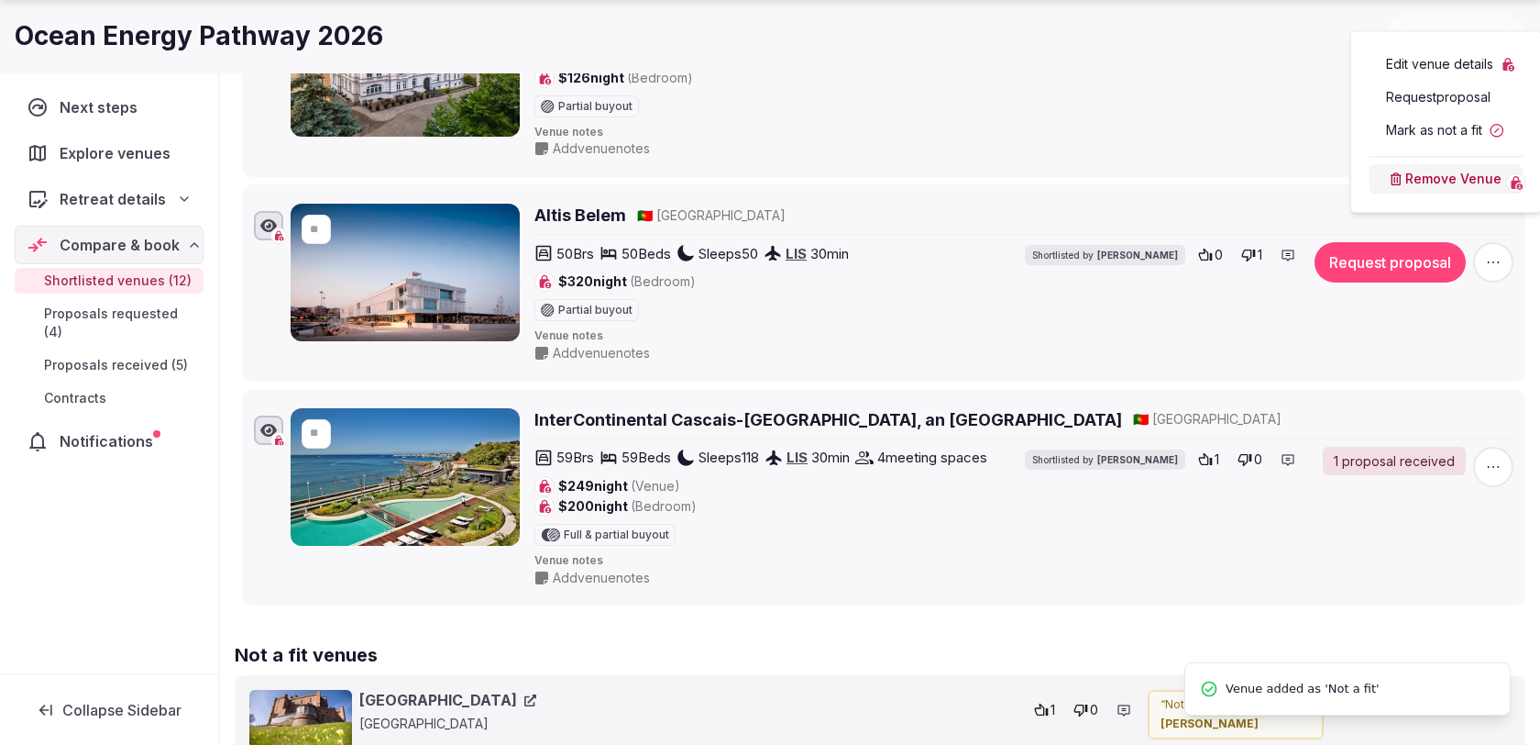
click at [1425, 136] on button "Mark as not a fit" at bounding box center [1446, 130] width 153 height 29
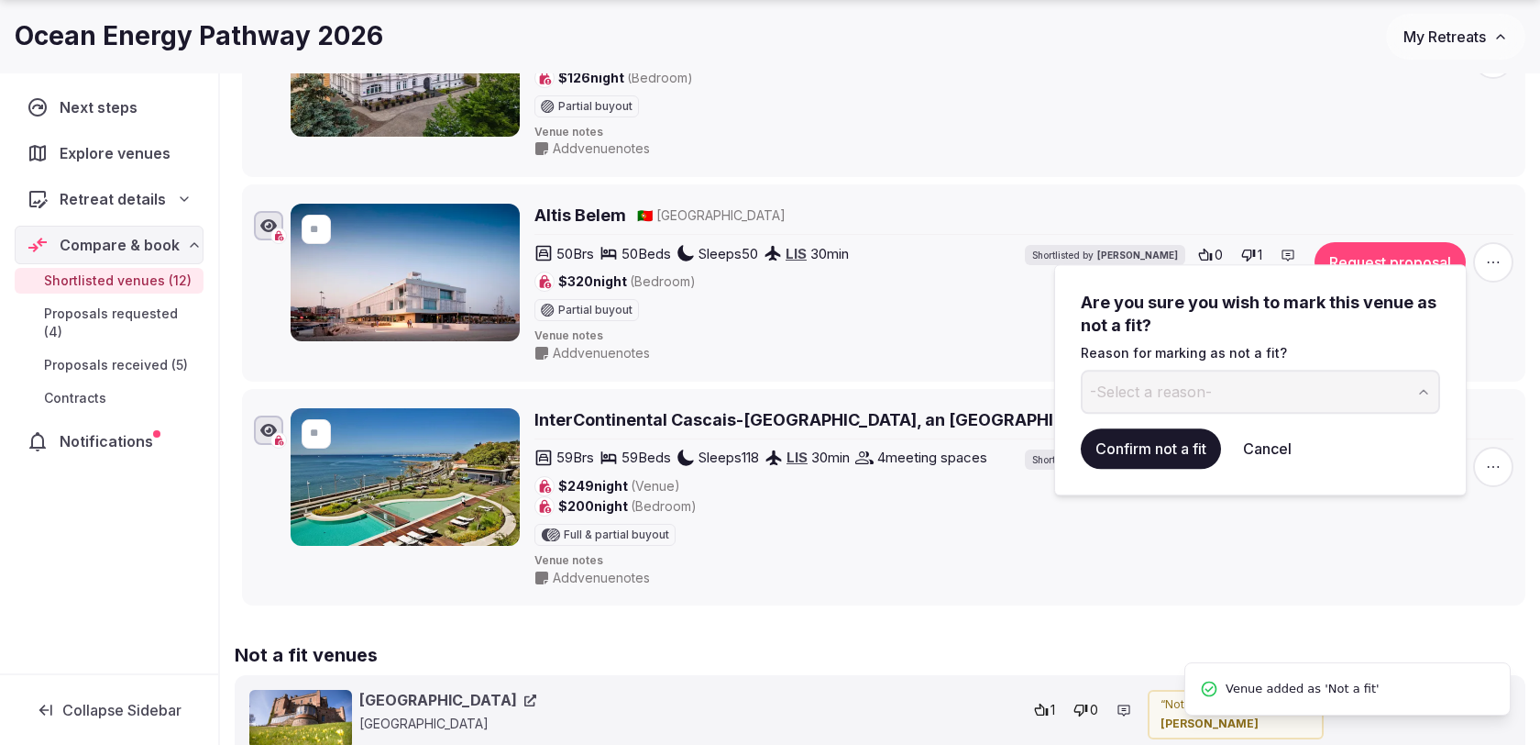
click at [1212, 405] on button "-Select a reason-" at bounding box center [1260, 392] width 359 height 44
click at [1151, 454] on button "Confirm not a fit" at bounding box center [1151, 448] width 140 height 40
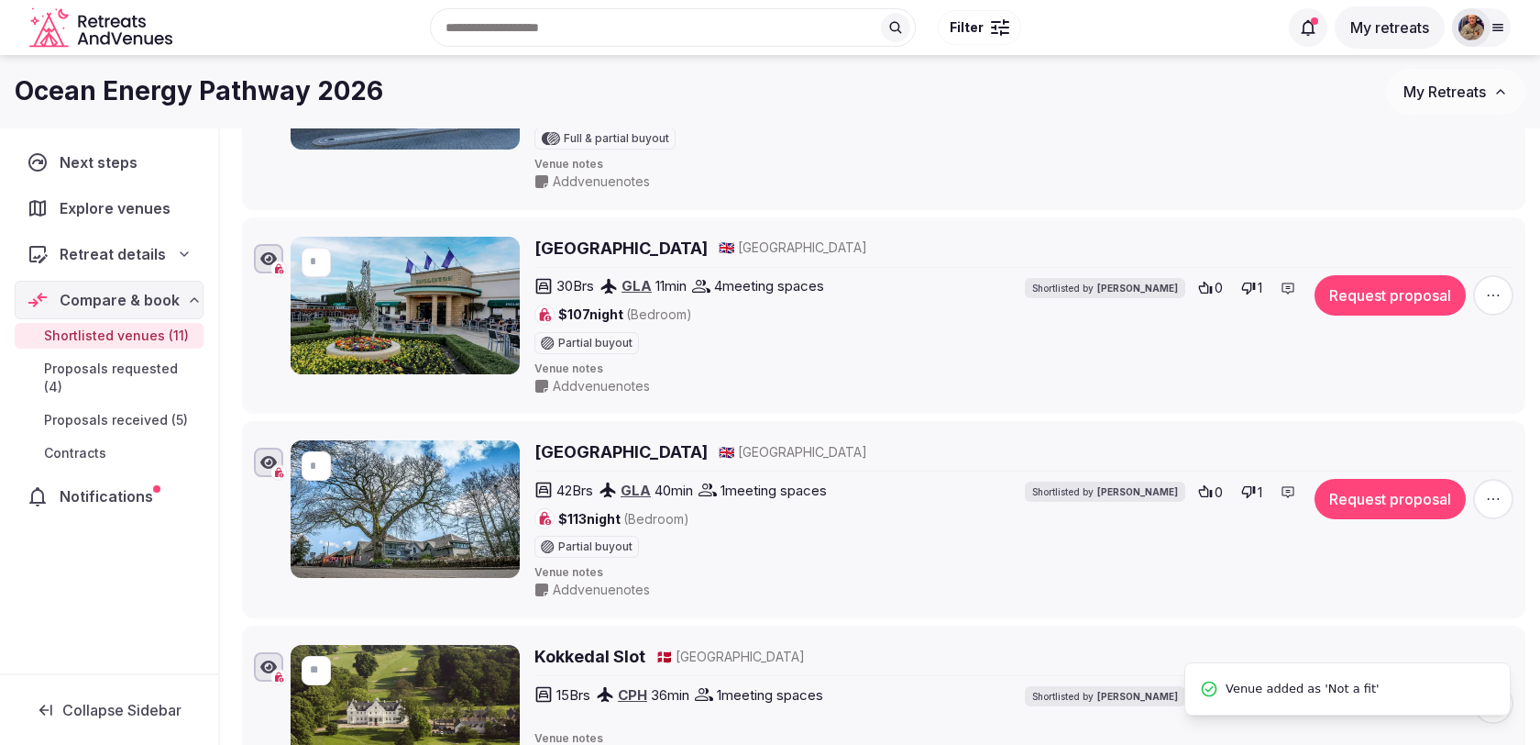
scroll to position [1240, 0]
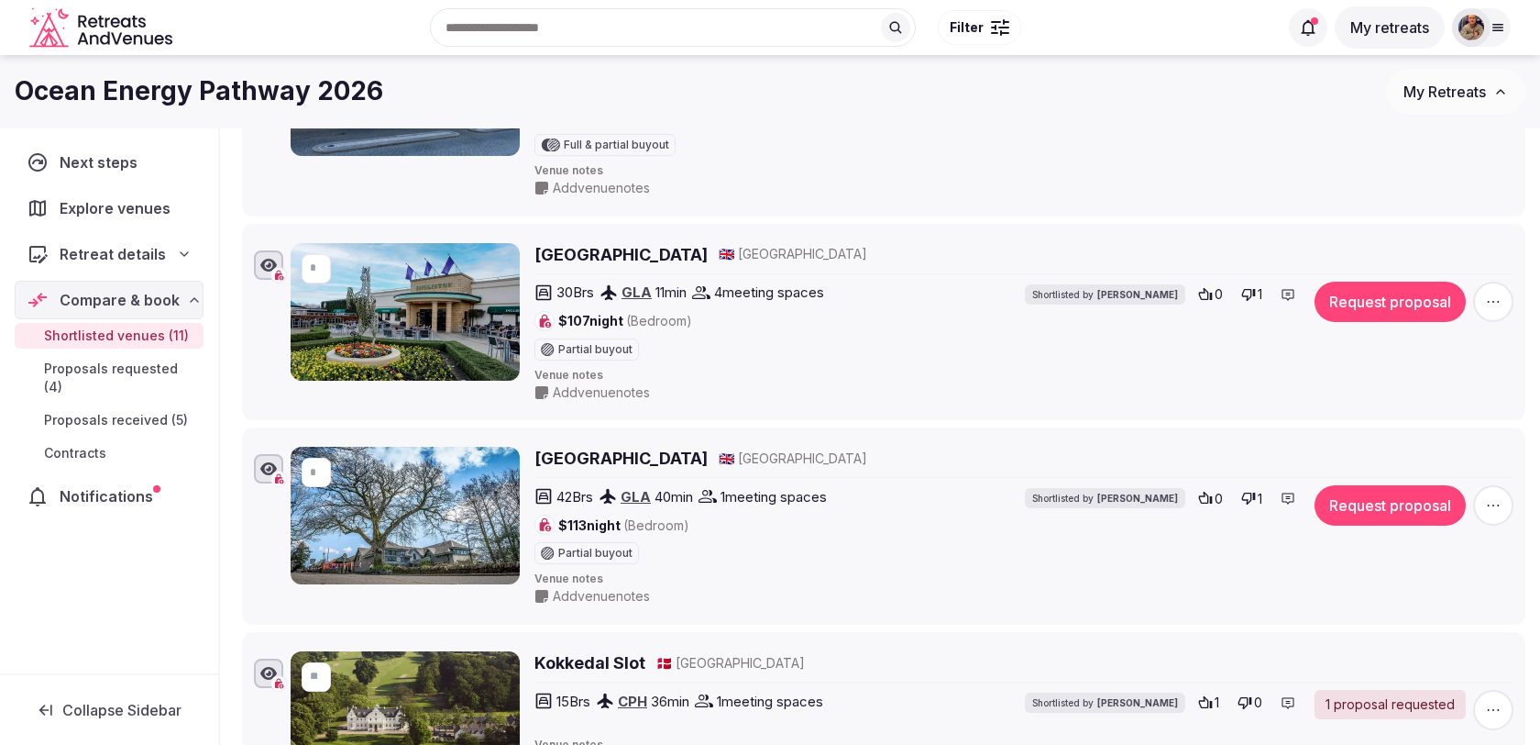
click at [1489, 496] on icon "button" at bounding box center [1493, 505] width 18 height 18
click at [1426, 381] on button "Mark as not a fit" at bounding box center [1446, 380] width 153 height 29
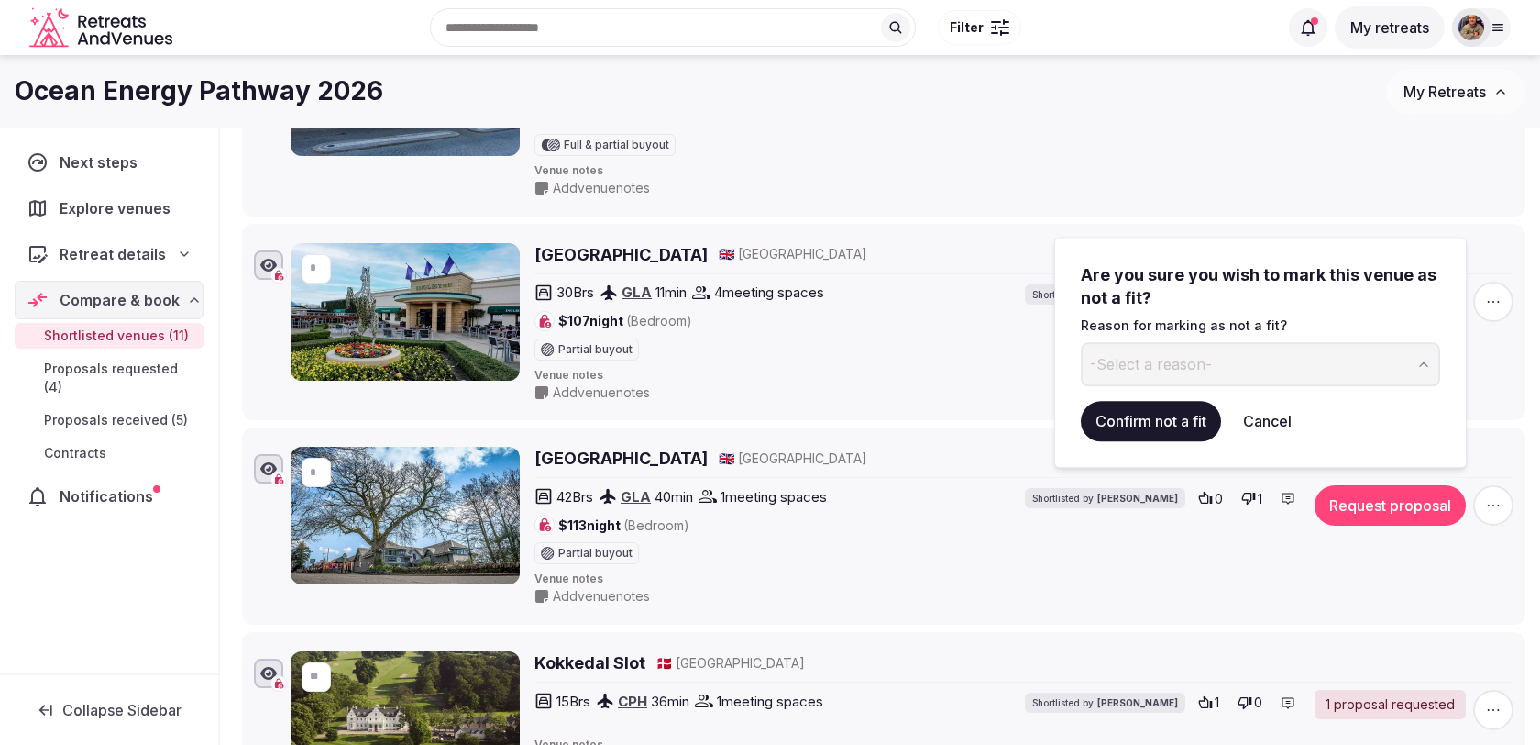
click at [1251, 364] on button "-Select a reason-" at bounding box center [1260, 364] width 359 height 44
click at [1142, 420] on button "Confirm not a fit" at bounding box center [1151, 421] width 140 height 40
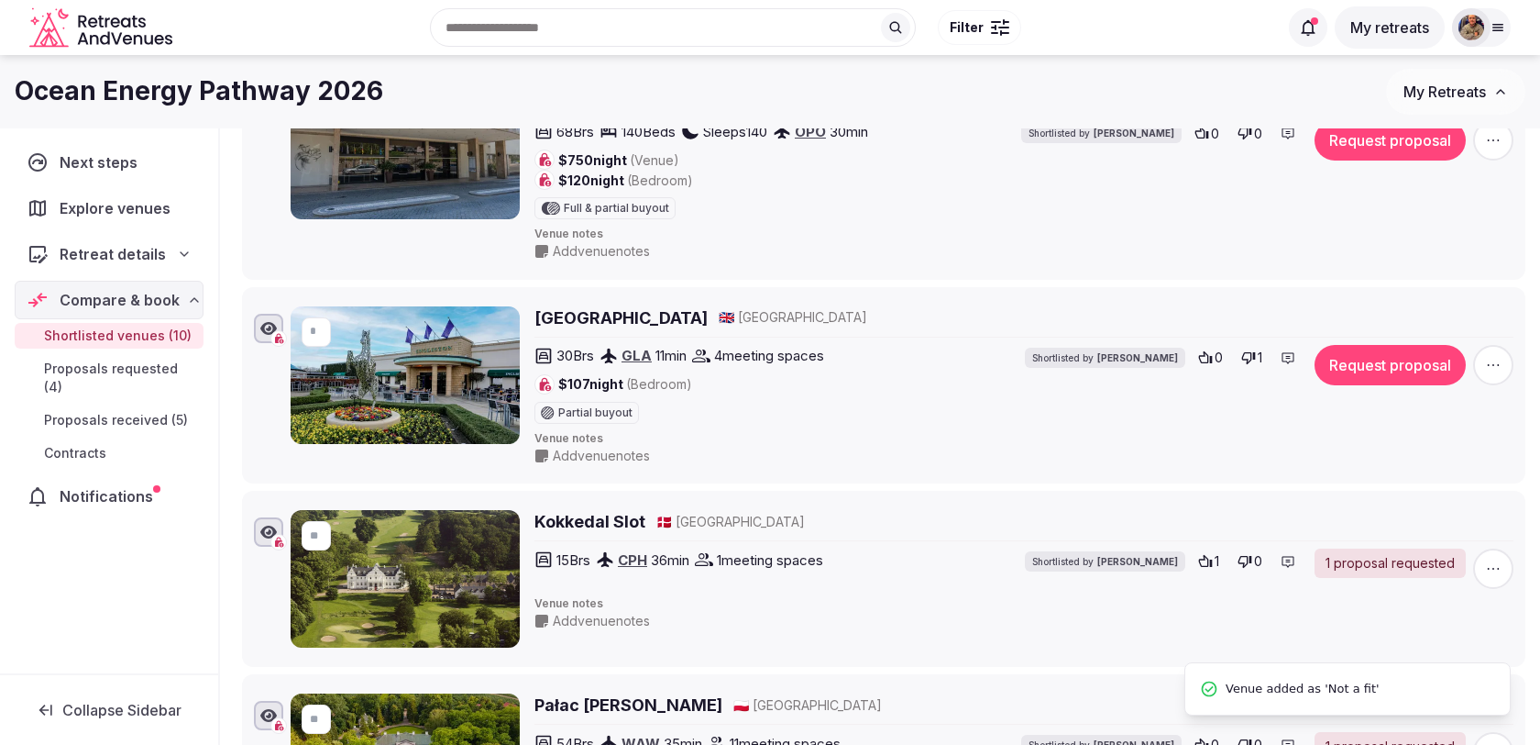
scroll to position [1149, 0]
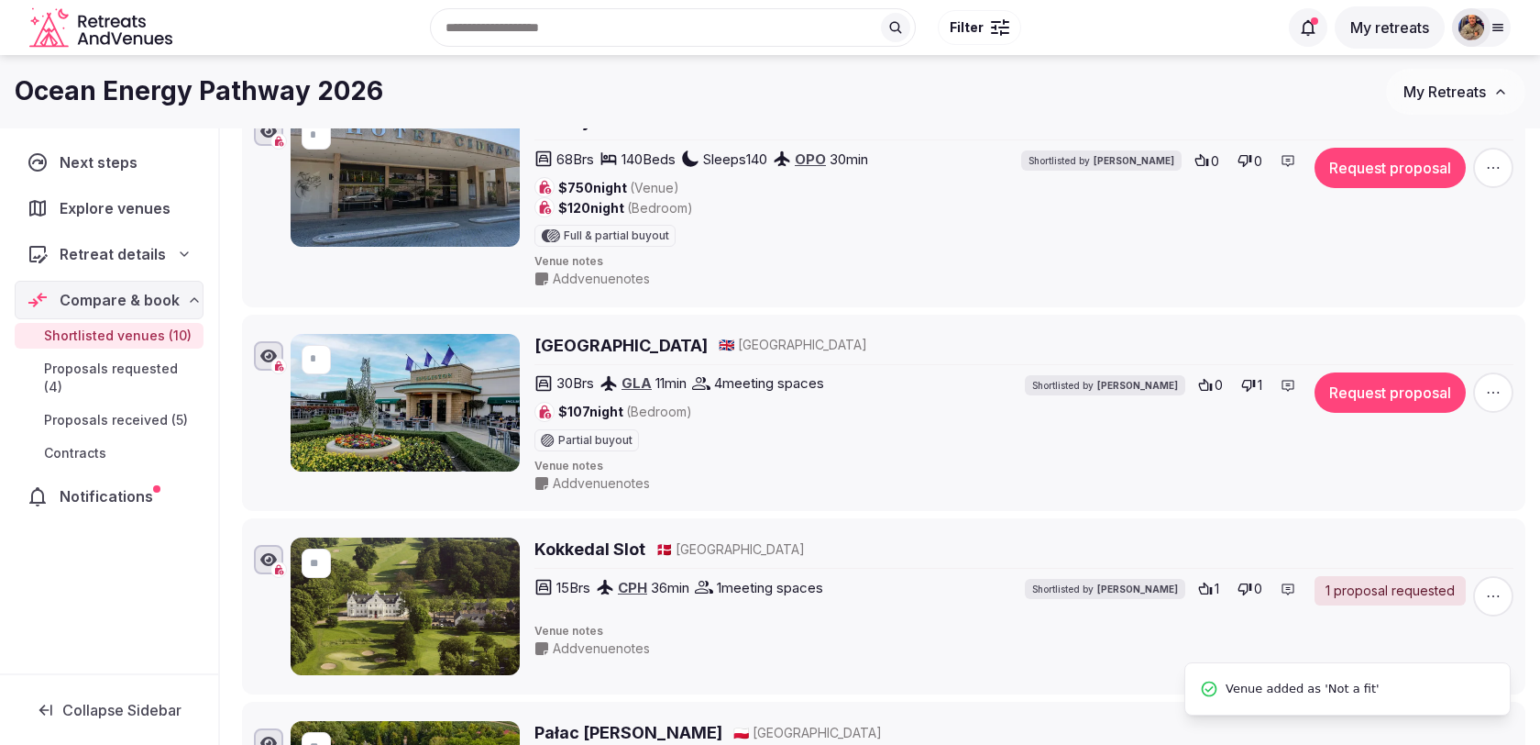
click at [1497, 383] on icon "button" at bounding box center [1493, 392] width 18 height 18
click at [1429, 259] on button "Mark as not a fit" at bounding box center [1446, 268] width 153 height 29
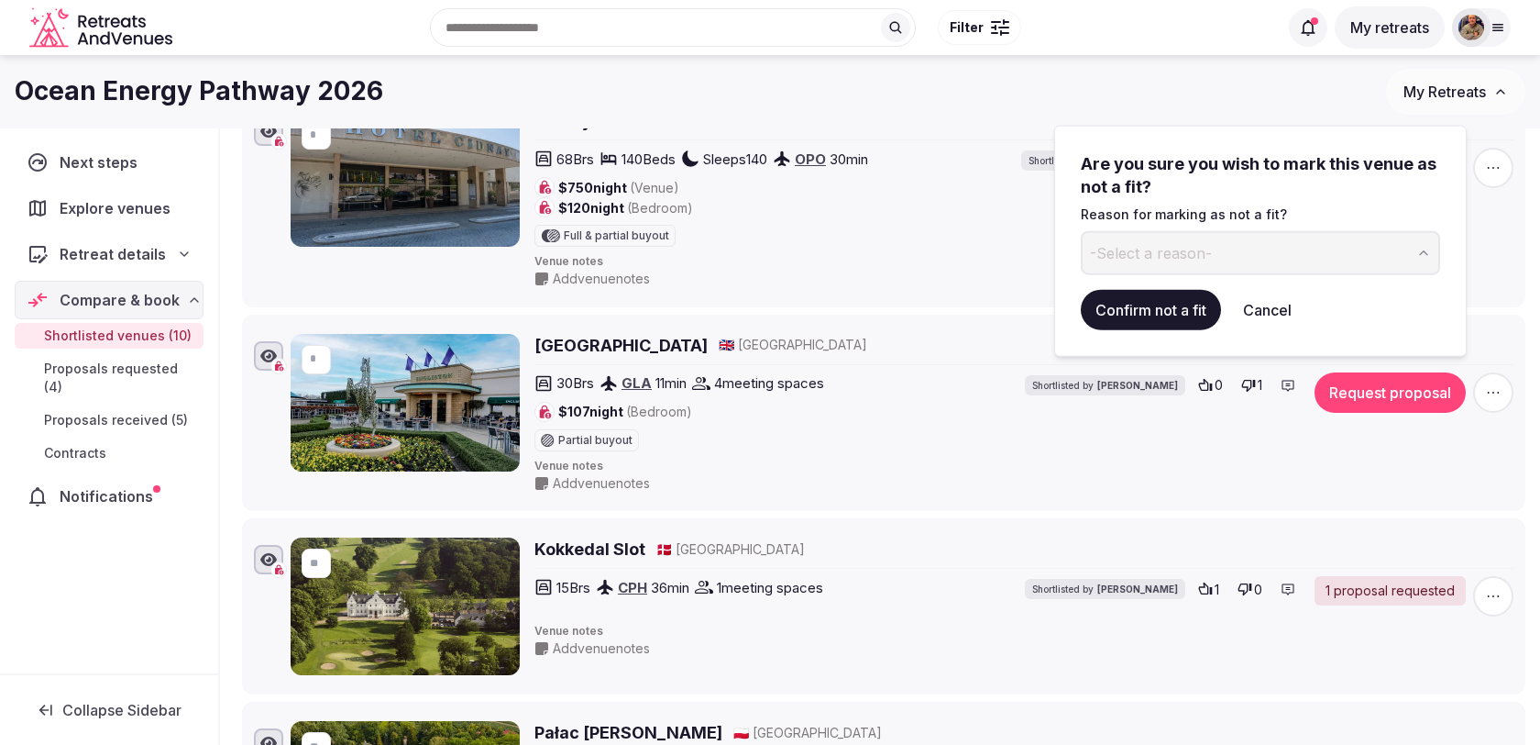
click at [1234, 264] on button "-Select a reason-" at bounding box center [1260, 253] width 359 height 44
click at [1157, 299] on button "Confirm not a fit" at bounding box center [1151, 310] width 140 height 40
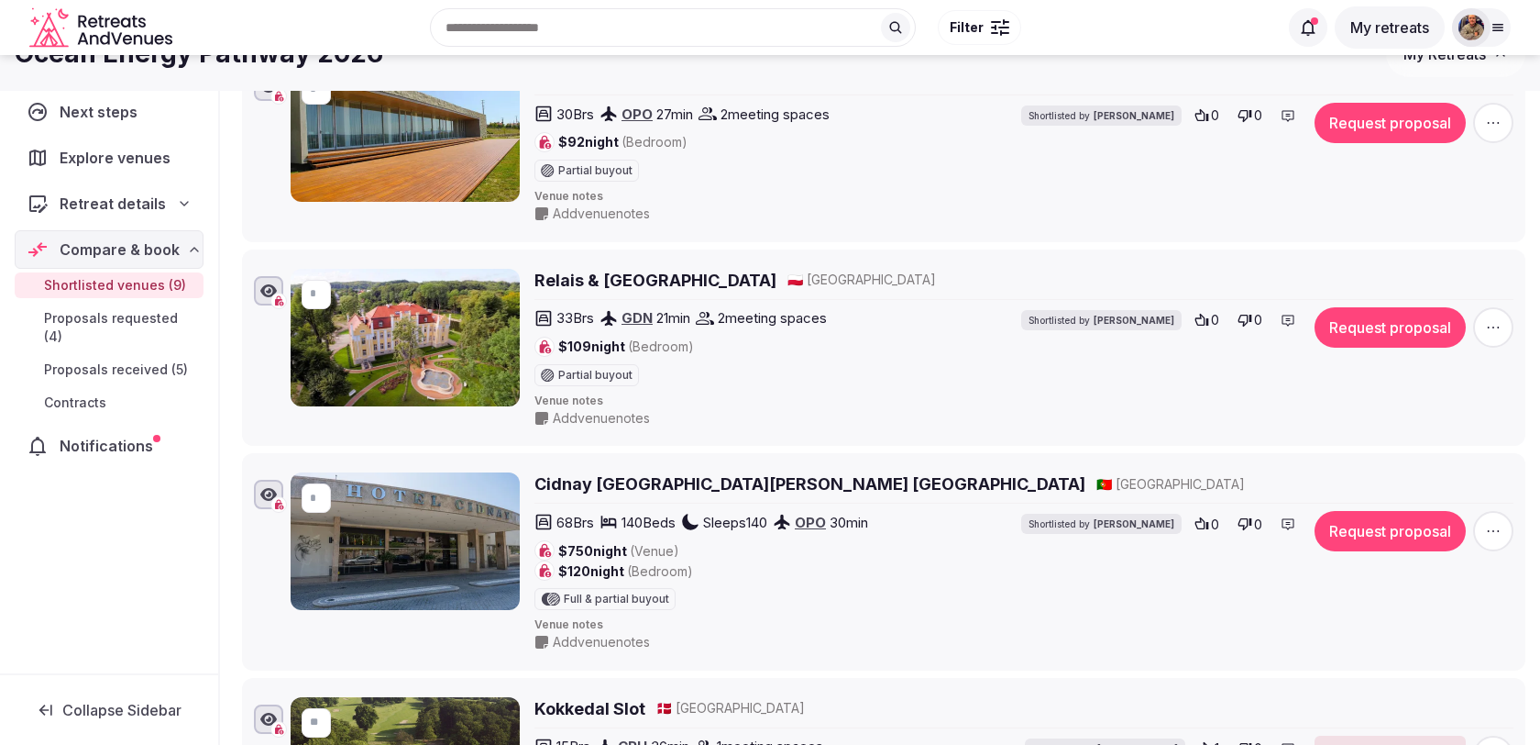
scroll to position [643, 0]
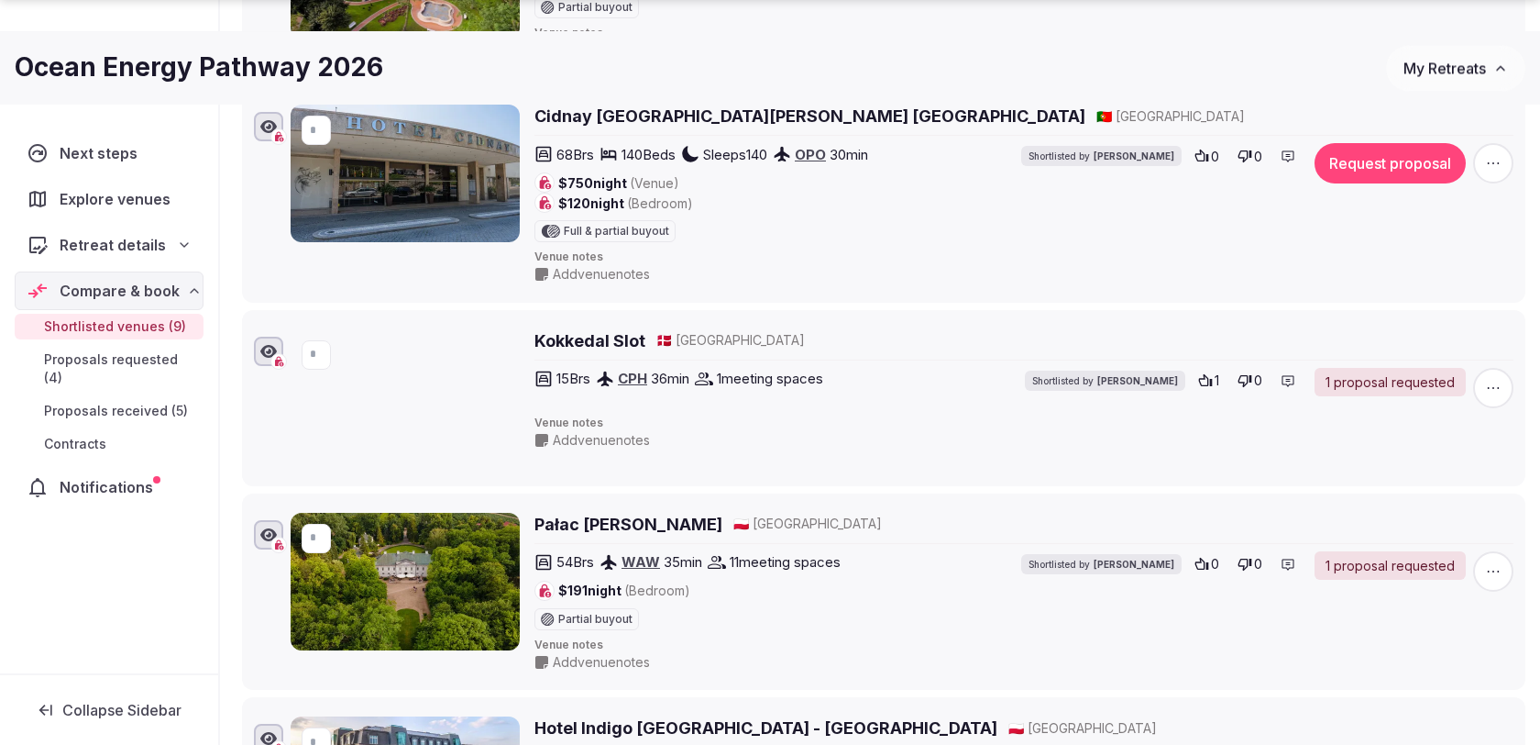
scroll to position [1171, 0]
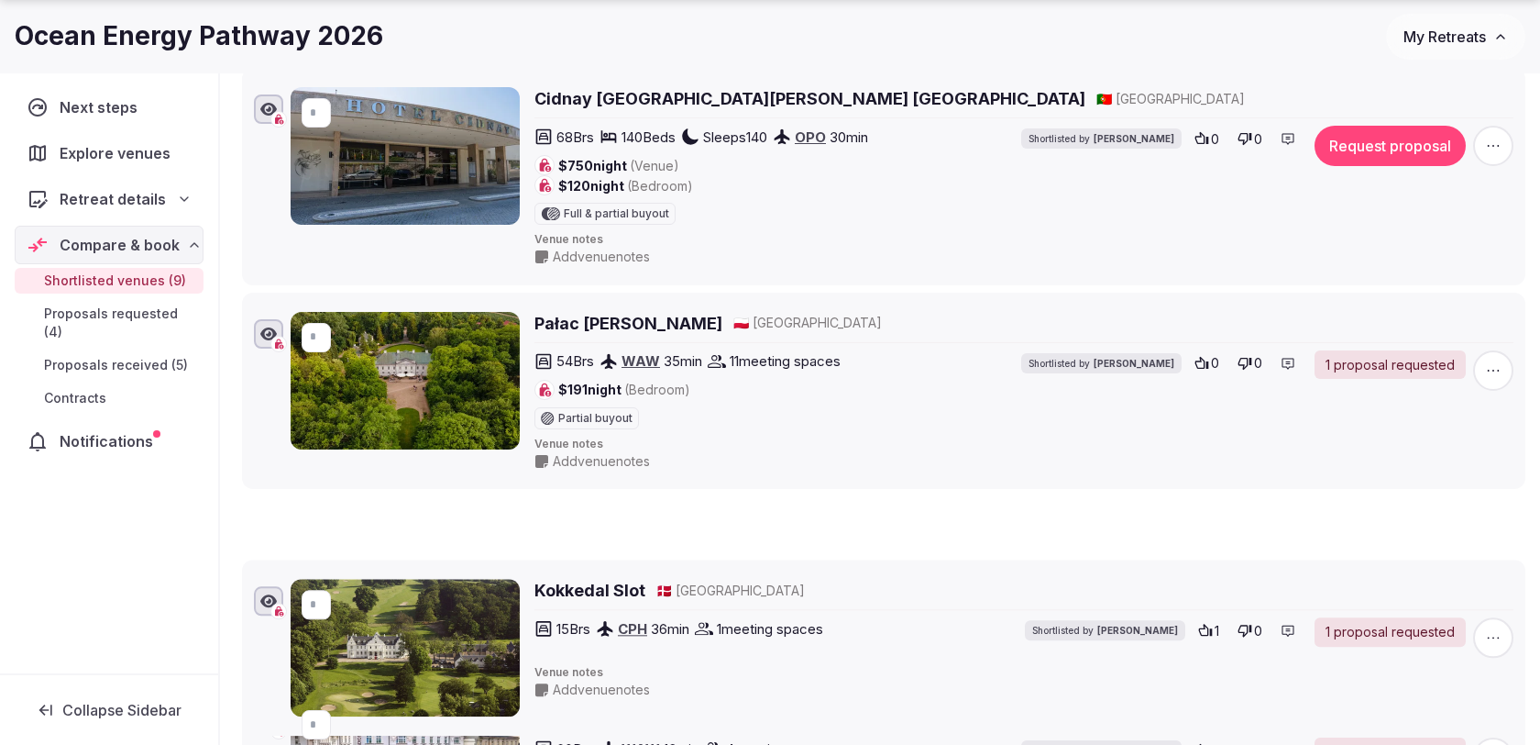
drag, startPoint x: 226, startPoint y: 297, endPoint x: 242, endPoint y: 562, distance: 265.4
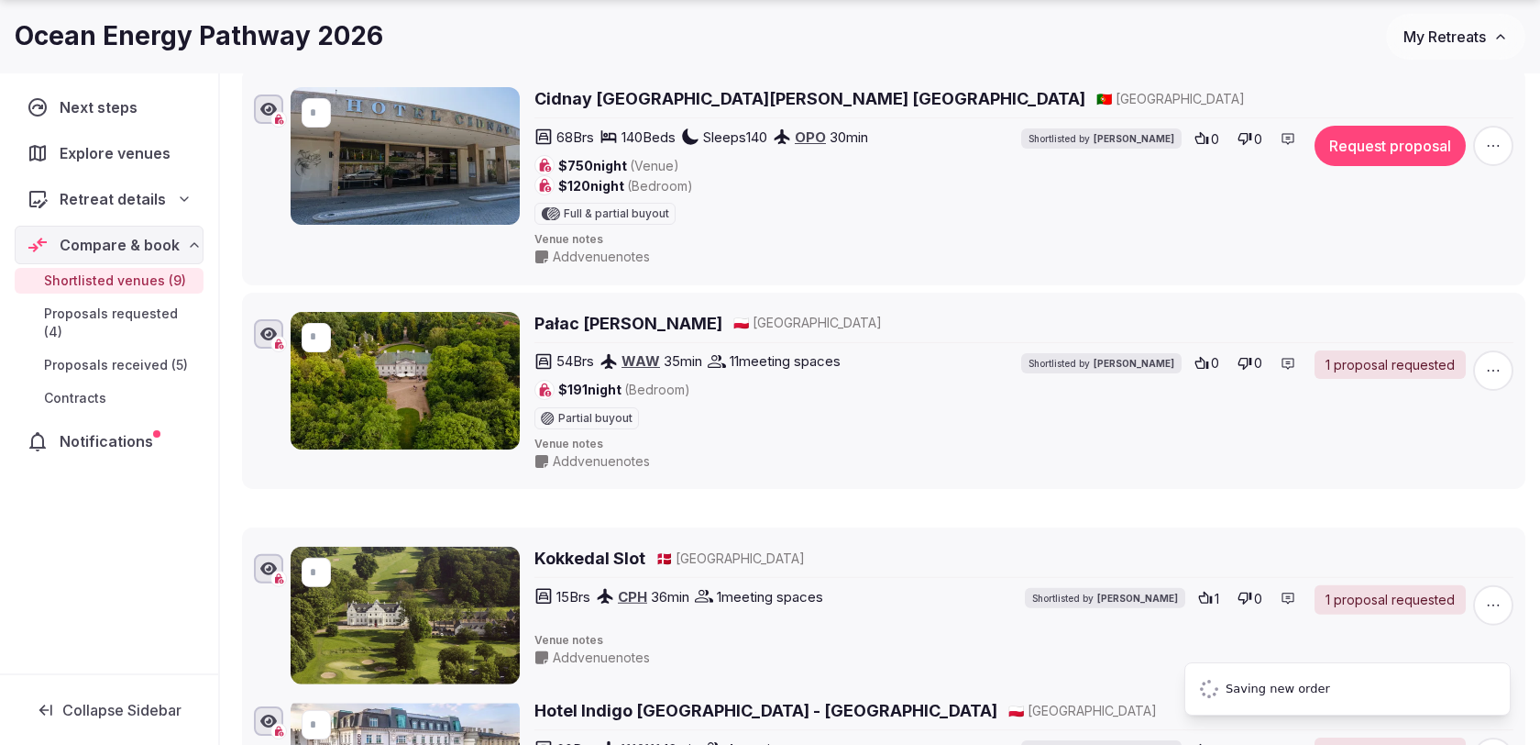
type input "*"
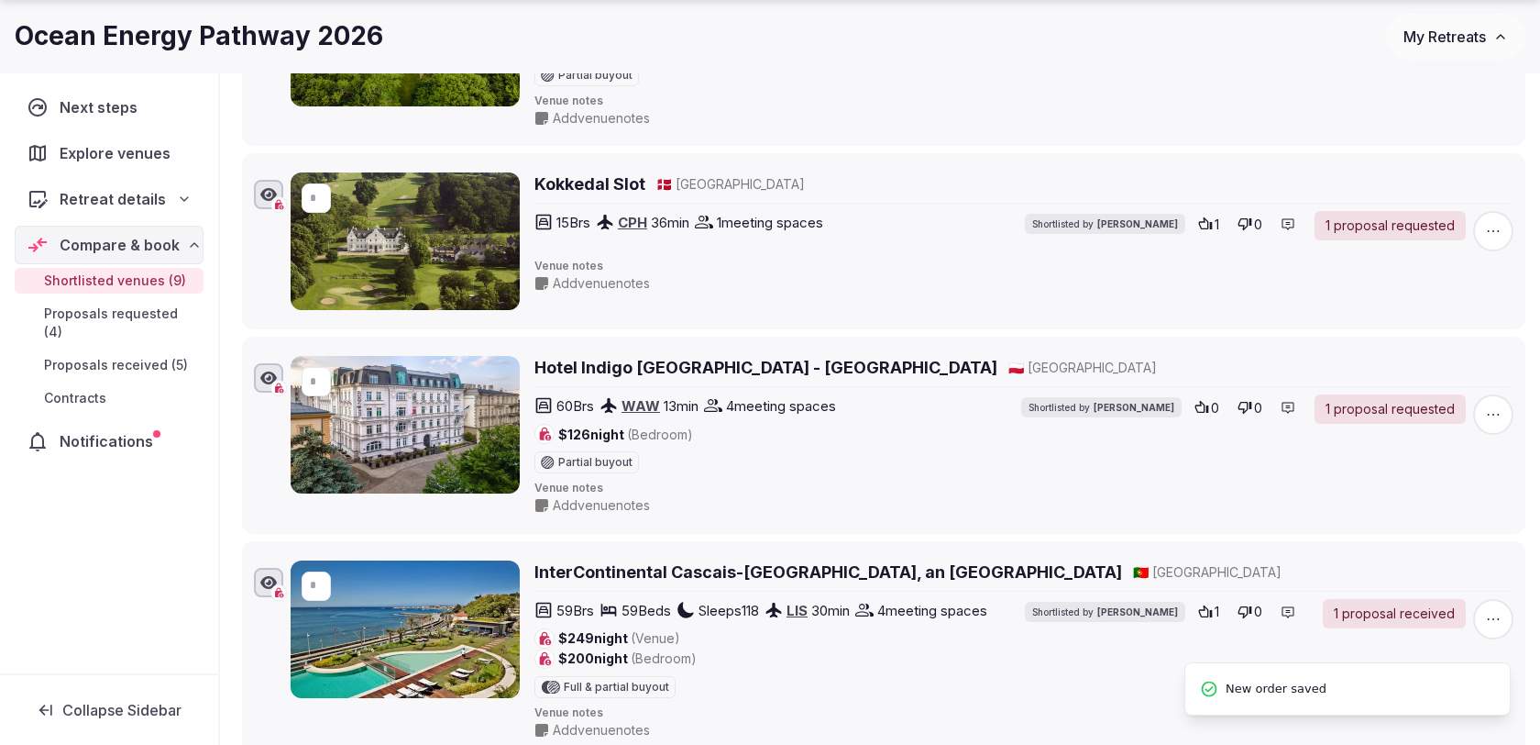
scroll to position [1520, 0]
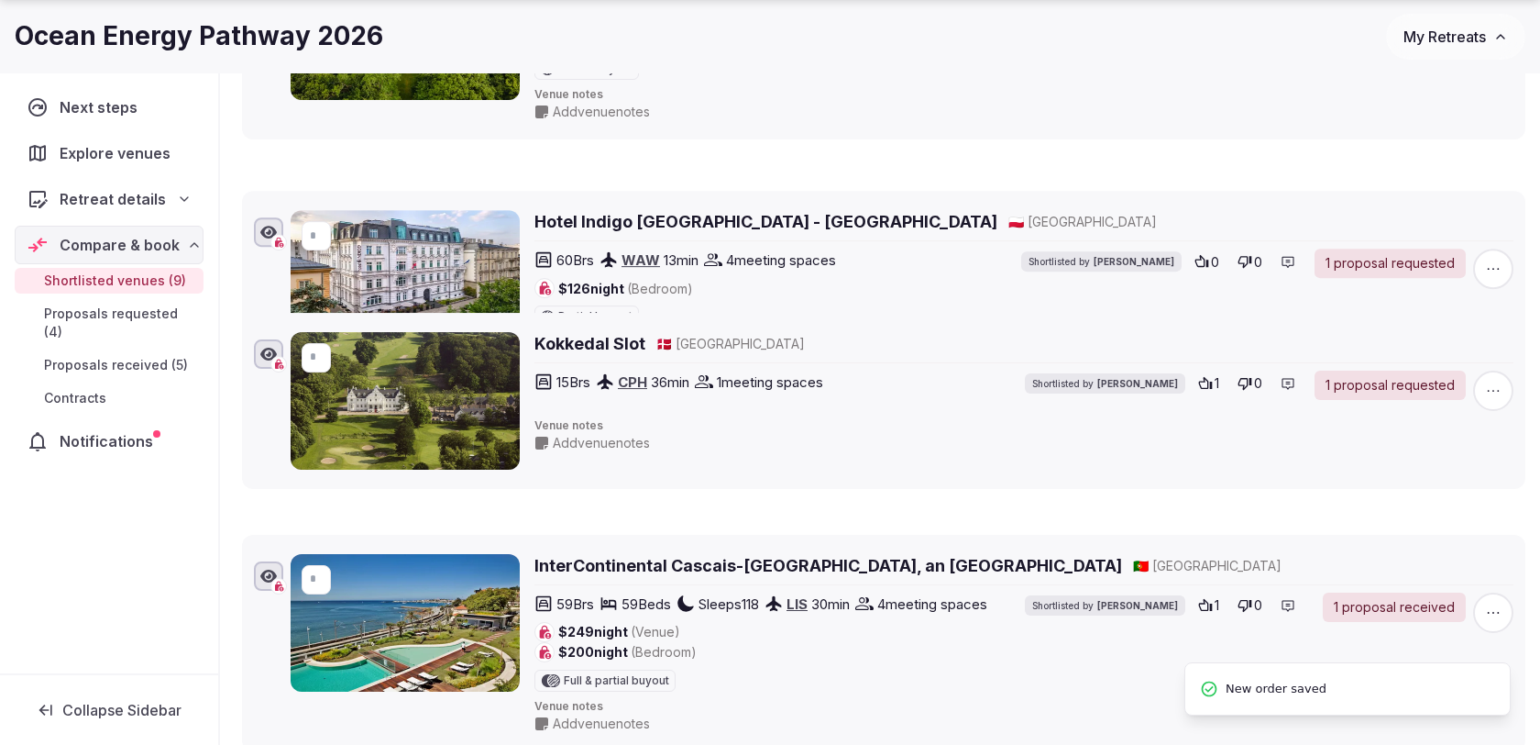
drag, startPoint x: 226, startPoint y: 147, endPoint x: 238, endPoint y: 316, distance: 170.0
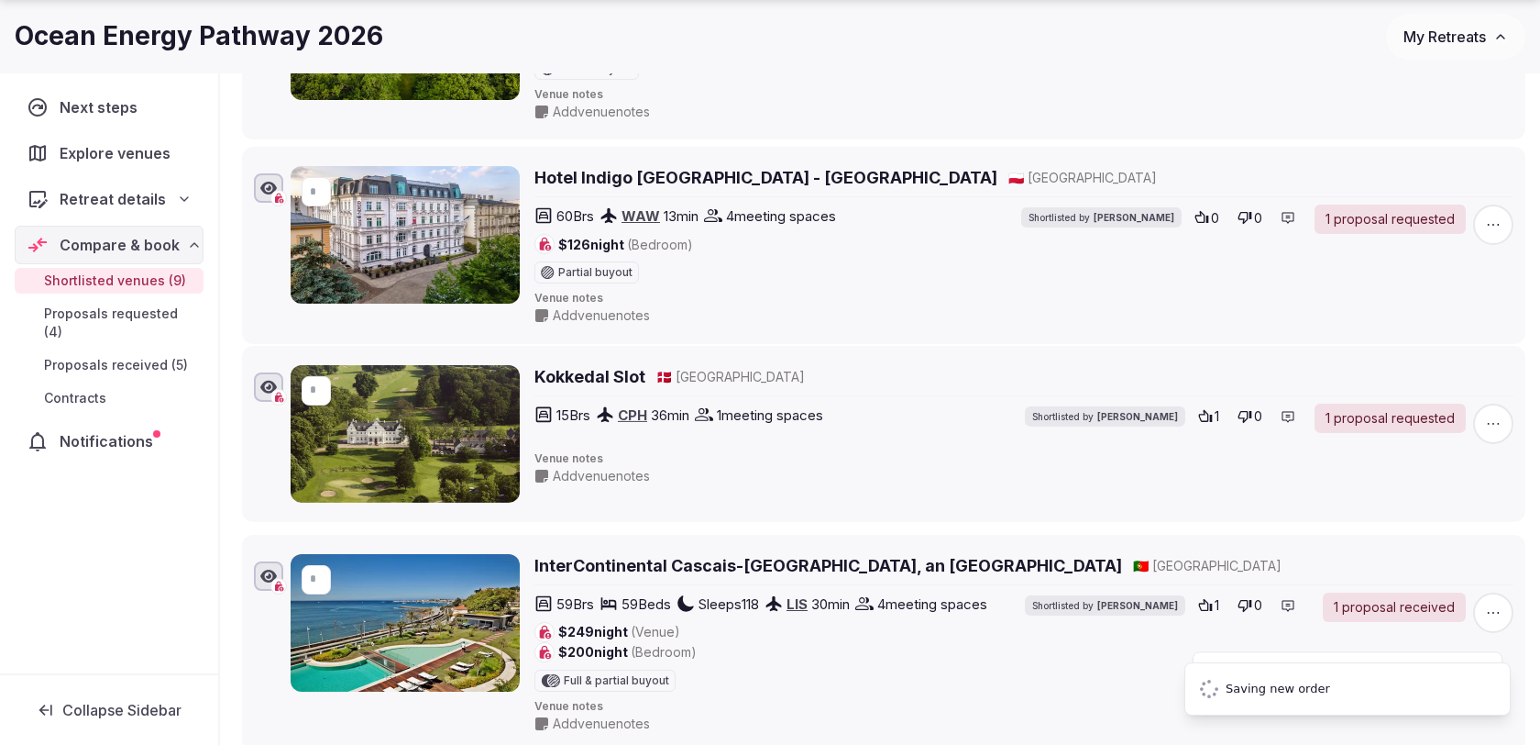
type input "*"
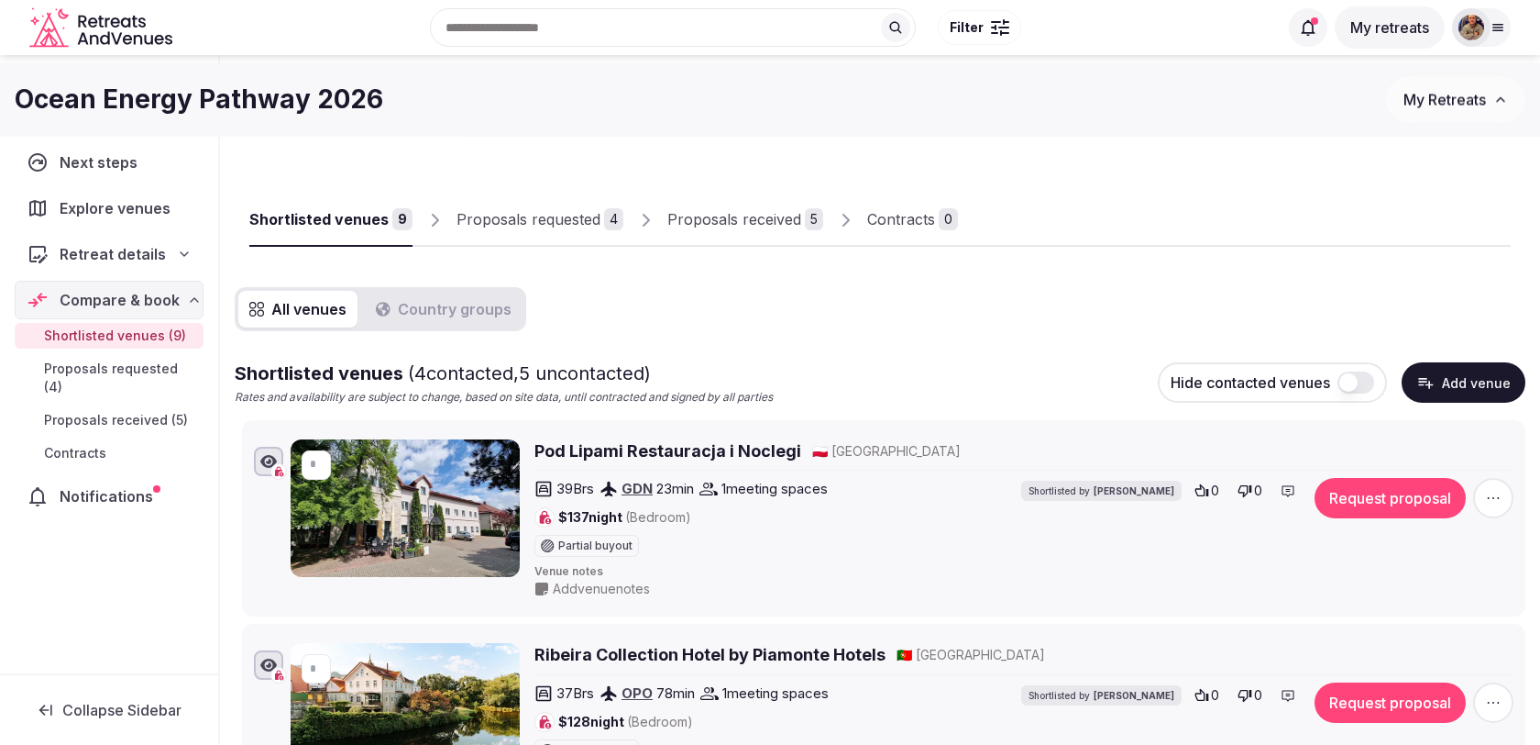
scroll to position [0, 0]
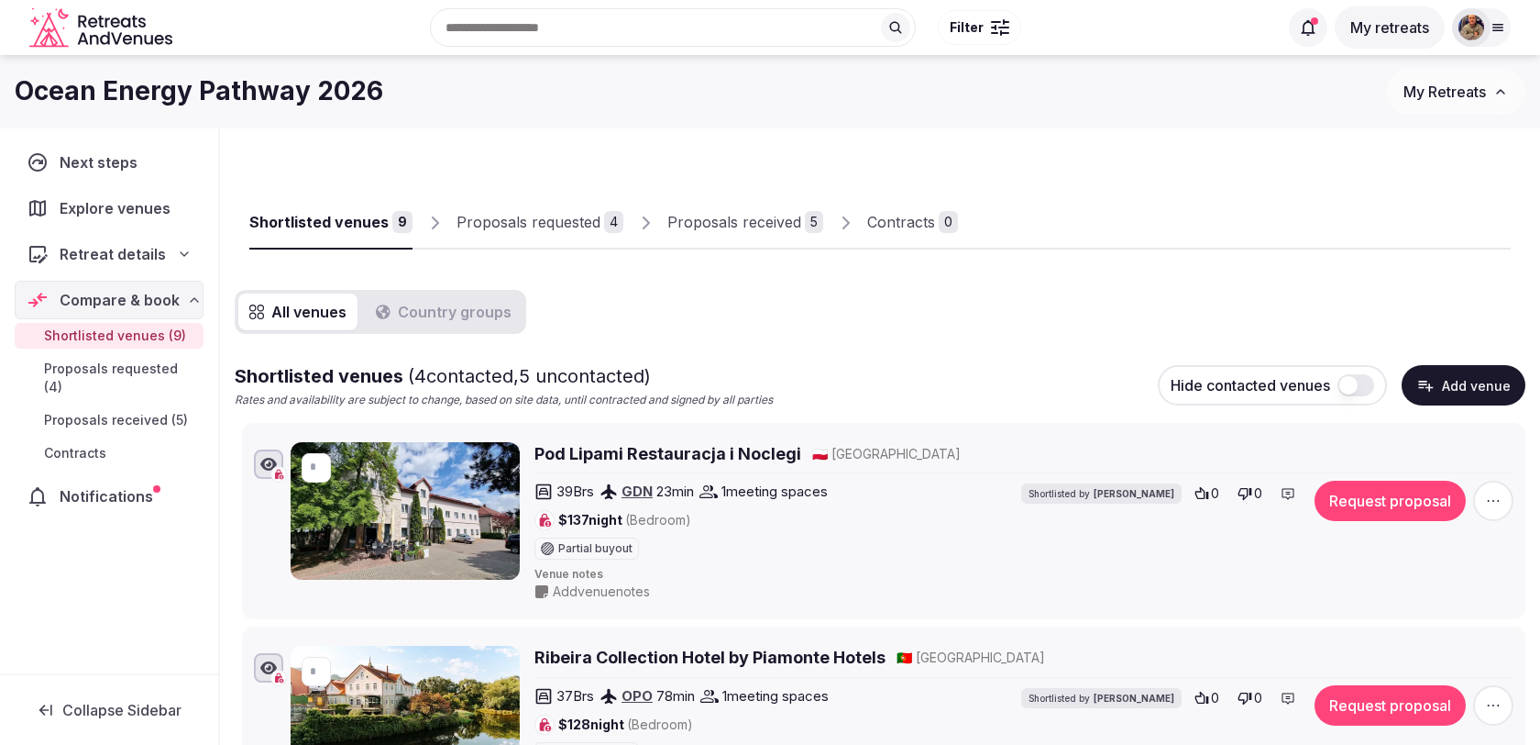
click at [590, 238] on link "Proposals requested 4" at bounding box center [540, 222] width 167 height 53
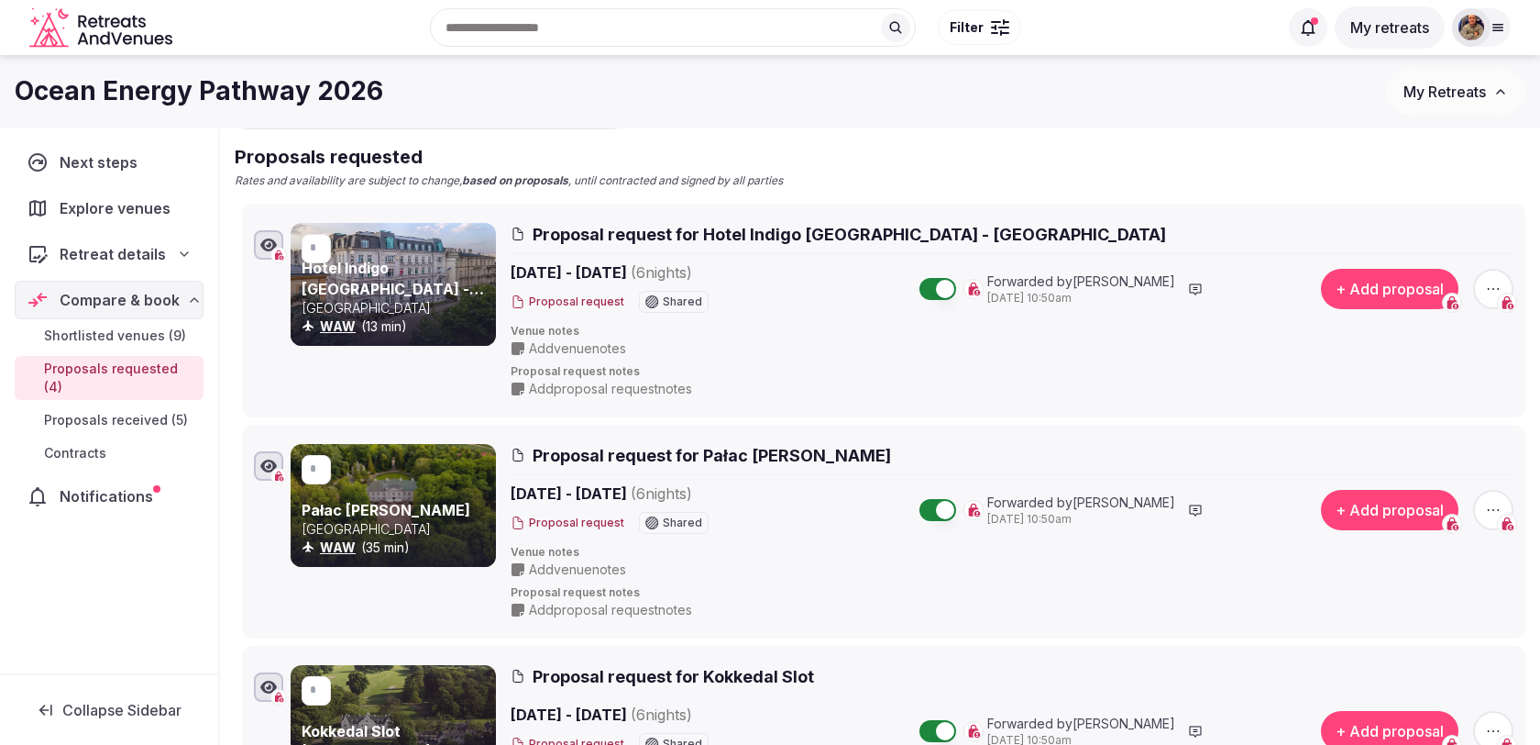
scroll to position [204, 0]
